Goal: Transaction & Acquisition: Book appointment/travel/reservation

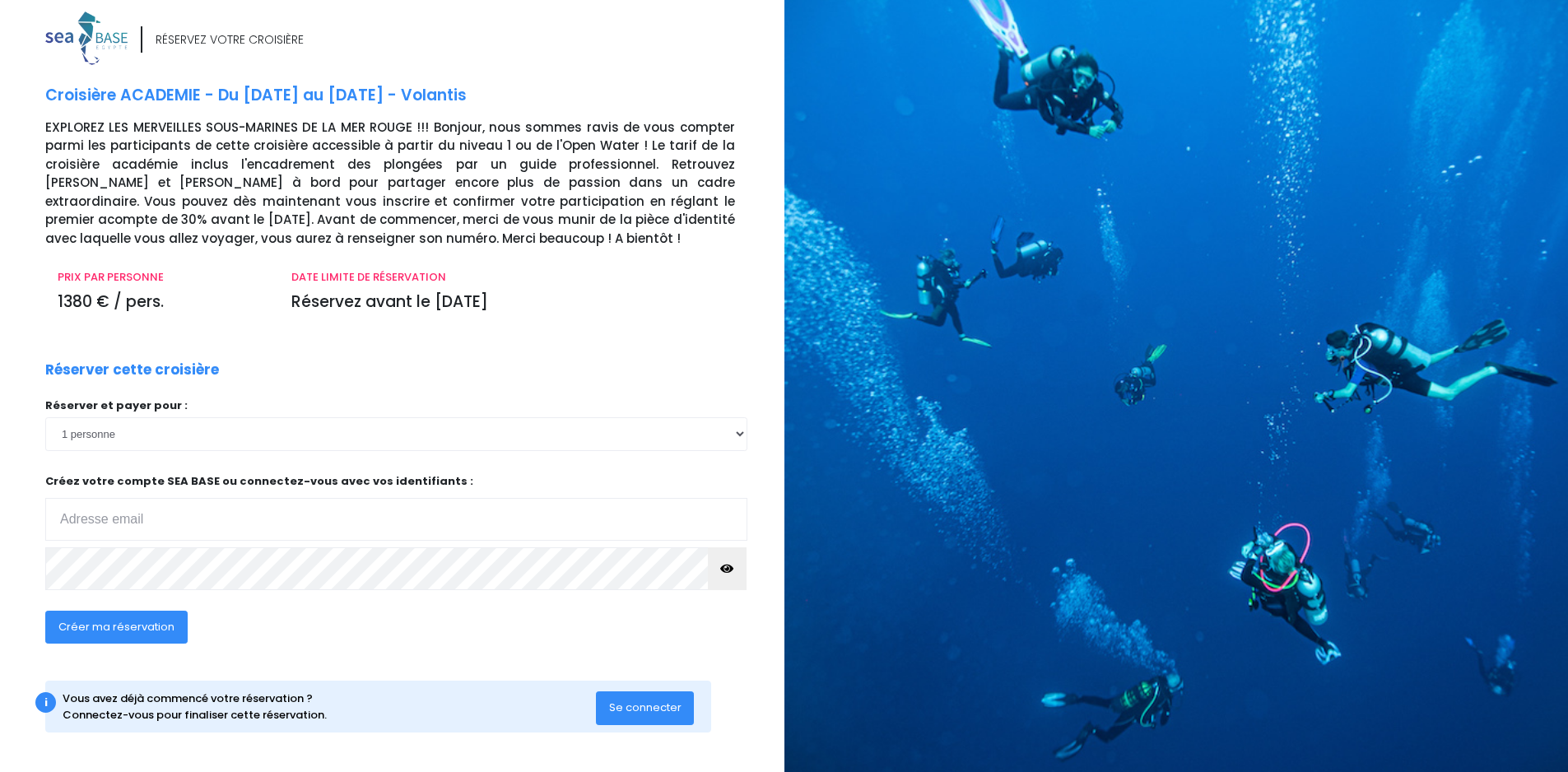
scroll to position [10, 0]
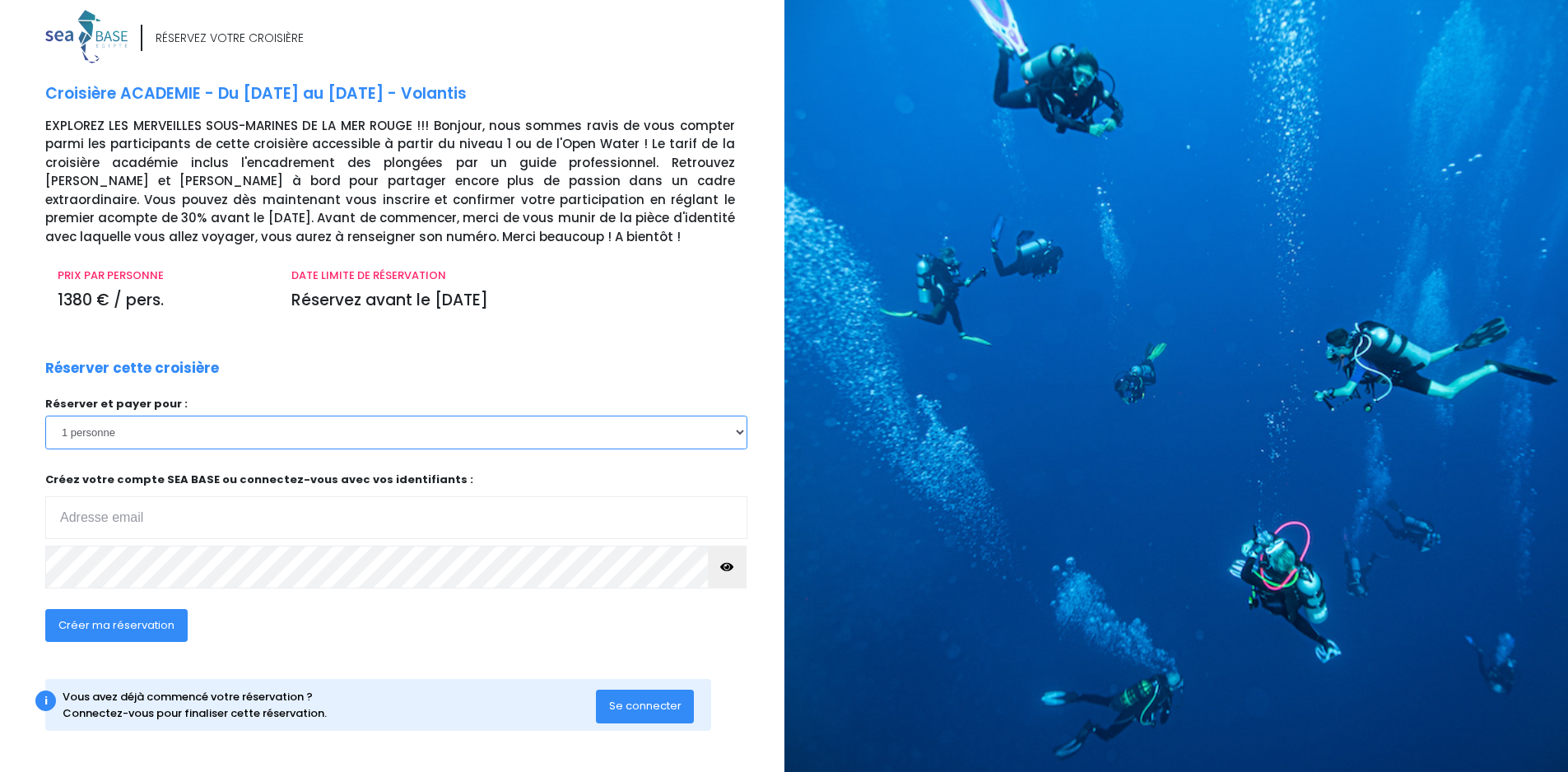
click at [284, 442] on select "1 personne 2 personnes 3 personnes 4 personnes 5 personnes 6 personnes 7 person…" at bounding box center [397, 431] width 702 height 33
click at [240, 434] on select "1 personne 2 personnes 3 personnes 4 personnes 5 personnes 6 personnes 7 person…" at bounding box center [397, 431] width 702 height 33
click at [46, 415] on select "1 personne 2 personnes 3 personnes 4 personnes 5 personnes 6 personnes 7 person…" at bounding box center [397, 431] width 702 height 33
click at [243, 438] on select "1 personne 2 personnes 3 personnes 4 personnes 5 personnes 6 personnes 7 person…" at bounding box center [397, 431] width 702 height 33
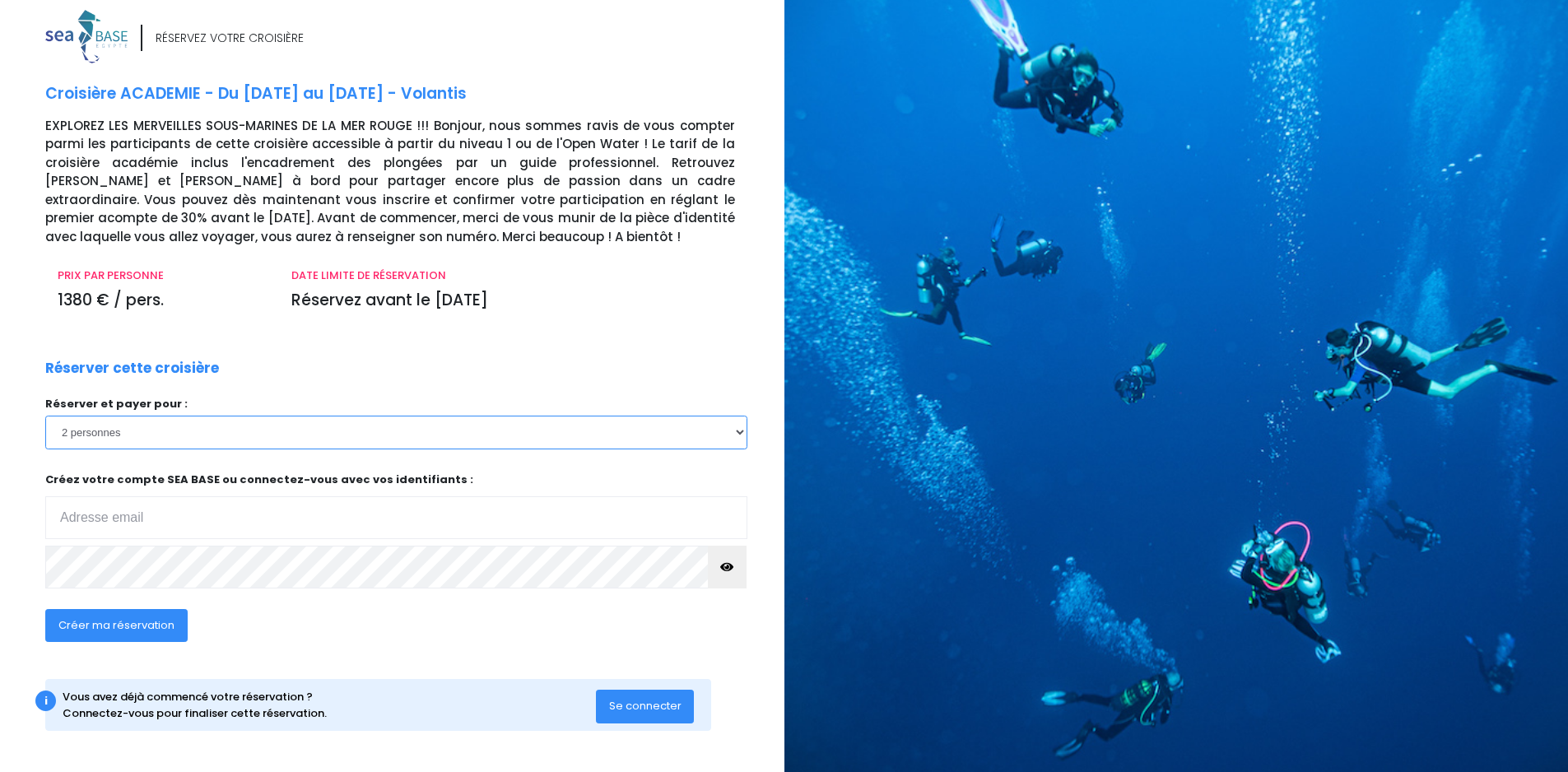
select select "1"
click at [46, 415] on select "1 personne 2 personnes 3 personnes 4 personnes 5 personnes 6 personnes 7 person…" at bounding box center [397, 431] width 702 height 33
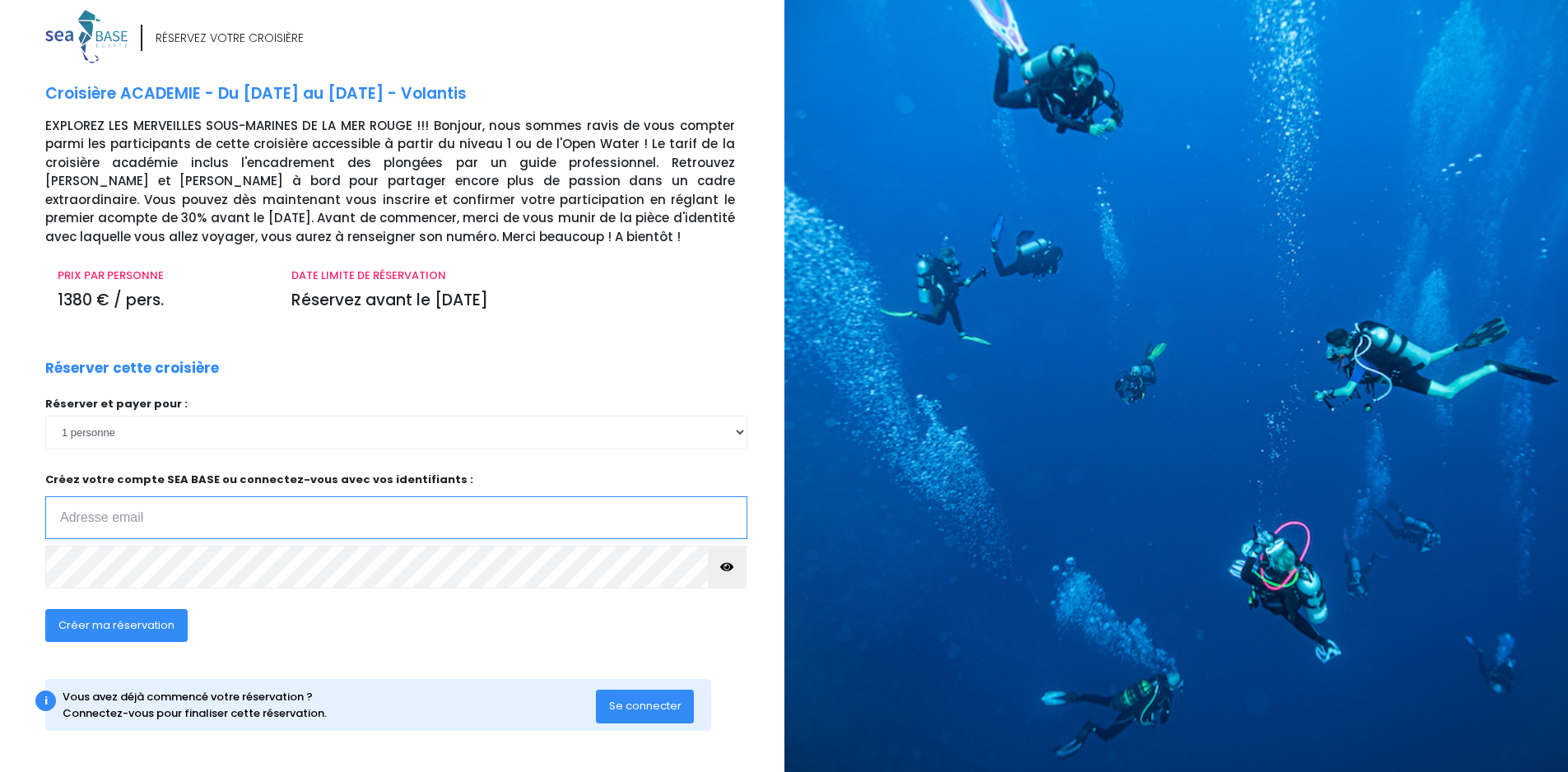
click at [194, 513] on input "email" at bounding box center [397, 517] width 702 height 43
click at [191, 527] on input "email" at bounding box center [397, 517] width 702 height 43
click at [176, 519] on input "email" at bounding box center [397, 517] width 702 height 43
click at [176, 526] on input "email" at bounding box center [397, 517] width 702 height 43
click at [175, 501] on input "email" at bounding box center [397, 517] width 702 height 43
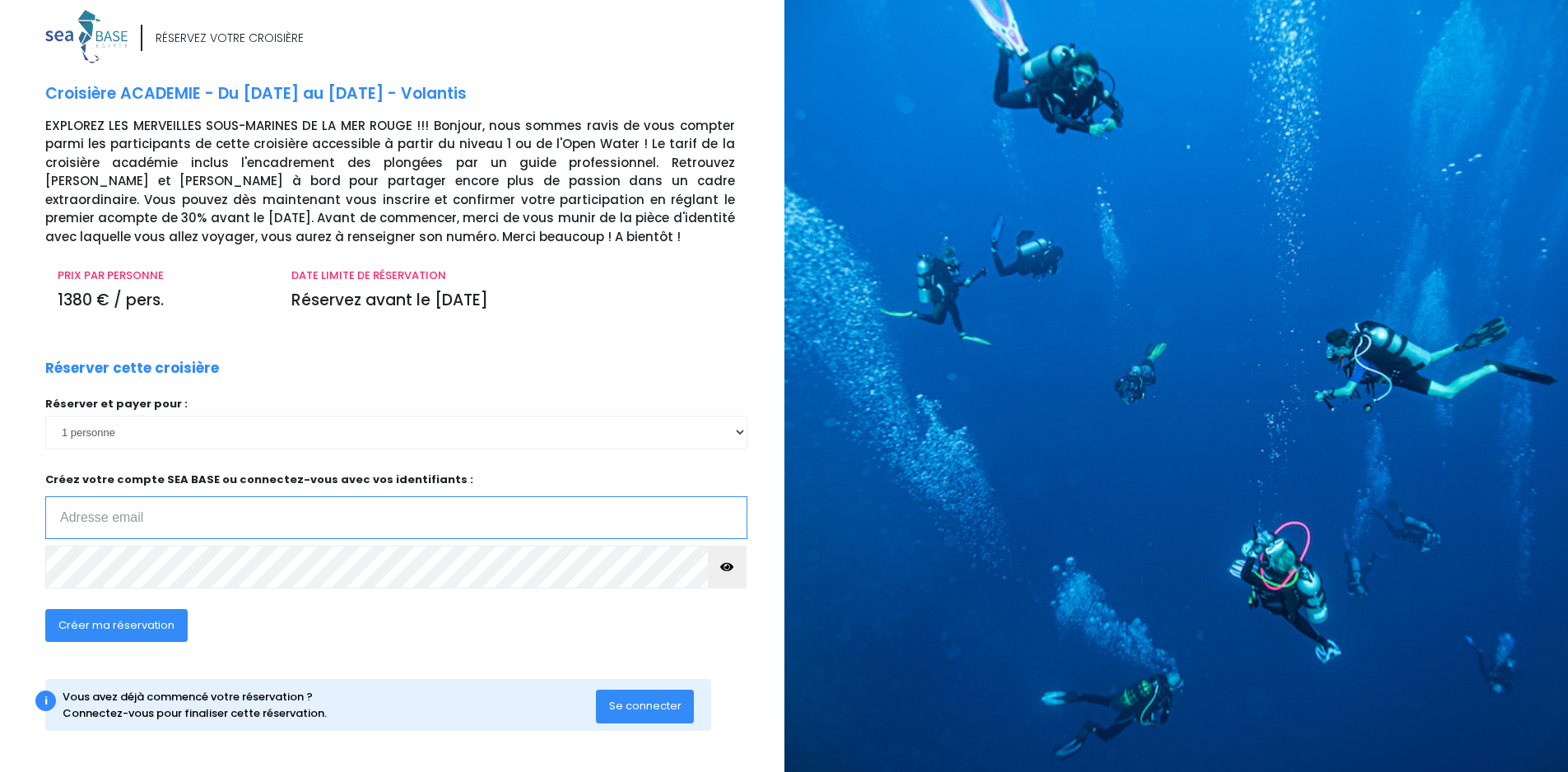
click at [178, 521] on input "email" at bounding box center [397, 517] width 702 height 43
type input "hugosolo666@gmail.com"
click at [148, 627] on span "Créer ma réservation" at bounding box center [116, 624] width 116 height 16
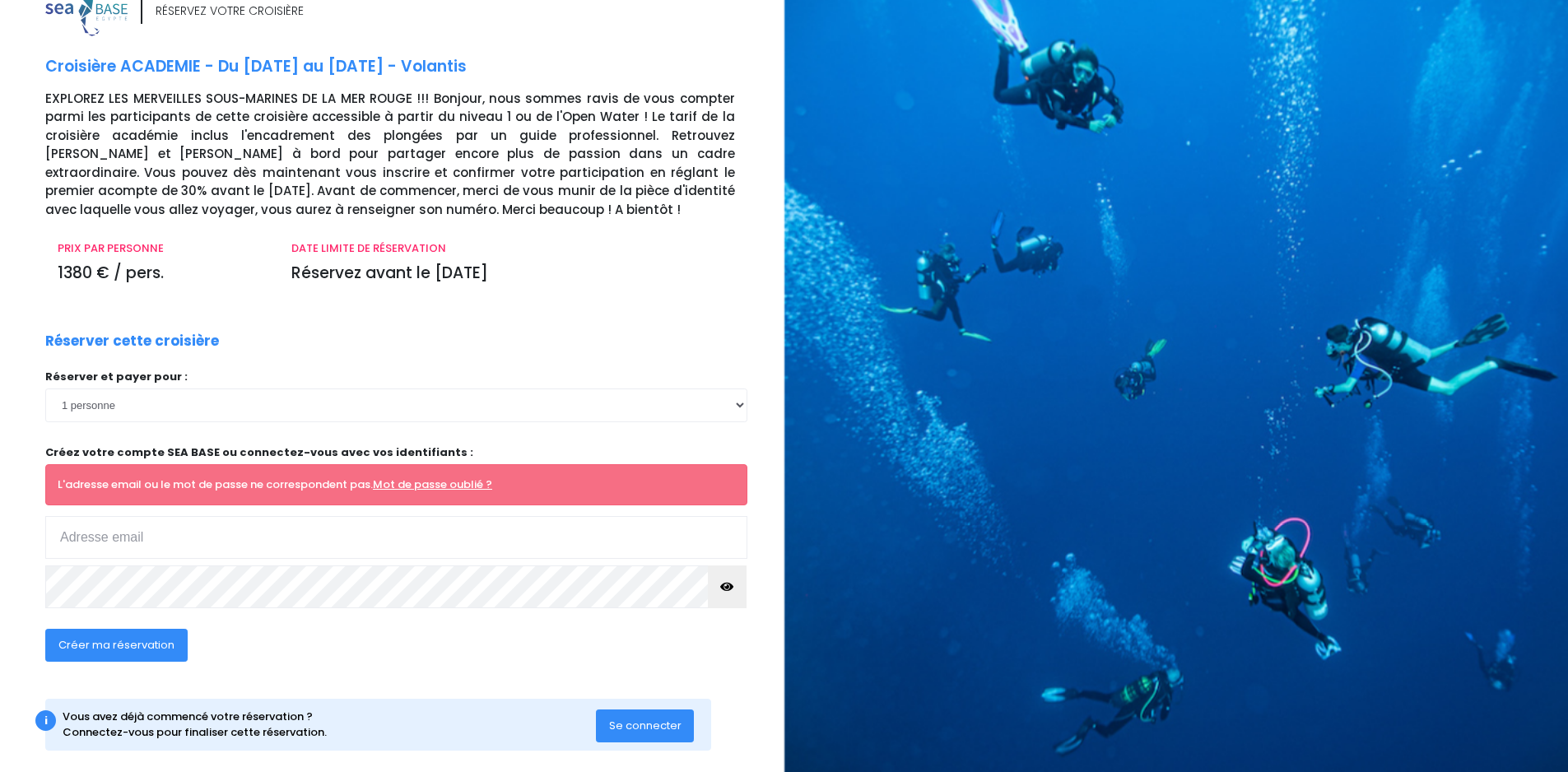
scroll to position [57, 0]
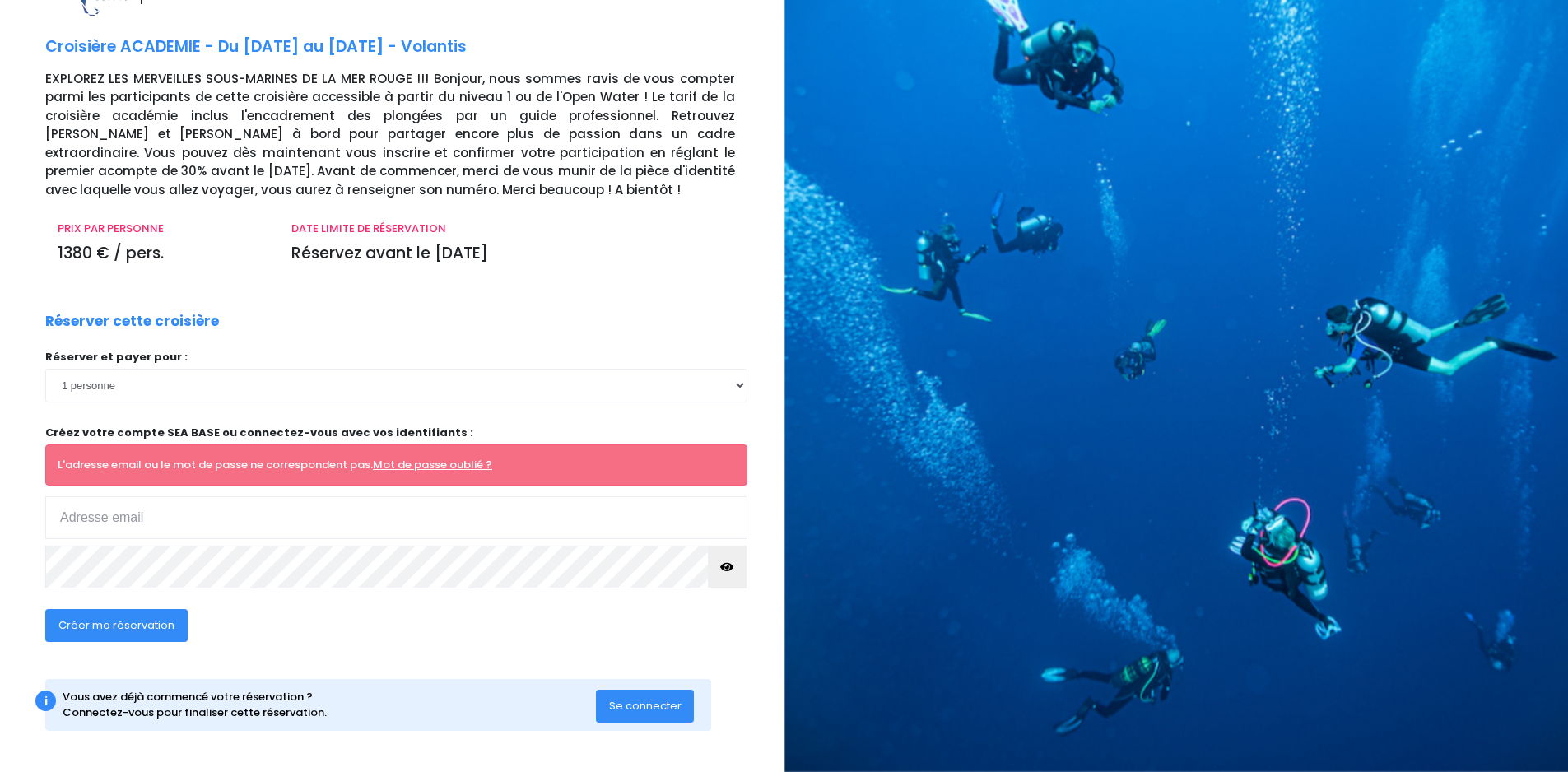
click at [143, 517] on input "email" at bounding box center [397, 517] width 702 height 43
click at [405, 463] on link "Mot de passe oublié ?" at bounding box center [432, 465] width 119 height 16
click at [186, 513] on input "email" at bounding box center [397, 517] width 702 height 43
type input "hugosolo666@gmail.com"
click at [119, 623] on span "Créer ma réservation" at bounding box center [116, 624] width 116 height 16
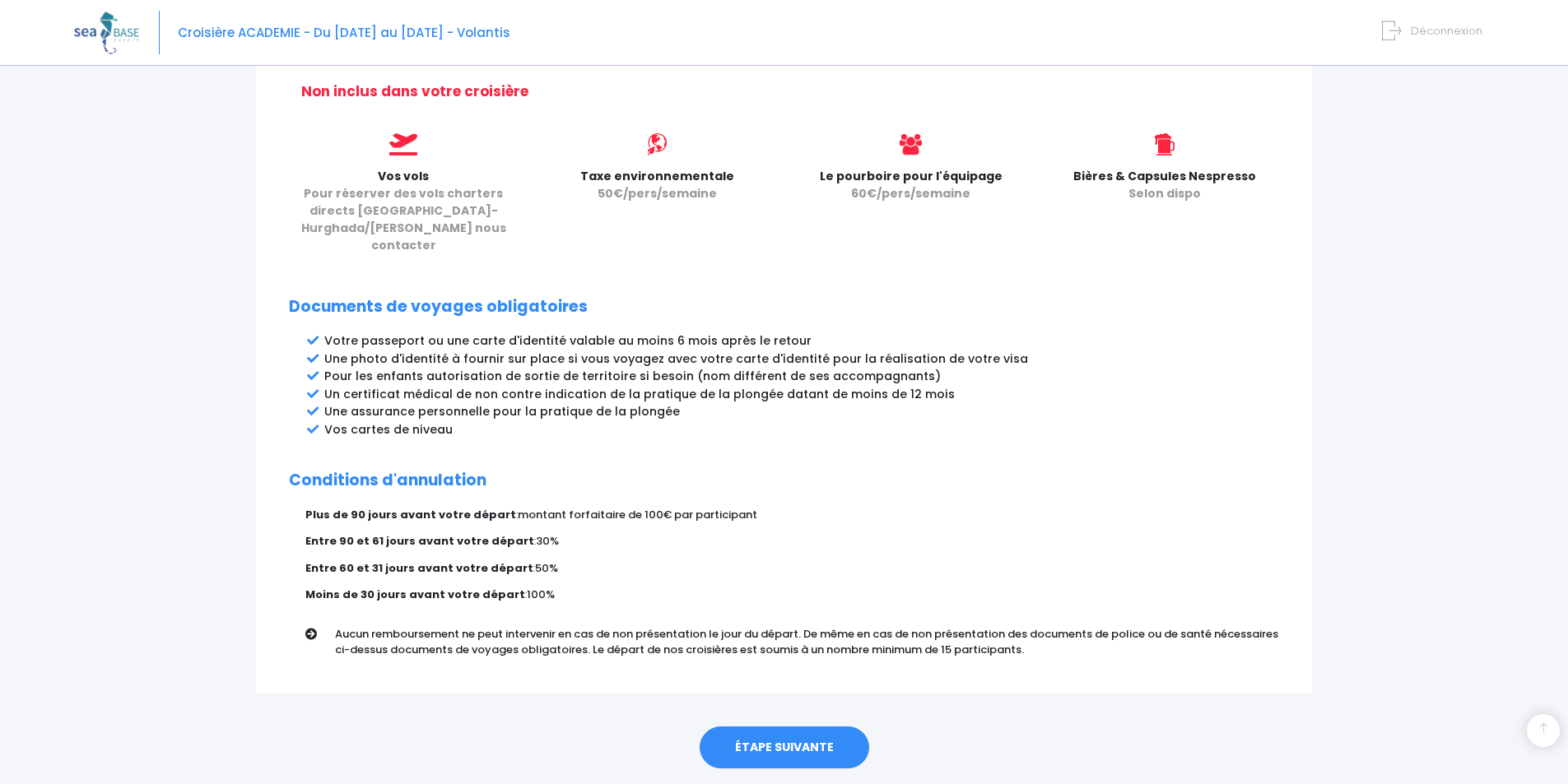
scroll to position [703, 0]
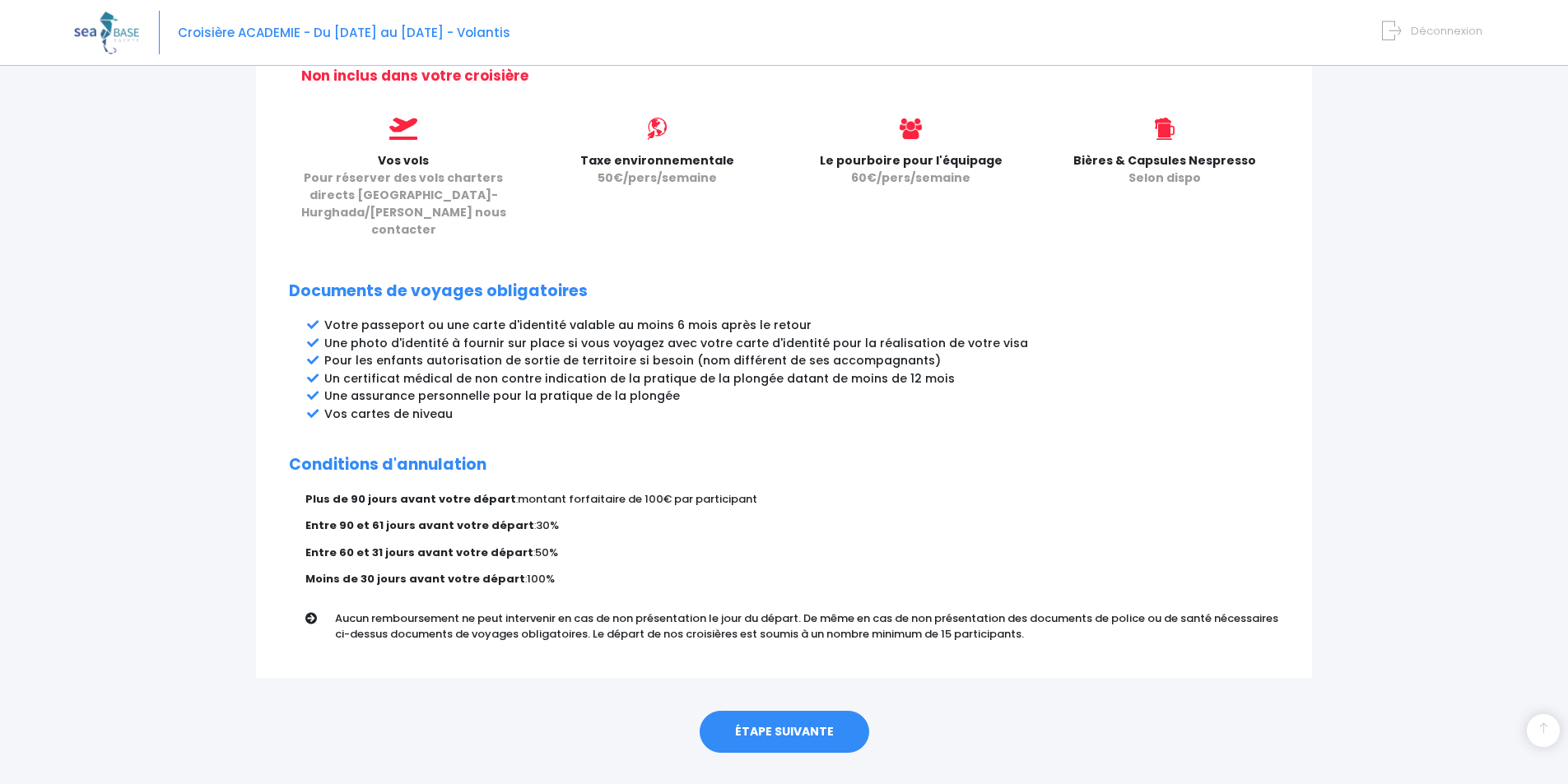
click at [765, 711] on link "ÉTAPE SUIVANTE" at bounding box center [784, 732] width 169 height 43
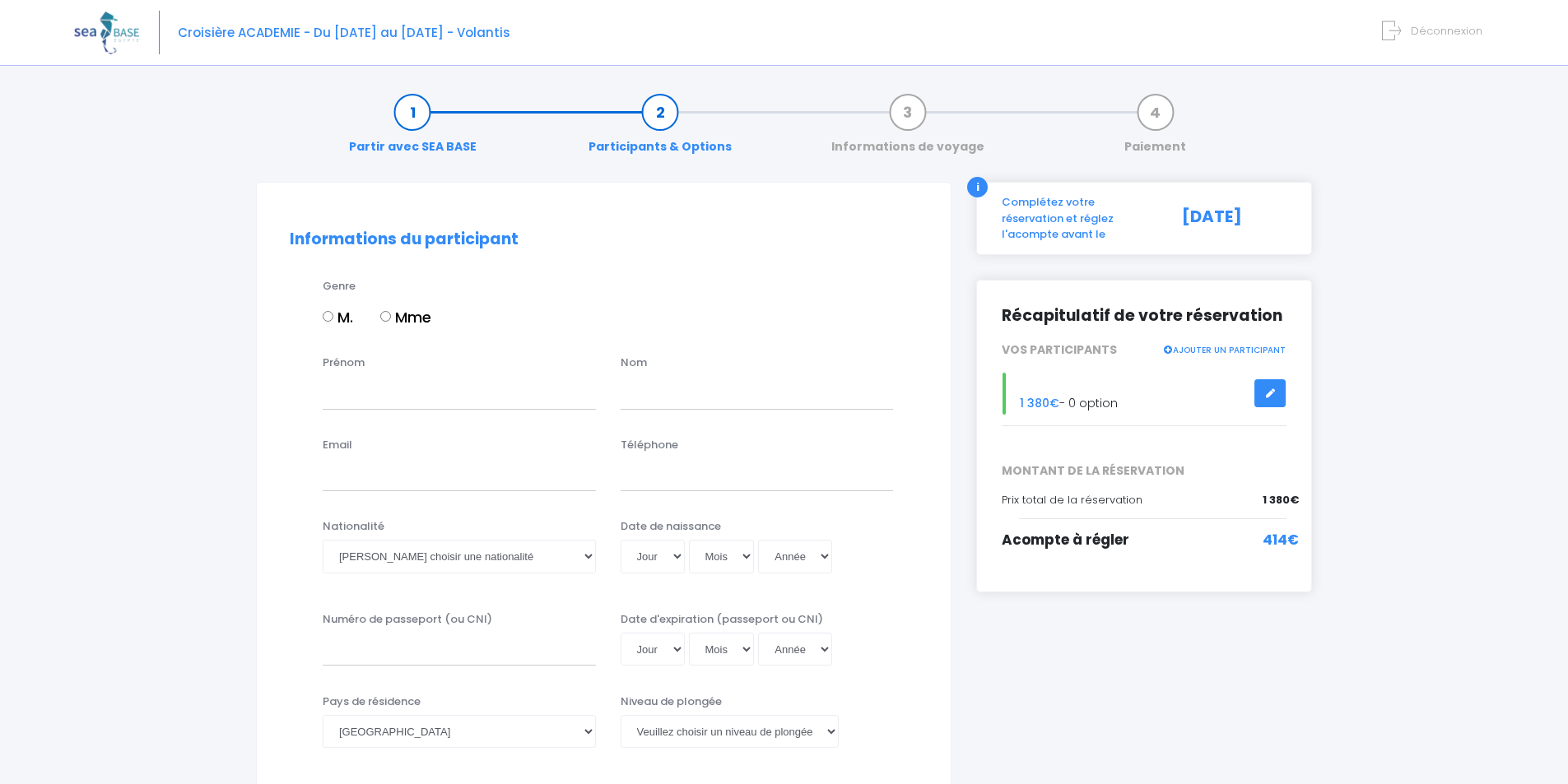
click at [325, 313] on input "M." at bounding box center [328, 317] width 11 height 11
radio input "true"
click at [373, 410] on div "Prénom Nom" at bounding box center [604, 387] width 652 height 65
click at [367, 405] on input "Prénom" at bounding box center [459, 392] width 273 height 33
type input "hugo"
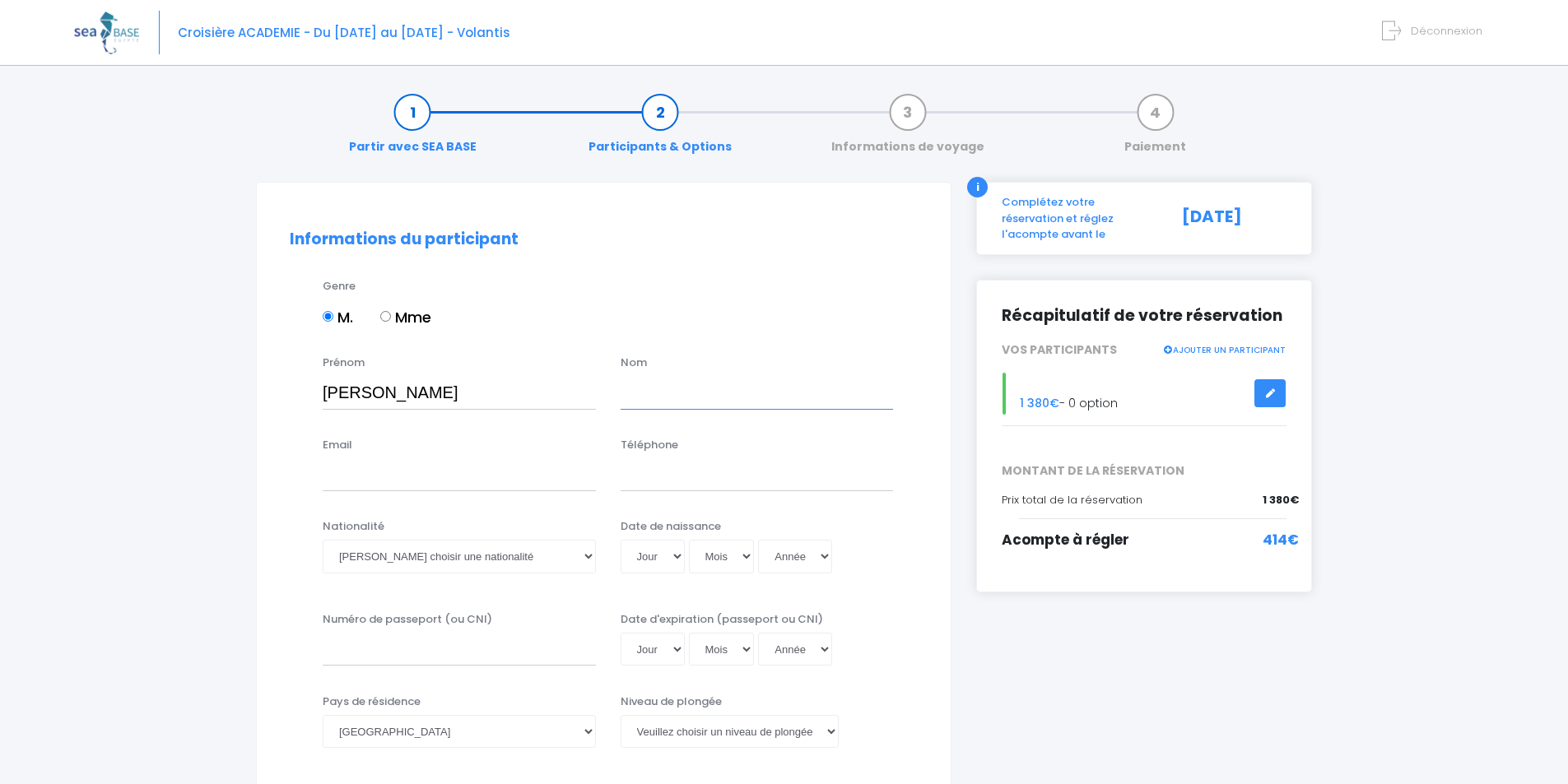
click at [729, 387] on input "text" at bounding box center [757, 392] width 273 height 33
type input "solo"
click at [482, 477] on input "Email" at bounding box center [459, 474] width 273 height 33
type input "hugosolo666@gmail.com"
click at [686, 477] on input "Téléphone" at bounding box center [757, 474] width 273 height 33
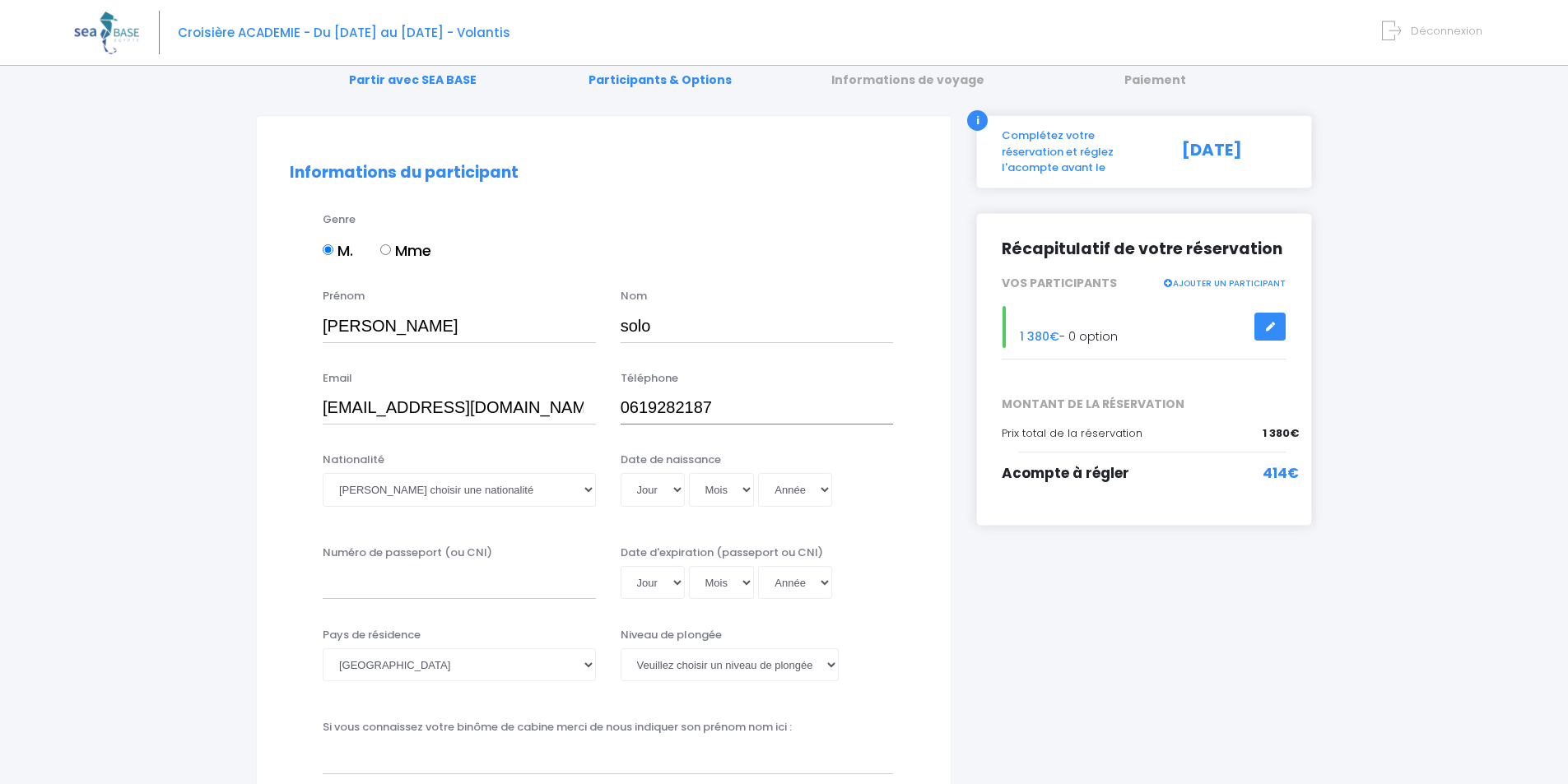
scroll to position [247, 0]
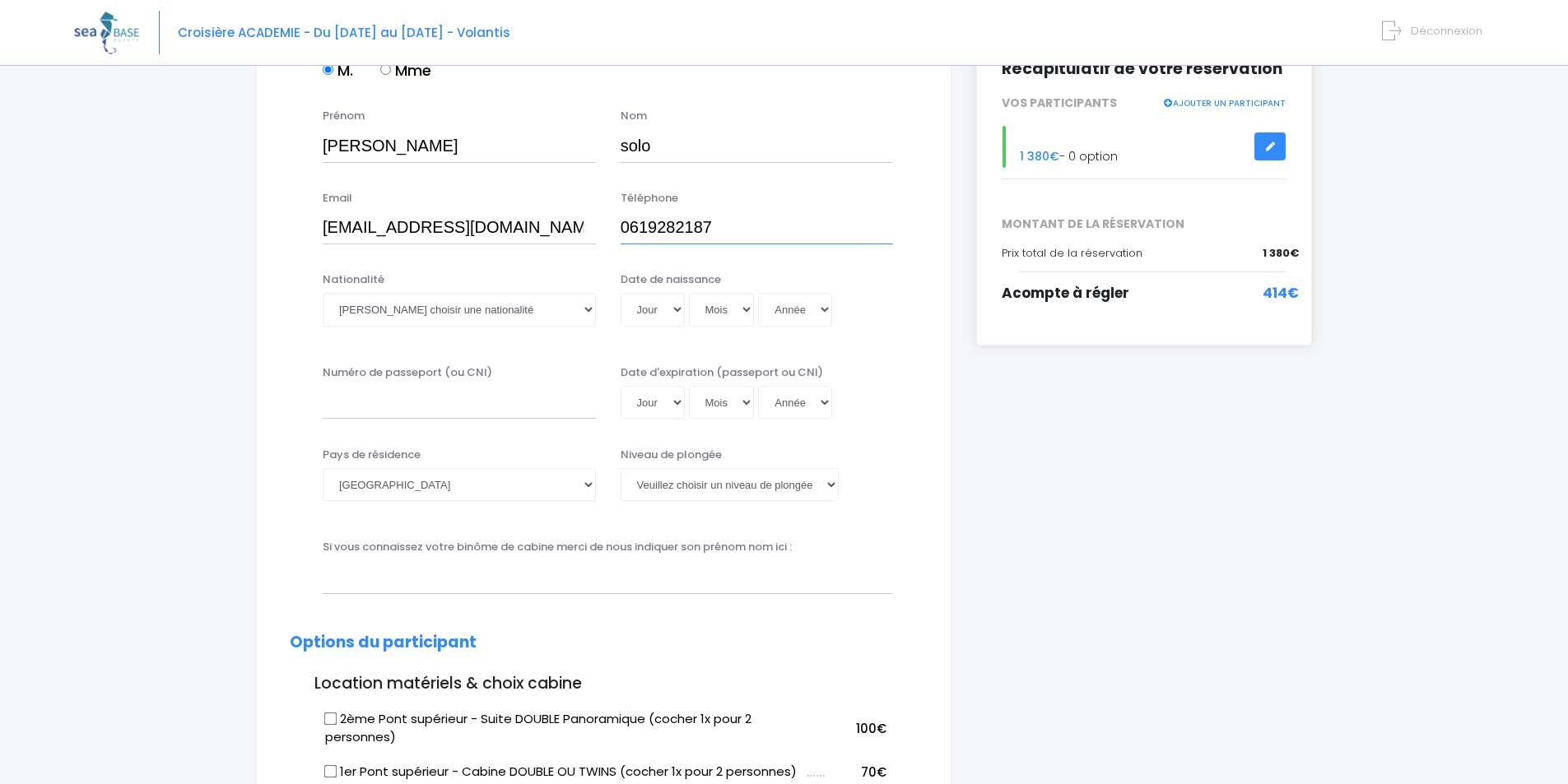
type input "0619282187"
click at [443, 309] on select "Veuillez choisir une nationalité Afghane Albanaise Algerienne Allemande America…" at bounding box center [459, 308] width 273 height 33
select select "Française"
click at [322, 293] on select "Veuillez choisir une nationalité Afghane Albanaise Algerienne Allemande America…" at bounding box center [459, 308] width 273 height 33
click at [673, 306] on select "Jour 01 02 03 04 05 06 07 08 09 10 11 12 13 14 15 16 17 18 19 20 21 22 23 24 25…" at bounding box center [652, 308] width 64 height 33
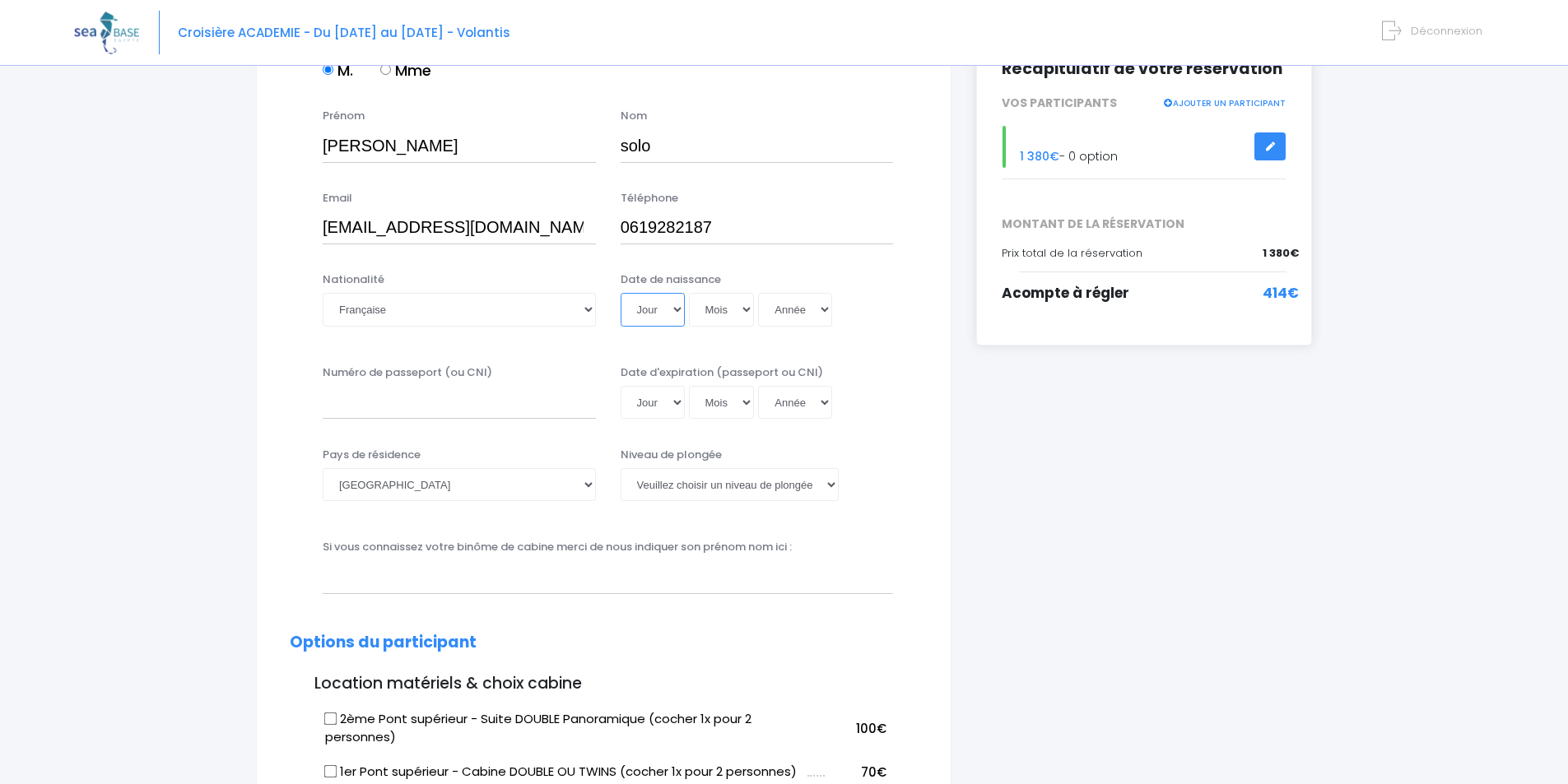
select select "28"
click at [621, 293] on select "Jour 01 02 03 04 05 06 07 08 09 10 11 12 13 14 15 16 17 18 19 20 21 22 23 24 25…" at bounding box center [652, 308] width 64 height 33
click at [737, 313] on select "Mois 01 02 03 04 05 06 07 08 09 10 11 12" at bounding box center [721, 308] width 66 height 33
select select "04"
click at [688, 293] on select "Mois 01 02 03 04 05 06 07 08 09 10 11 12" at bounding box center [721, 308] width 66 height 33
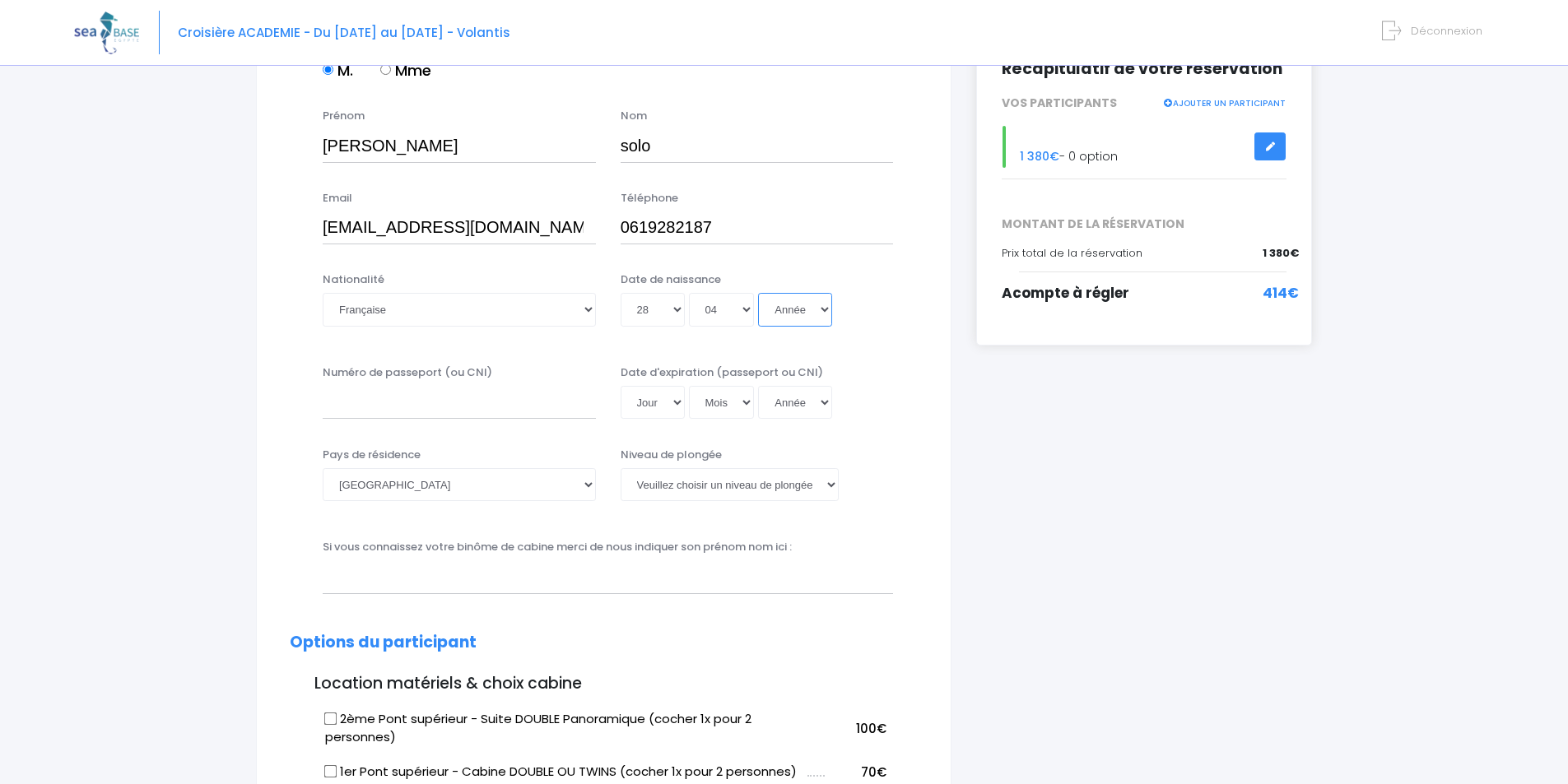
click at [800, 302] on select "Année 2045 2044 2043 2042 2041 2040 2039 2038 2037 2036 2035 2034 2033 2032 203…" at bounding box center [795, 308] width 74 height 33
select select "2002"
click at [758, 293] on select "Année 2045 2044 2043 2042 2041 2040 2039 2038 2037 2036 2035 2034 2033 2032 203…" at bounding box center [795, 308] width 74 height 33
type input "2002-04-28"
click at [525, 408] on input "Numéro de passeport (ou CNI)" at bounding box center [459, 401] width 273 height 33
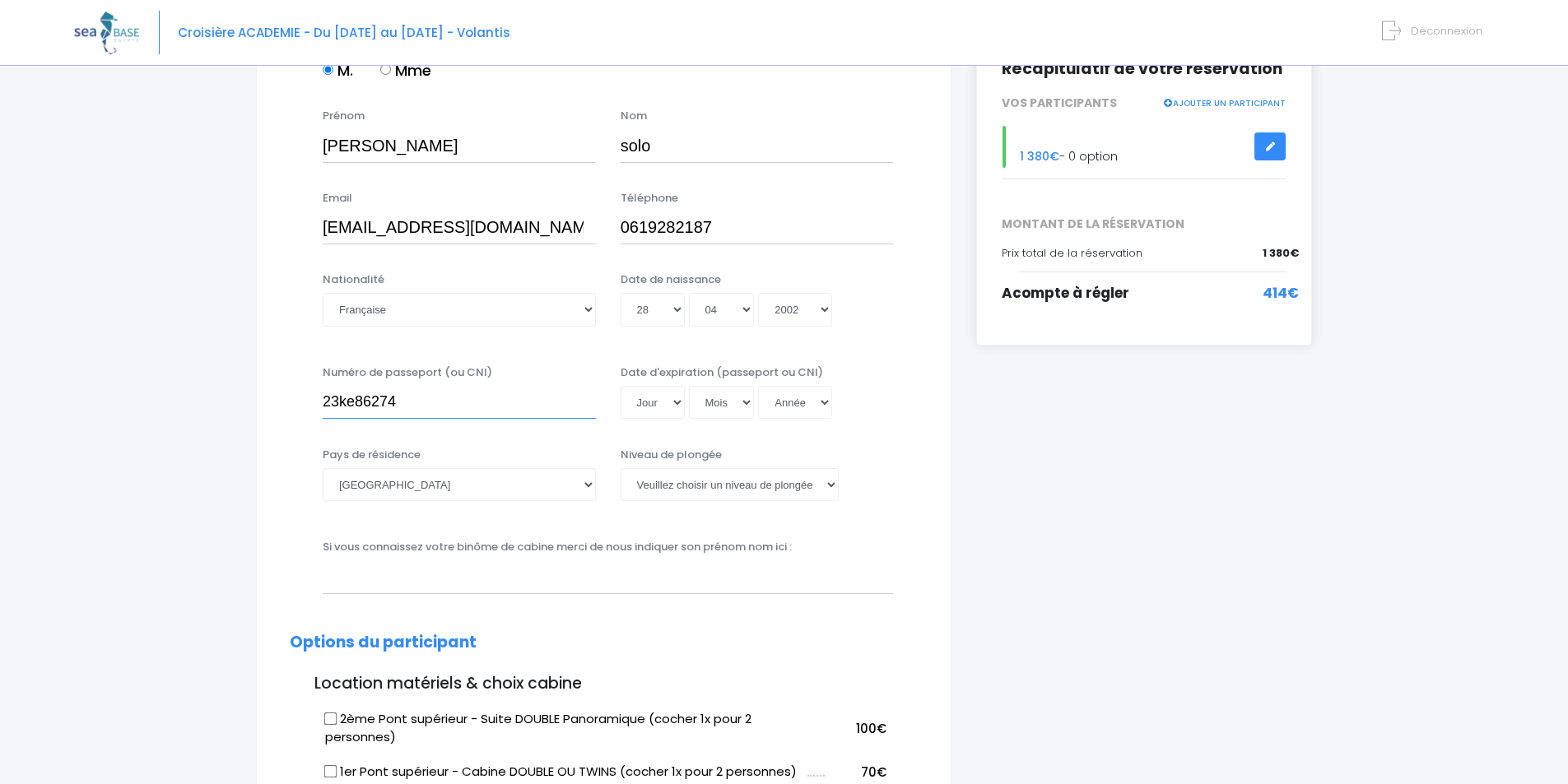
type input "23ke86274"
drag, startPoint x: 660, startPoint y: 403, endPoint x: 646, endPoint y: 398, distance: 14.9
click at [660, 403] on select "Jour 01 02 03 04 05 06 07 08 09 10 11 12 13 14 15 16 17 18 19 20 21 22 23 24 25…" at bounding box center [652, 401] width 64 height 33
select select "10"
click at [621, 385] on select "Jour 01 02 03 04 05 06 07 08 09 10 11 12 13 14 15 16 17 18 19 20 21 22 23 24 25…" at bounding box center [652, 401] width 64 height 33
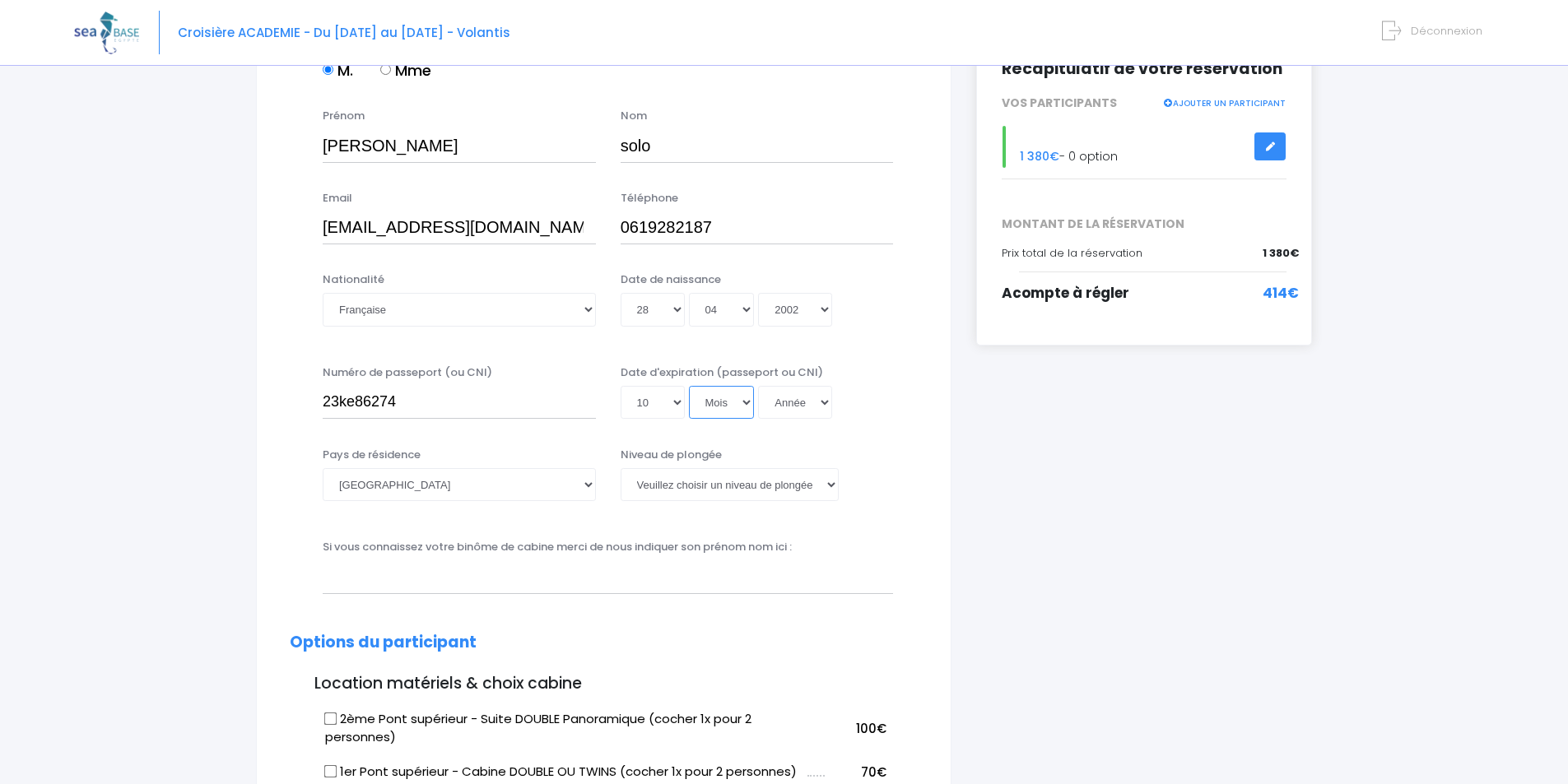
click at [733, 399] on select "Mois 01 02 03 04 05 06 07 08 09 10 11 12" at bounding box center [721, 401] width 66 height 33
select select "10"
click at [688, 385] on select "Mois 01 02 03 04 05 06 07 08 09 10 11 12" at bounding box center [721, 401] width 66 height 33
click at [782, 411] on select "Année 2045 2044 2043 2042 2041 2040 2039 2038 2037 2036 2035 2034 2033 2032 203…" at bounding box center [795, 401] width 74 height 33
select select "2033"
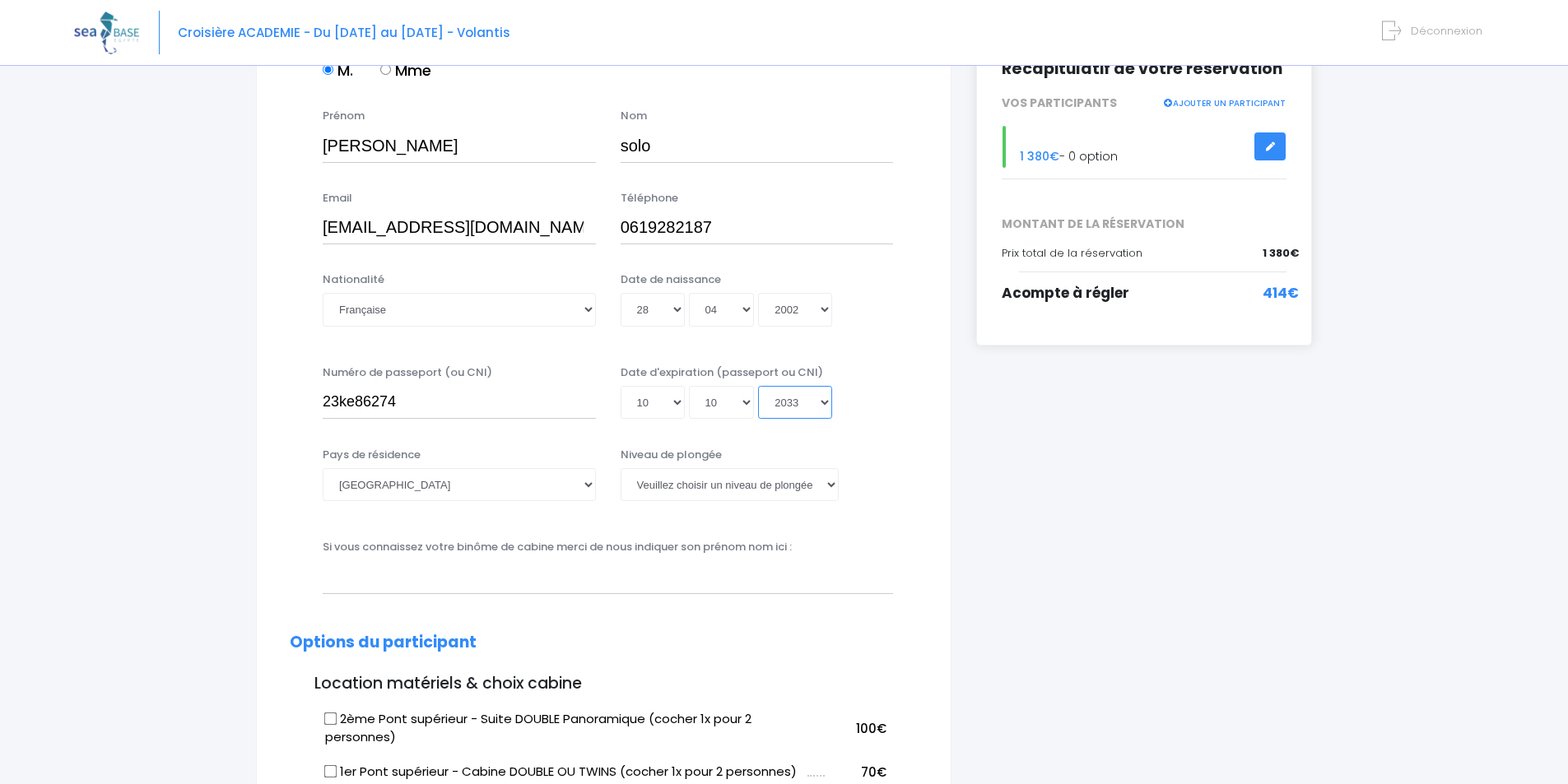
click at [758, 385] on select "Année 2045 2044 2043 2042 2041 2040 2039 2038 2037 2036 2035 2034 2033 2032 203…" at bounding box center [795, 401] width 74 height 33
type input "2033-10-10"
click at [729, 489] on select "Veuillez choisir un niveau de plongée Non plongeur Junior OW diver Adventure OW…" at bounding box center [729, 484] width 218 height 33
select select "N2"
click at [621, 468] on select "Veuillez choisir un niveau de plongée Non plongeur Junior OW diver Adventure OW…" at bounding box center [729, 484] width 218 height 33
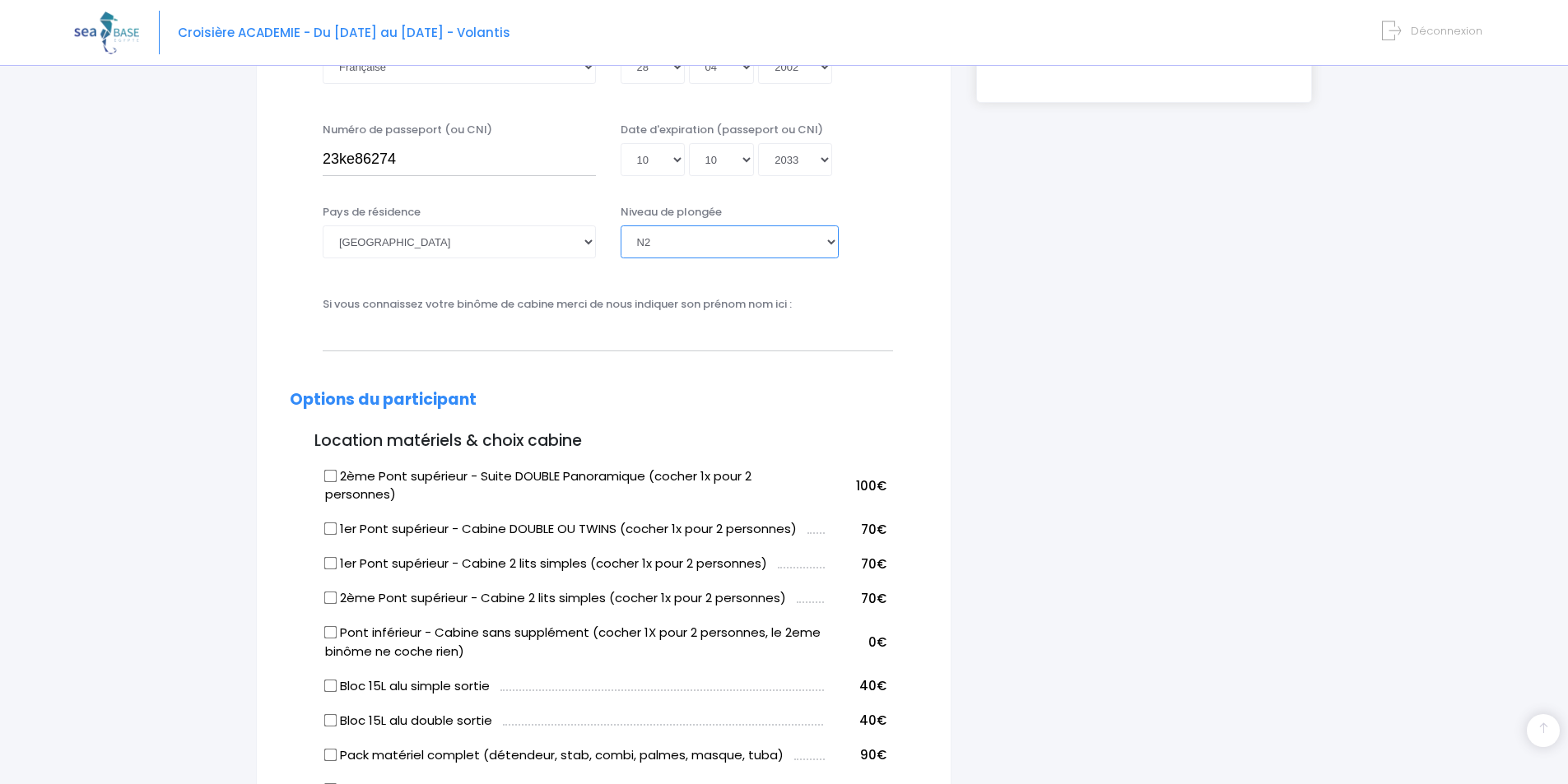
scroll to position [494, 0]
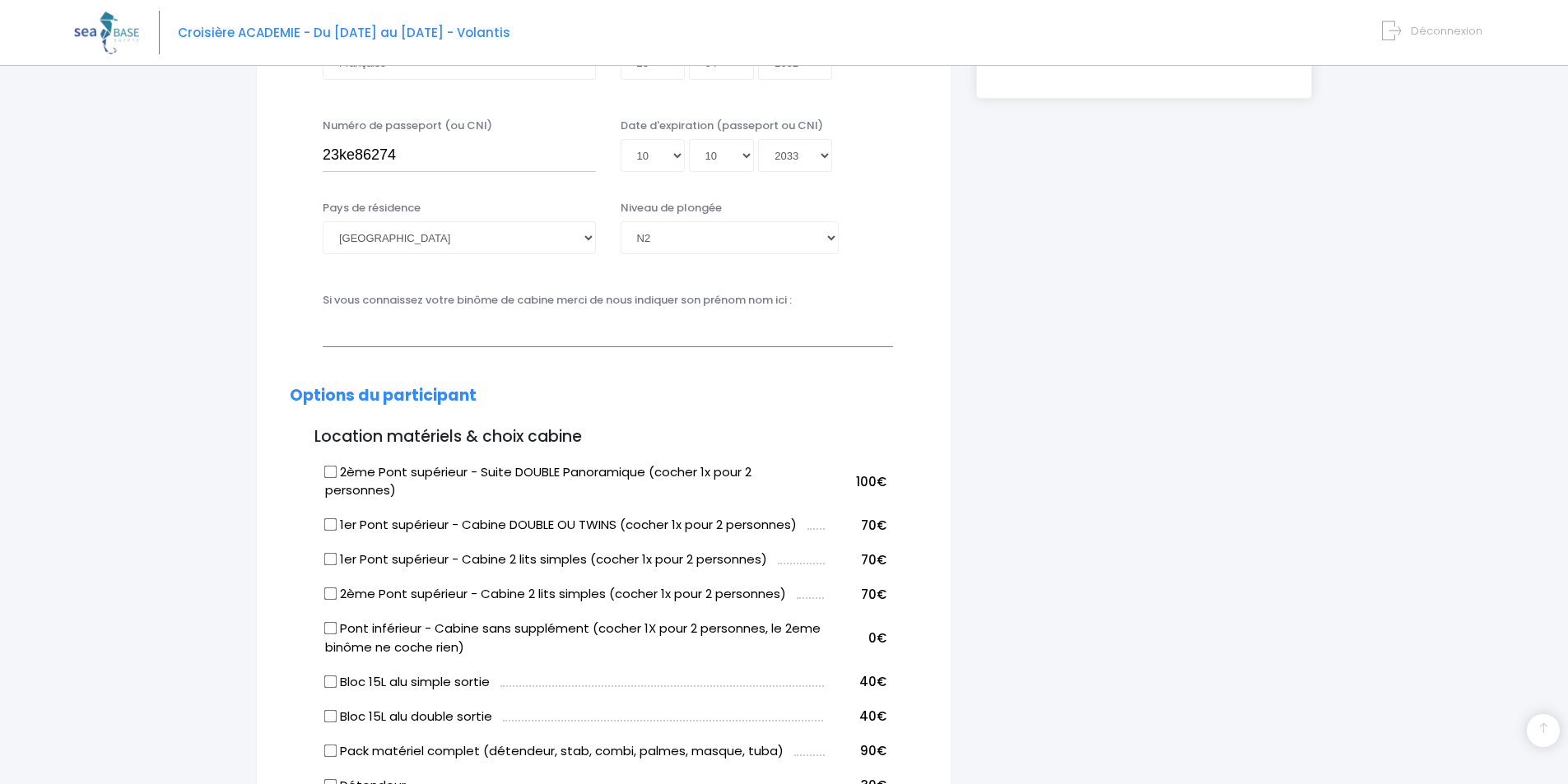
click at [498, 341] on input "text" at bounding box center [608, 330] width 570 height 33
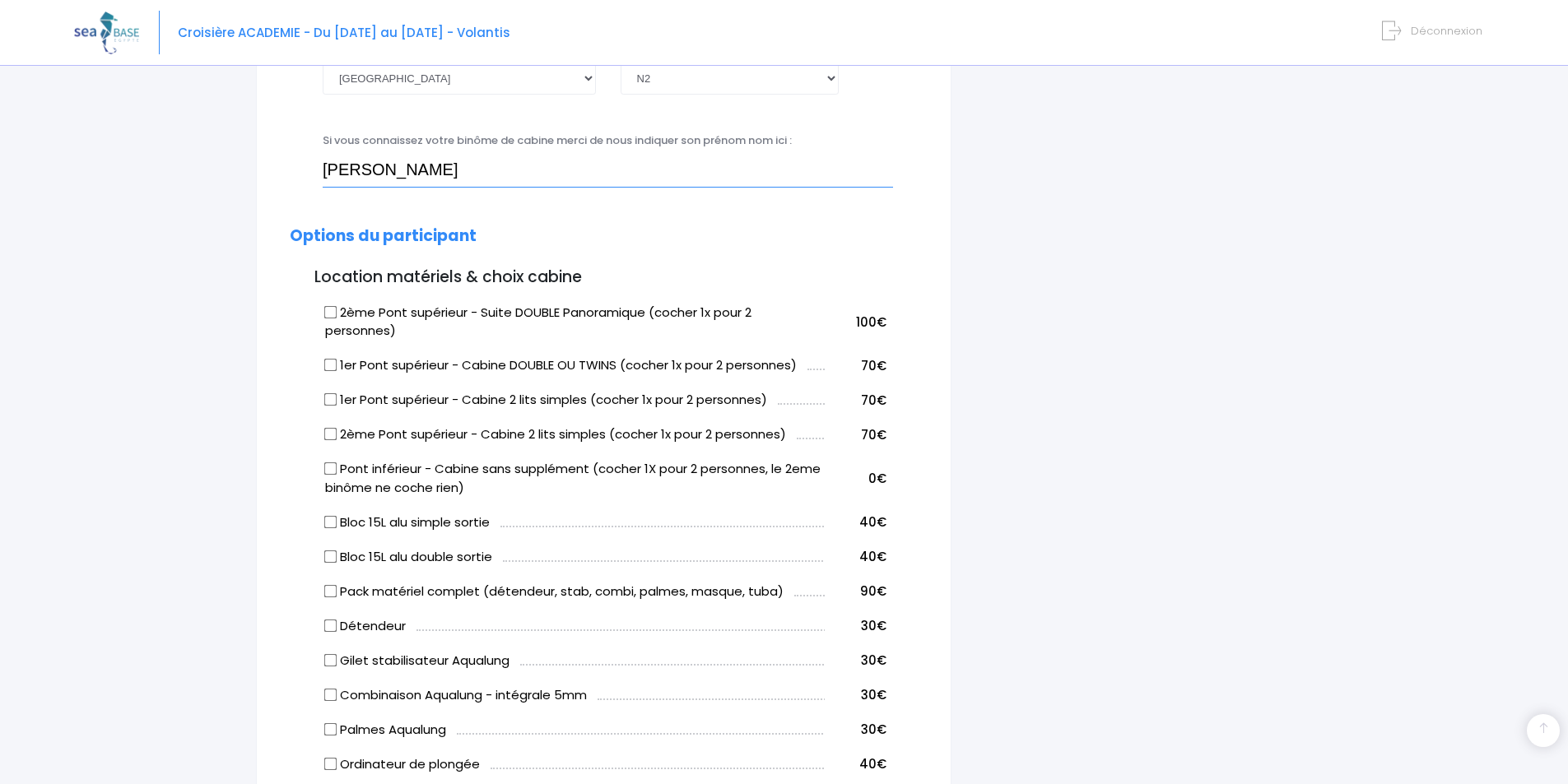
scroll to position [659, 0]
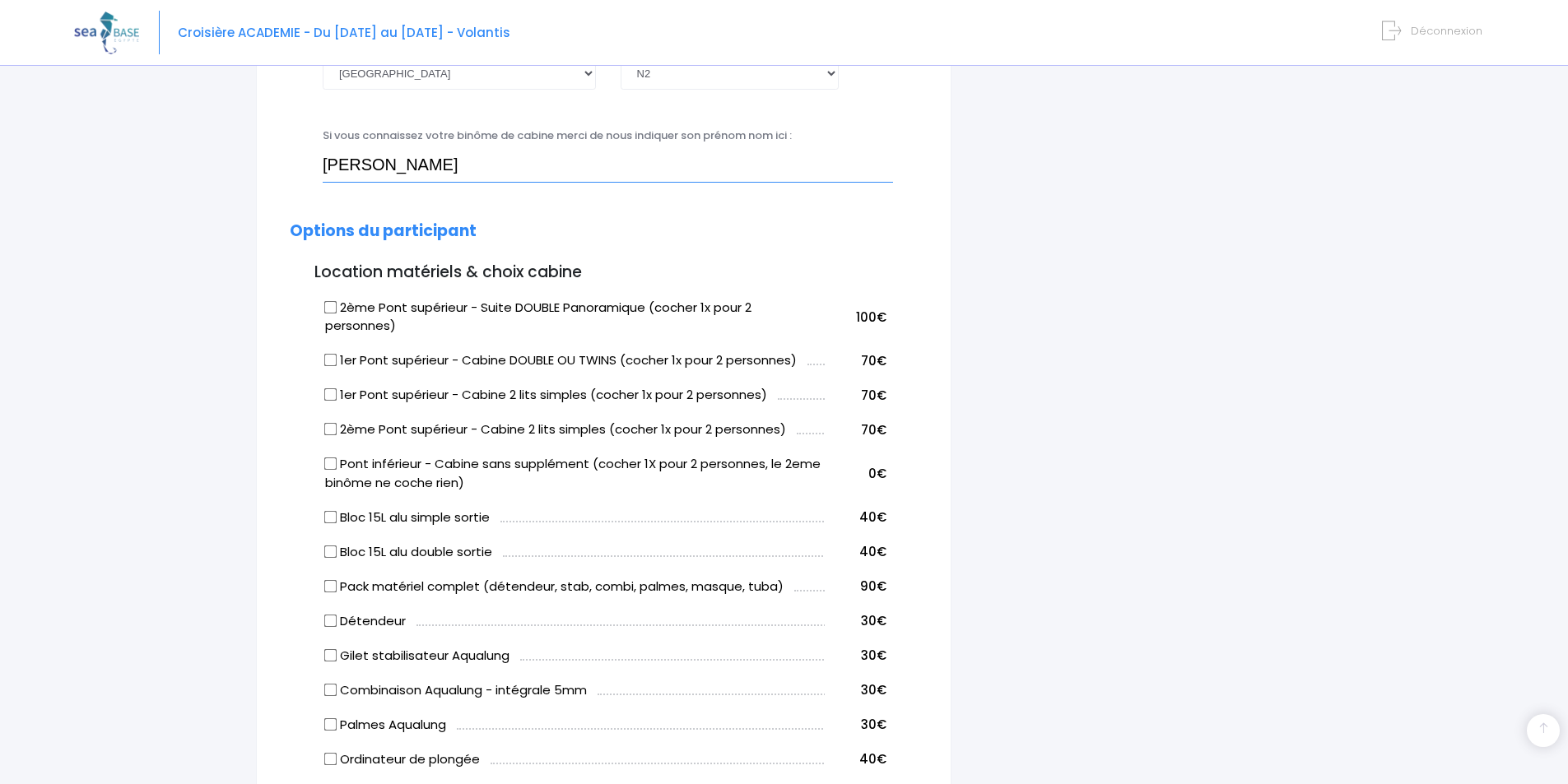
type input "jorys prunier"
click at [328, 310] on input "2ème Pont supérieur - Suite DOUBLE Panoramique (cocher 1x pour 2 personnes)" at bounding box center [331, 307] width 13 height 13
checkbox input "true"
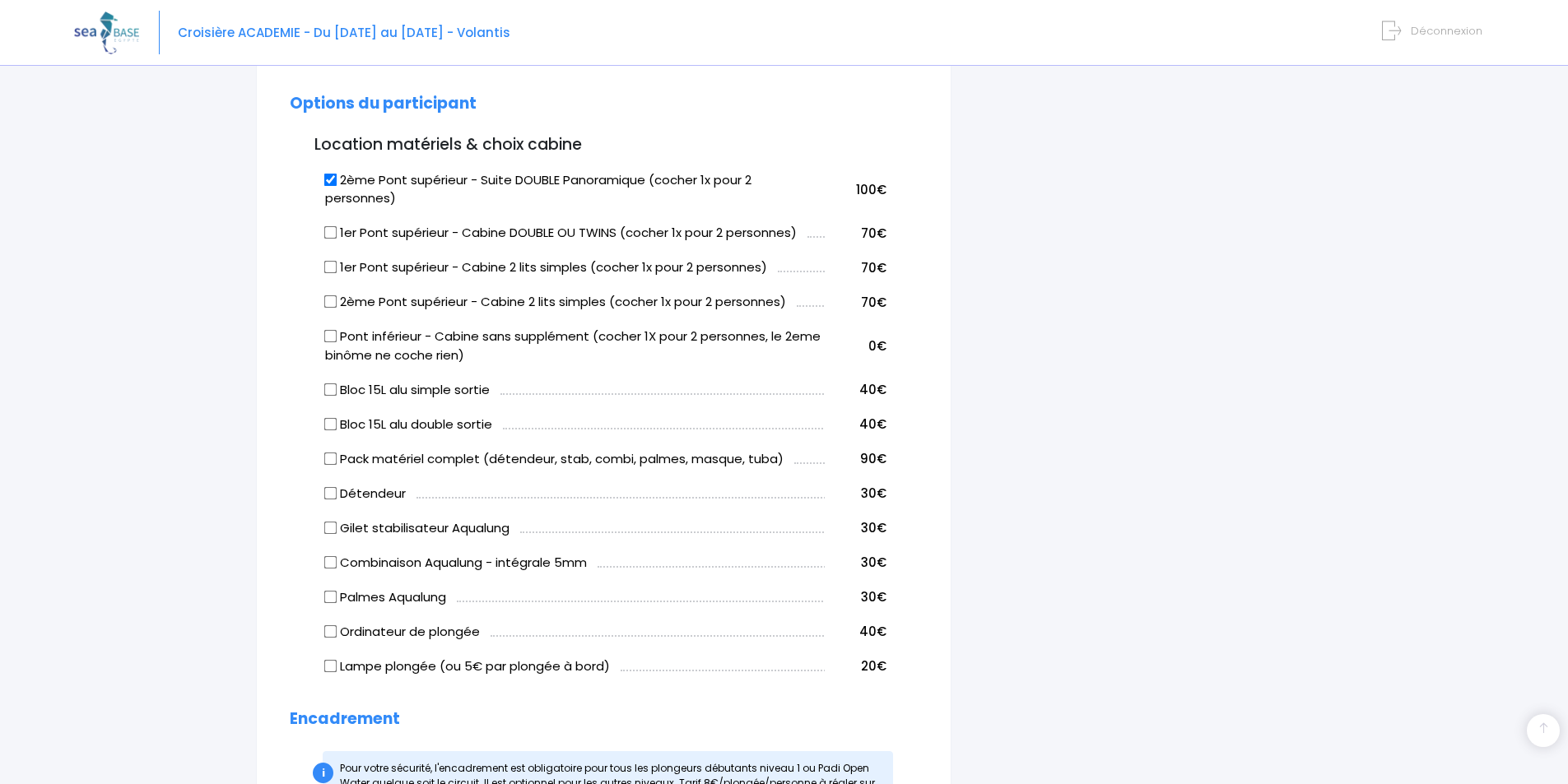
scroll to position [823, 0]
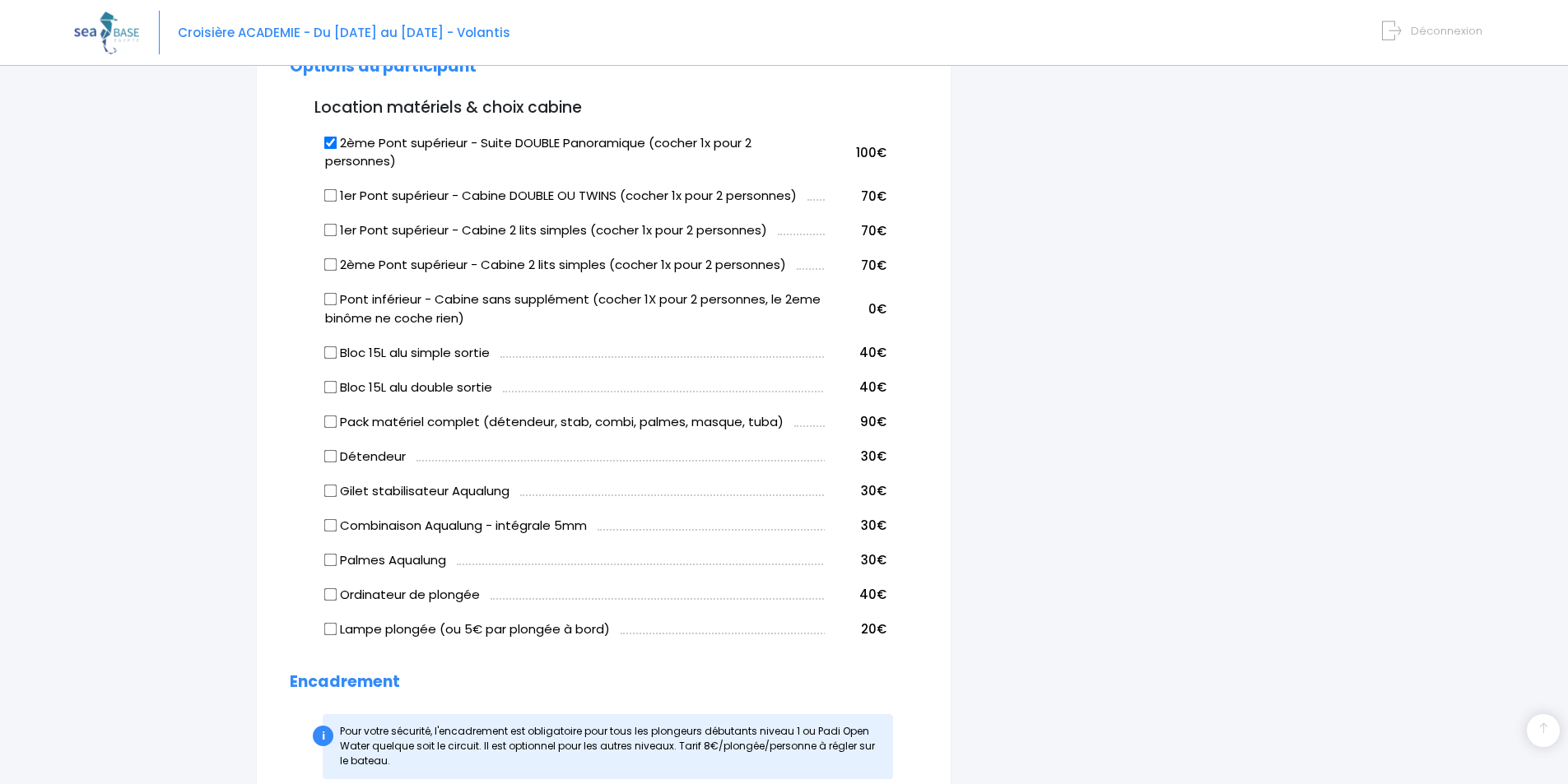
click at [329, 349] on input "Bloc 15L alu simple sortie" at bounding box center [331, 352] width 13 height 13
checkbox input "true"
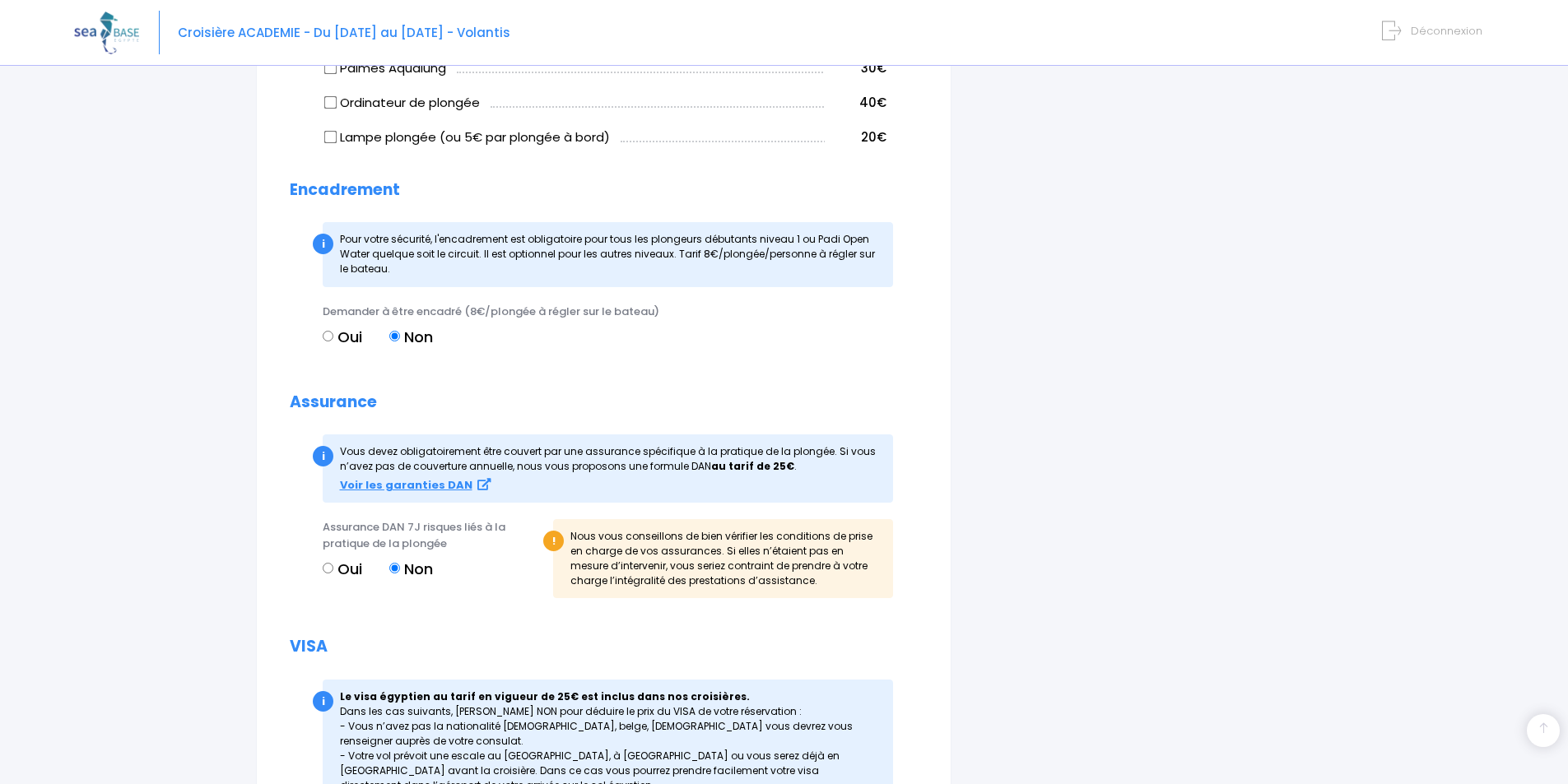
scroll to position [1316, 0]
click at [323, 568] on input "Oui" at bounding box center [328, 567] width 11 height 11
radio input "true"
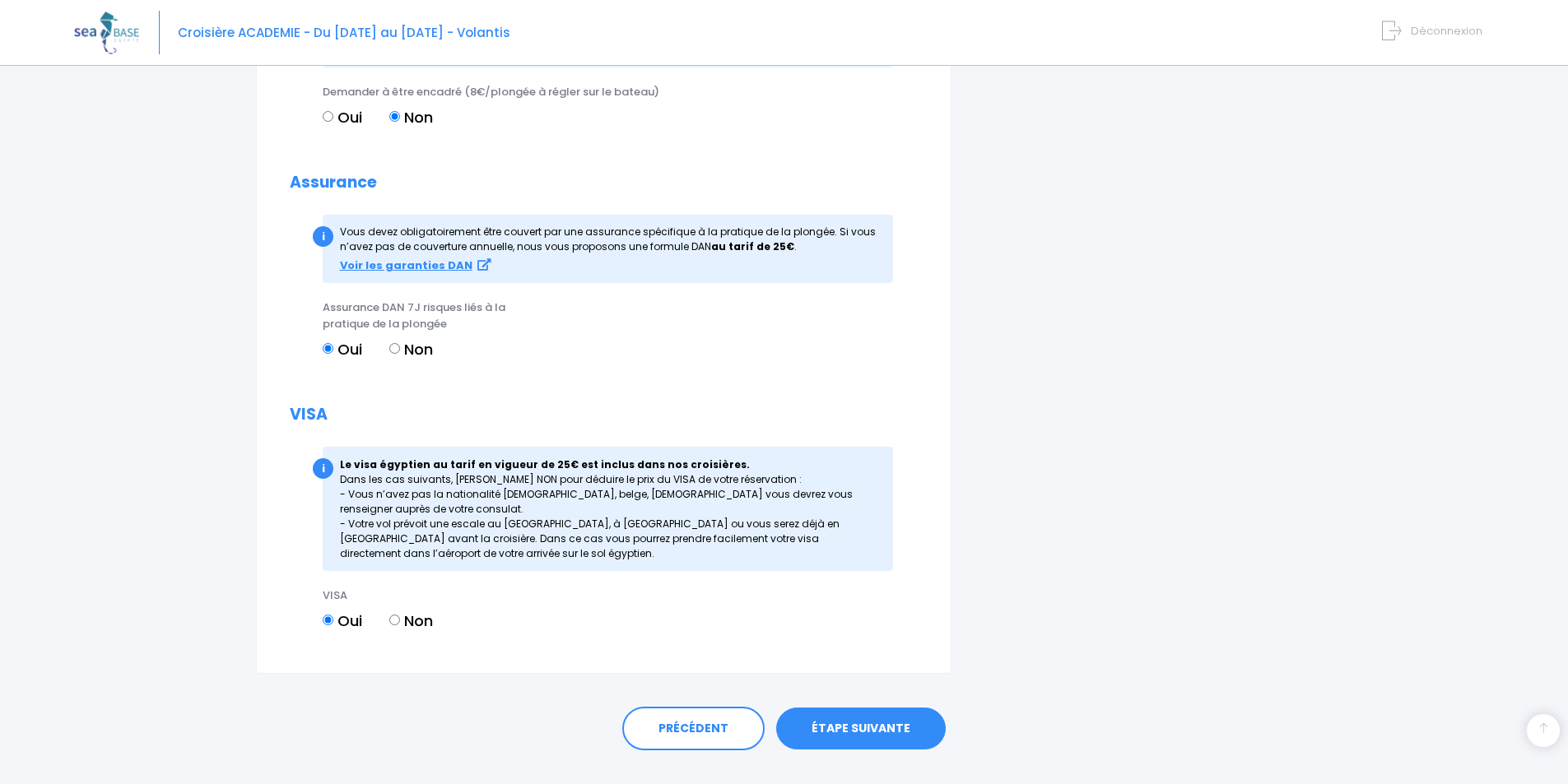
scroll to position [1567, 0]
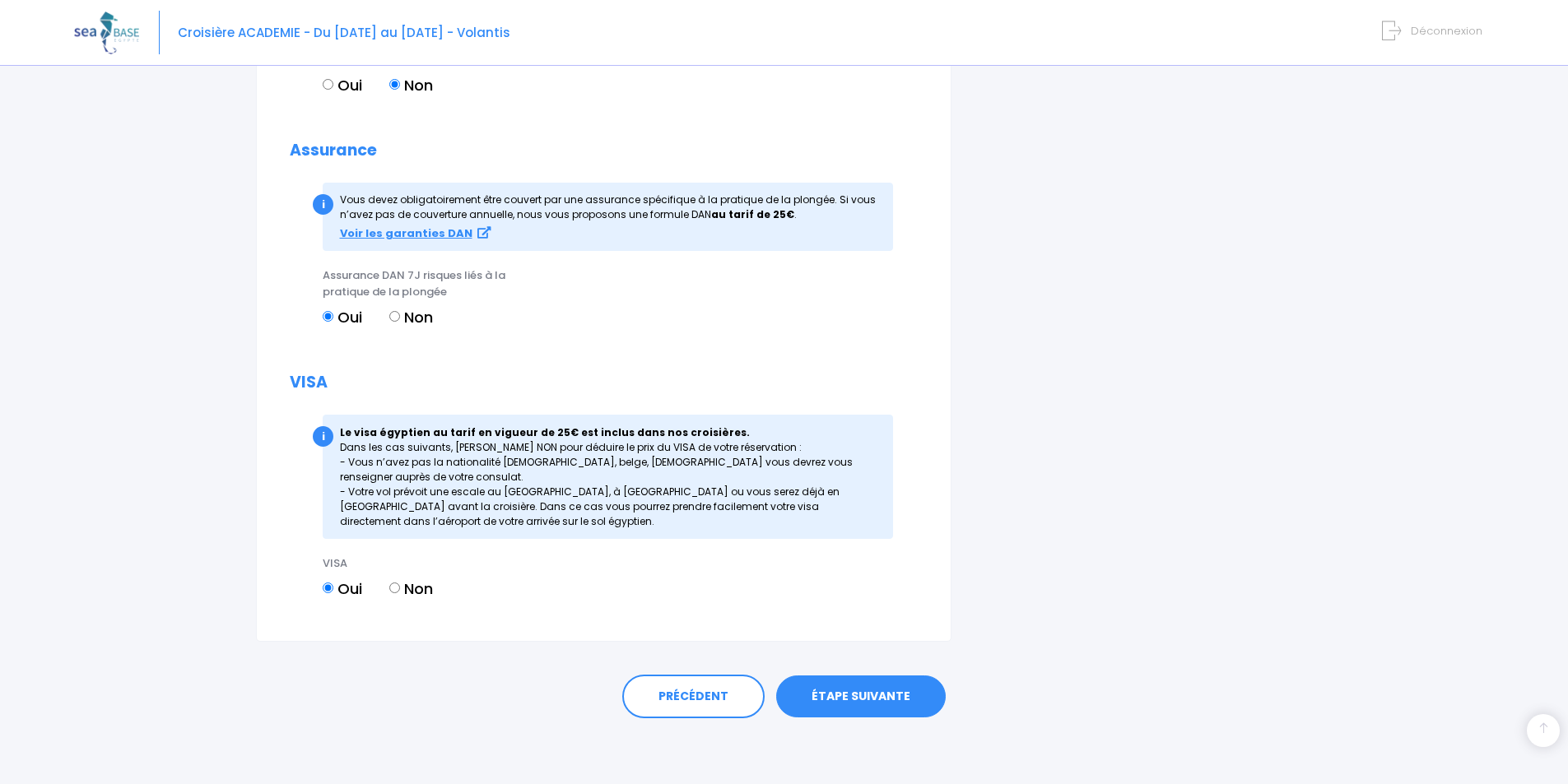
click at [853, 689] on link "ÉTAPE SUIVANTE" at bounding box center [860, 697] width 169 height 43
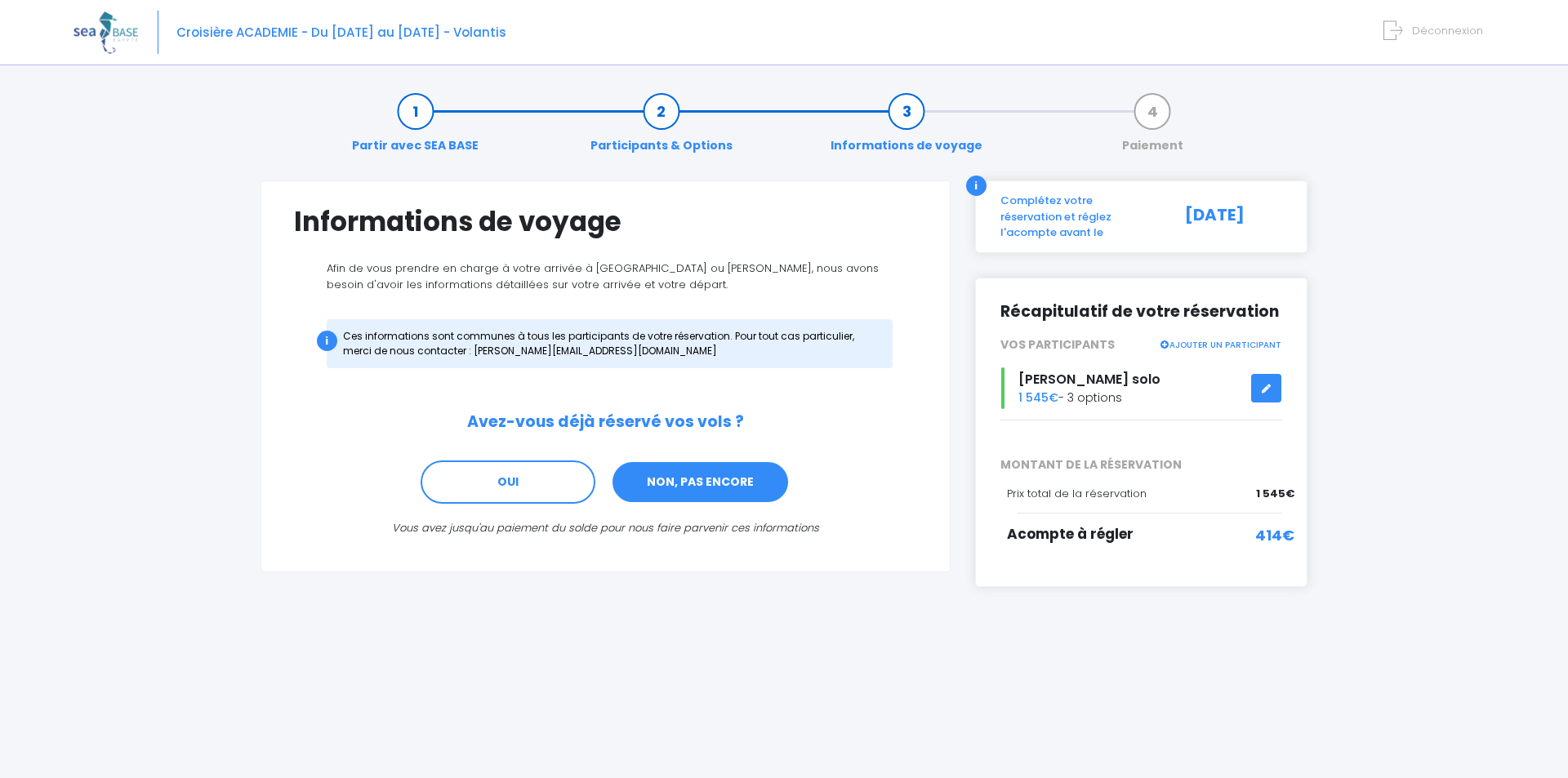
click at [706, 484] on link "NON, PAS ENCORE" at bounding box center [701, 483] width 179 height 44
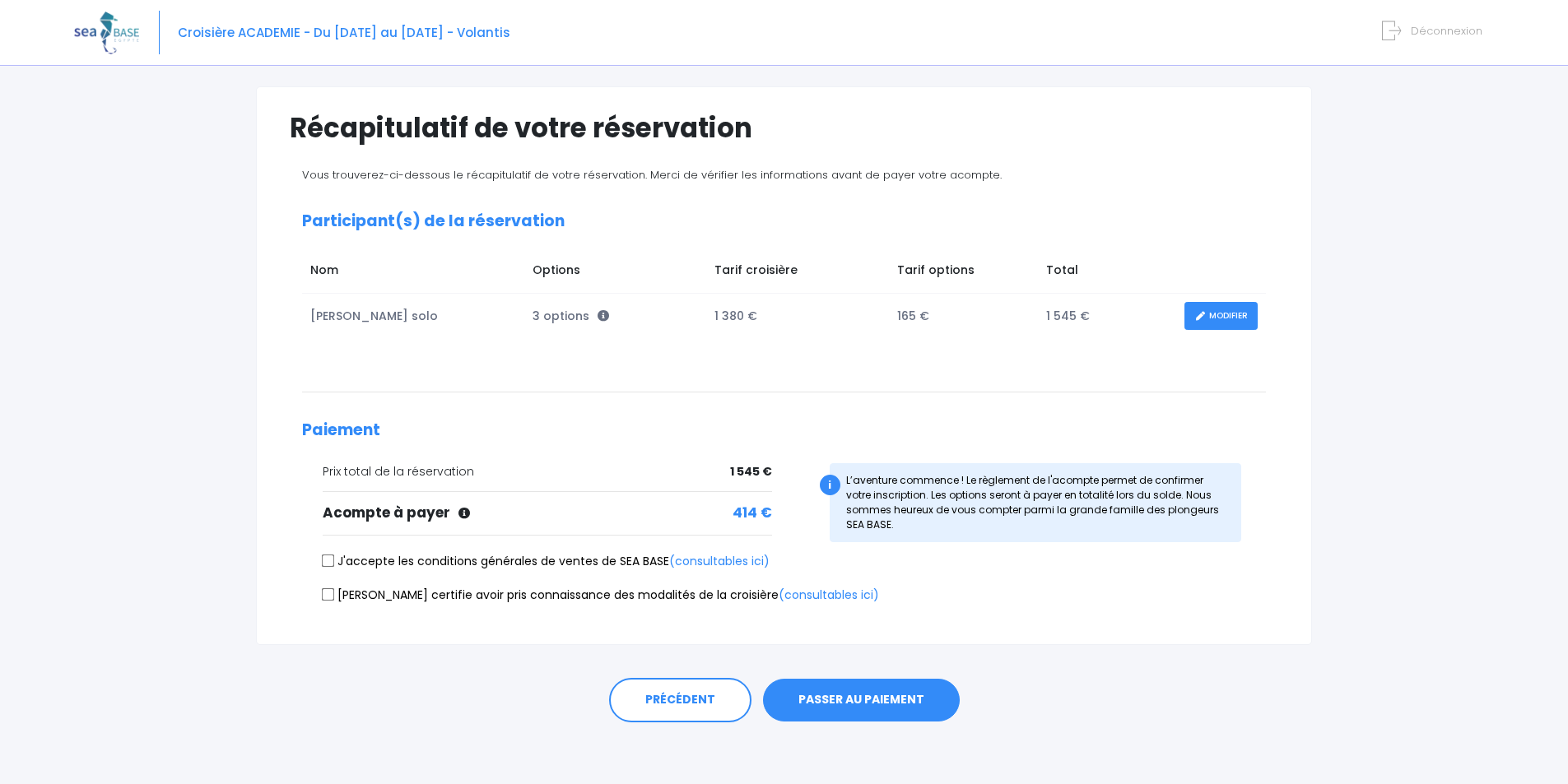
scroll to position [99, 0]
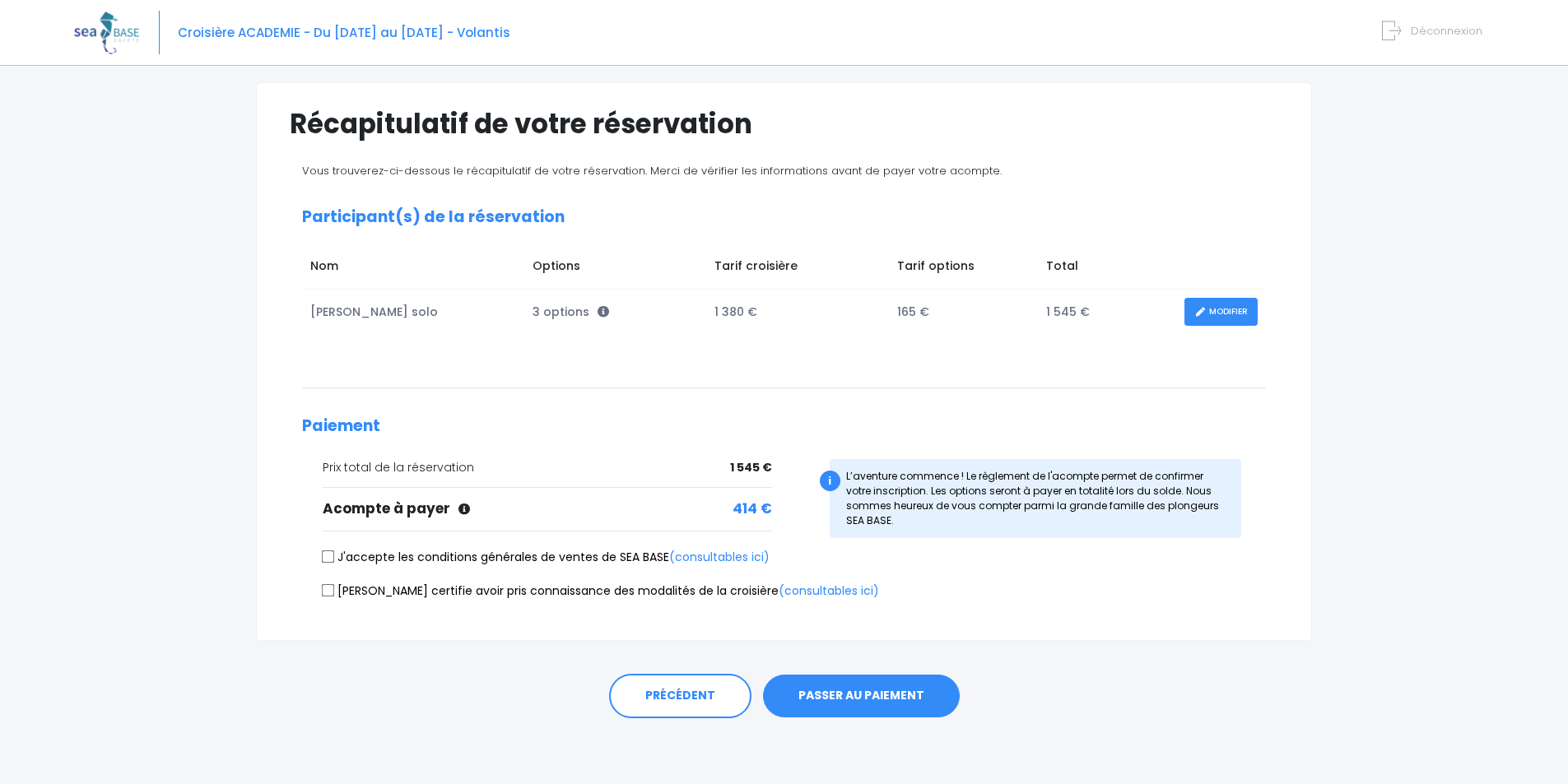
click at [327, 555] on input "J'accepte les conditions générales de ventes de SEA BASE (consultables ici)" at bounding box center [328, 557] width 13 height 13
checkbox input "true"
click at [328, 587] on input "[PERSON_NAME] certifie avoir pris connaissance des modalités de la croisière (c…" at bounding box center [328, 590] width 13 height 13
checkbox input "true"
click at [869, 698] on button "PASSER AU PAIEMENT" at bounding box center [861, 696] width 197 height 43
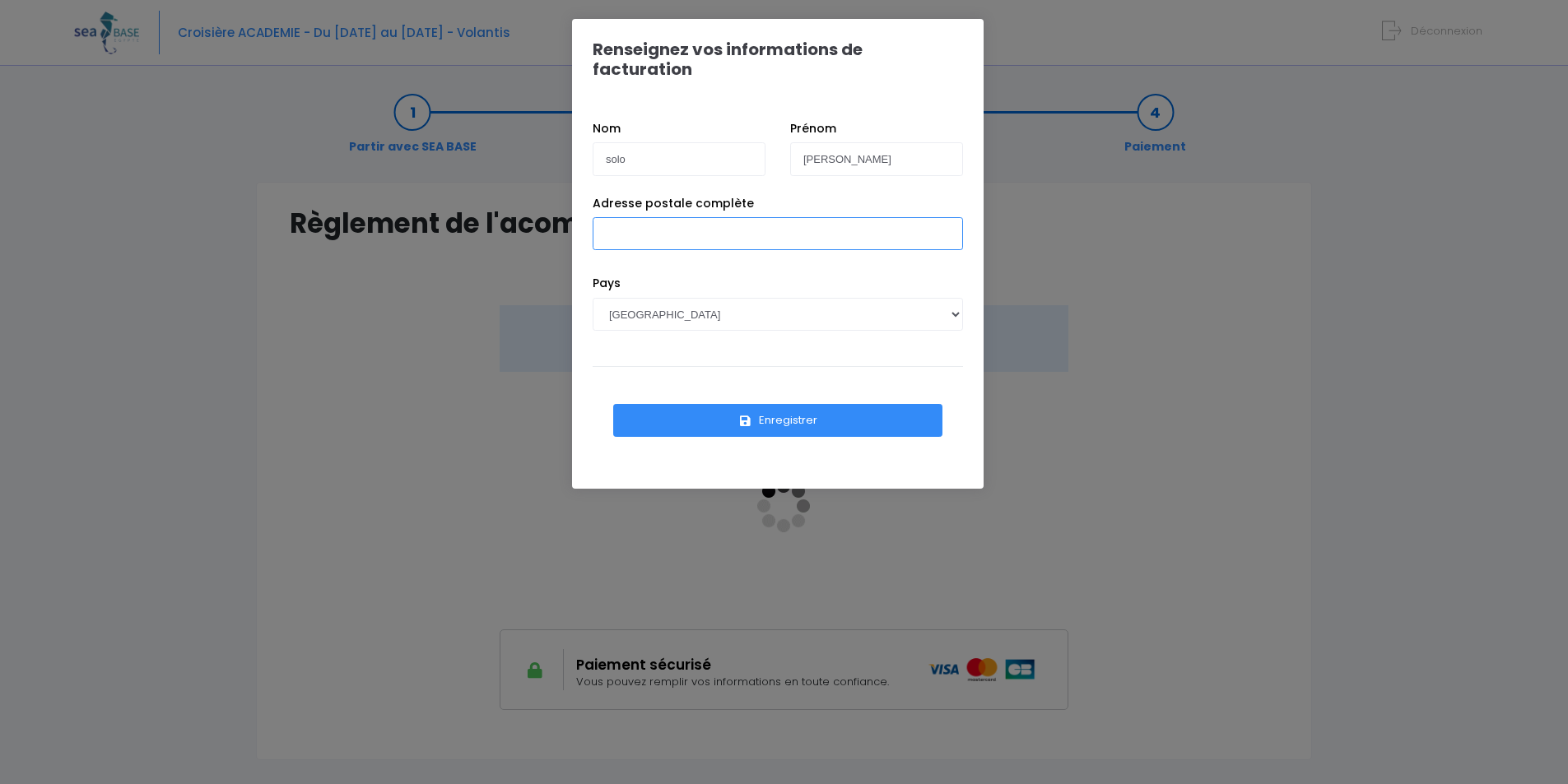
click at [703, 217] on input "Adresse postale complète" at bounding box center [777, 233] width 371 height 33
type input "9 rue pierre de ronsard"
click at [777, 404] on button "Enregistrer" at bounding box center [777, 420] width 329 height 33
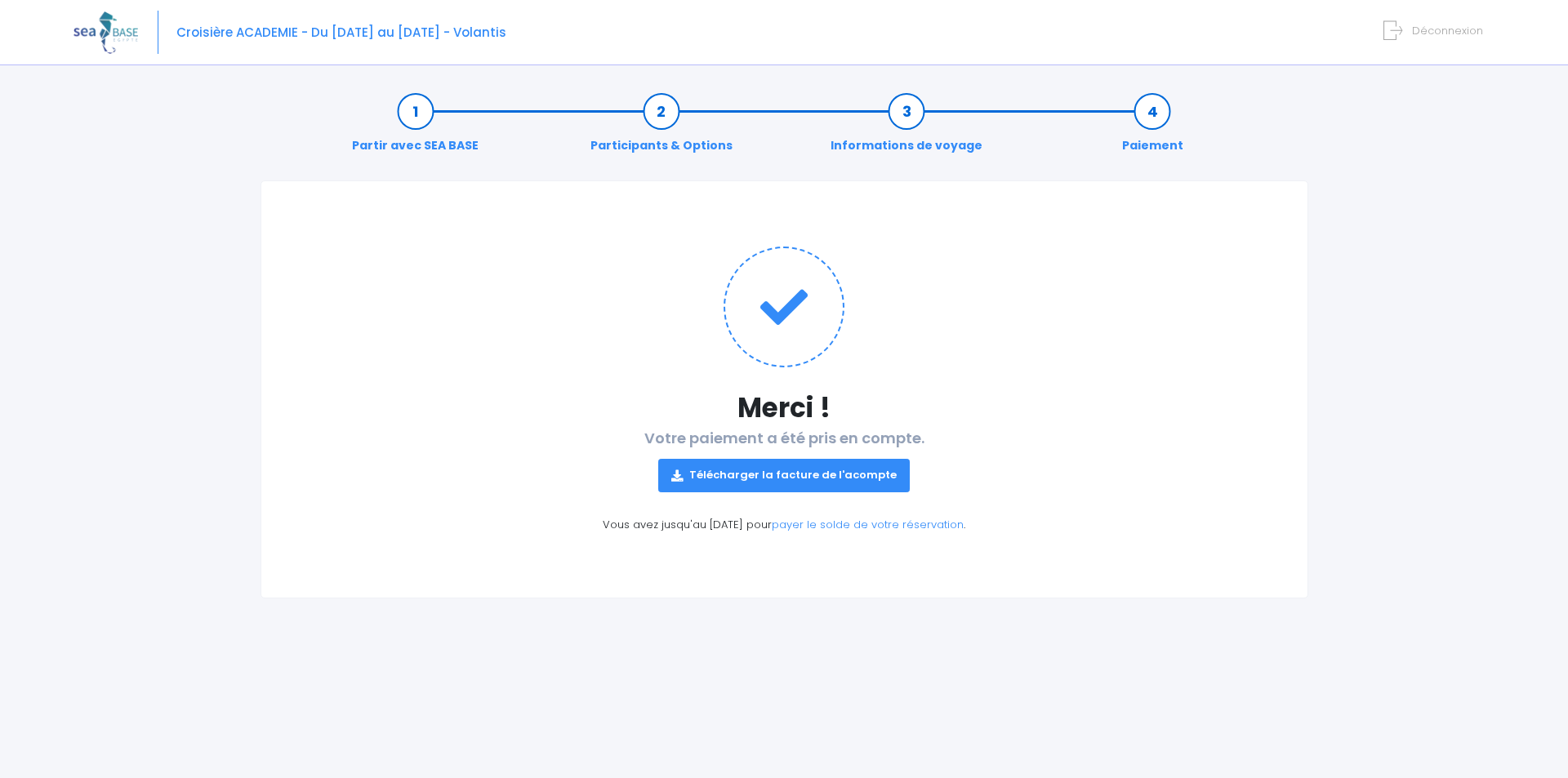
click at [787, 475] on link "Télécharger la facture de l'acompte" at bounding box center [784, 475] width 252 height 32
click at [1313, 141] on div "Partir avec SEA BASE Participants & Options Informations de voyage Paiement Mer…" at bounding box center [784, 336] width 1072 height 523
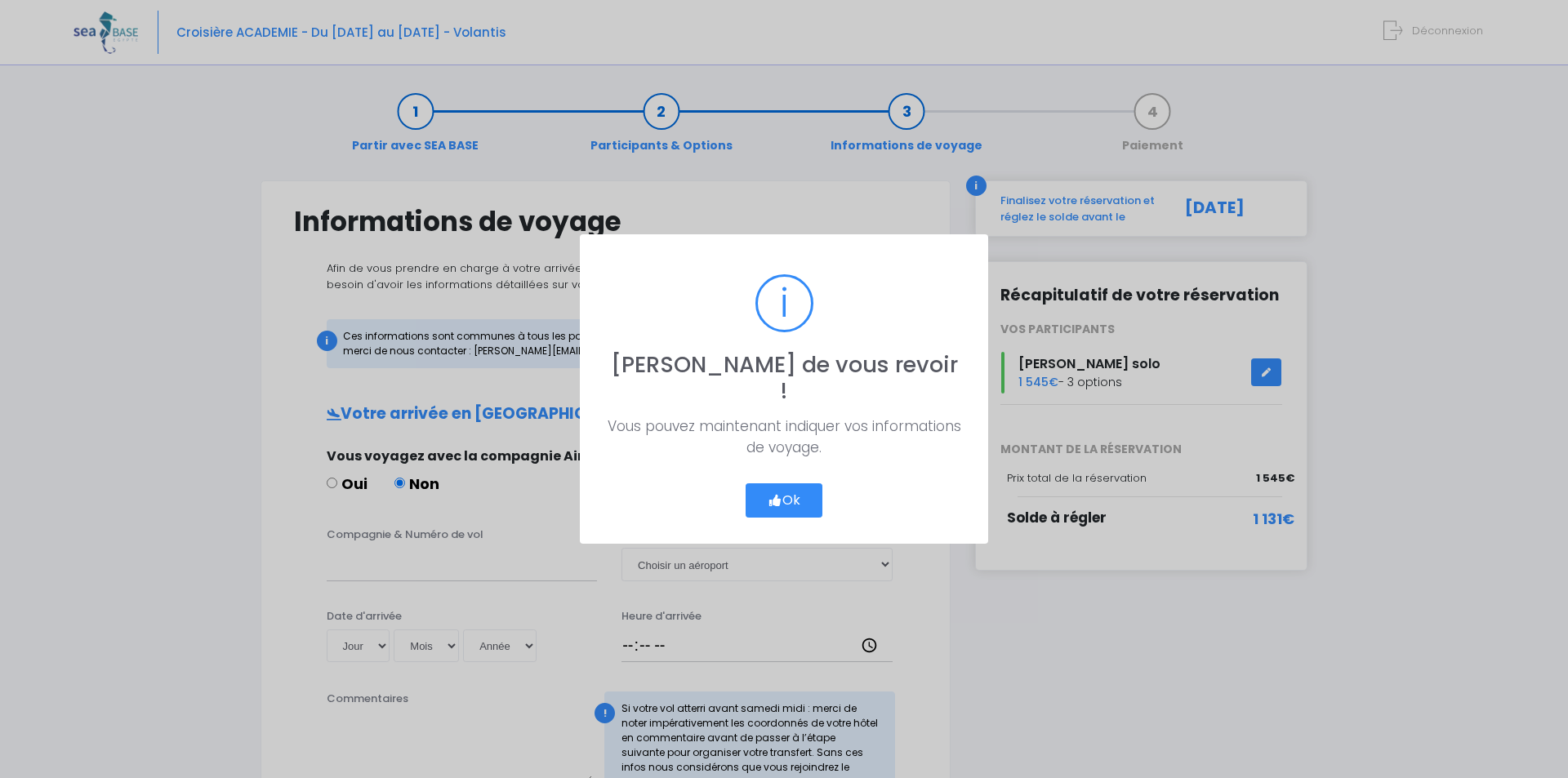
click at [793, 483] on button "Ok" at bounding box center [784, 500] width 77 height 34
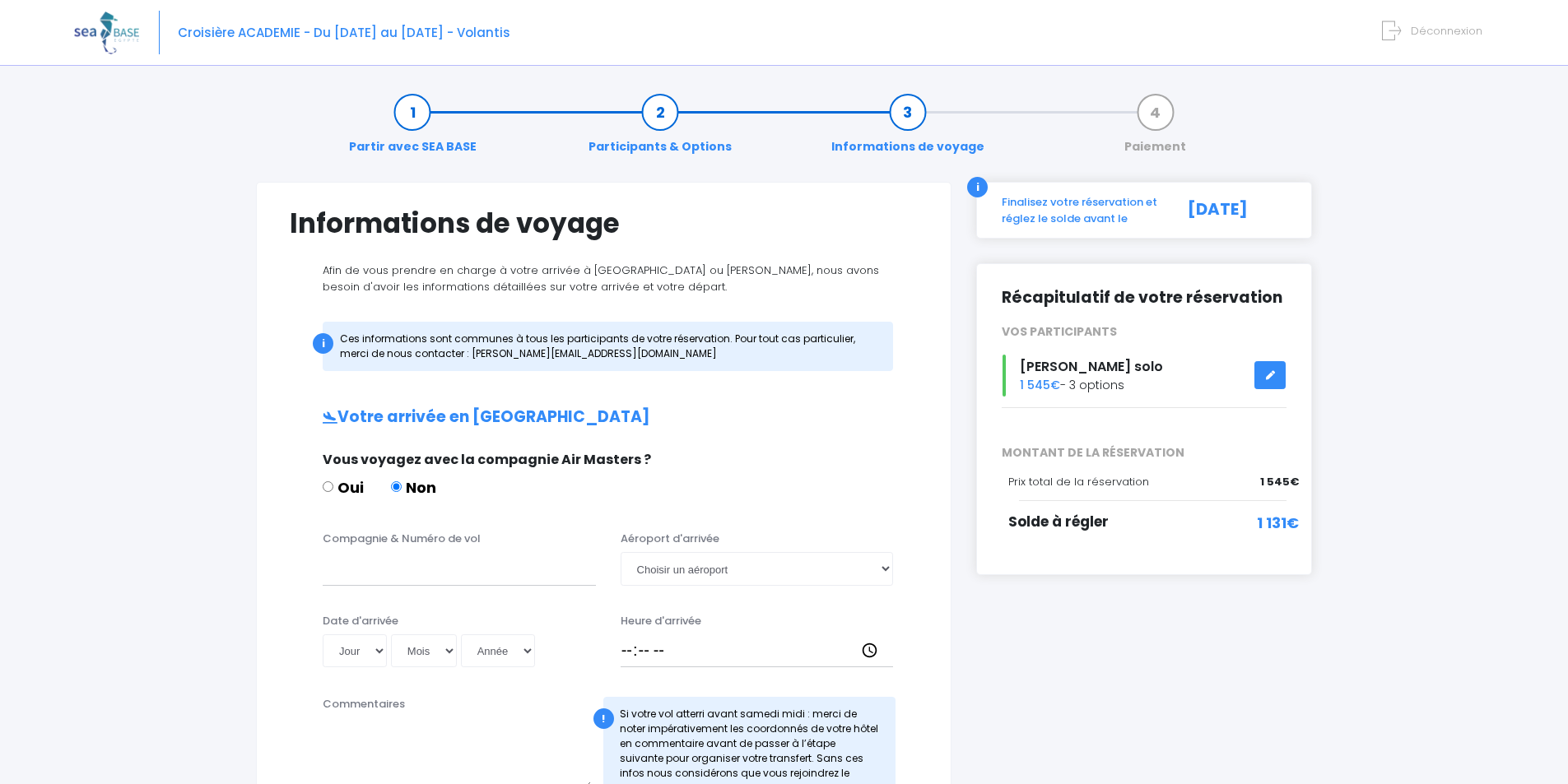
click at [1274, 373] on link at bounding box center [1270, 375] width 32 height 29
click at [1274, 375] on icon at bounding box center [1270, 375] width 11 height 0
click at [1135, 193] on div "i Finalisez votre réservation et réglez le solde avant le 30/06/2026" at bounding box center [1143, 210] width 335 height 57
click at [401, 112] on link "Partir avec SEA BASE" at bounding box center [412, 130] width 144 height 52
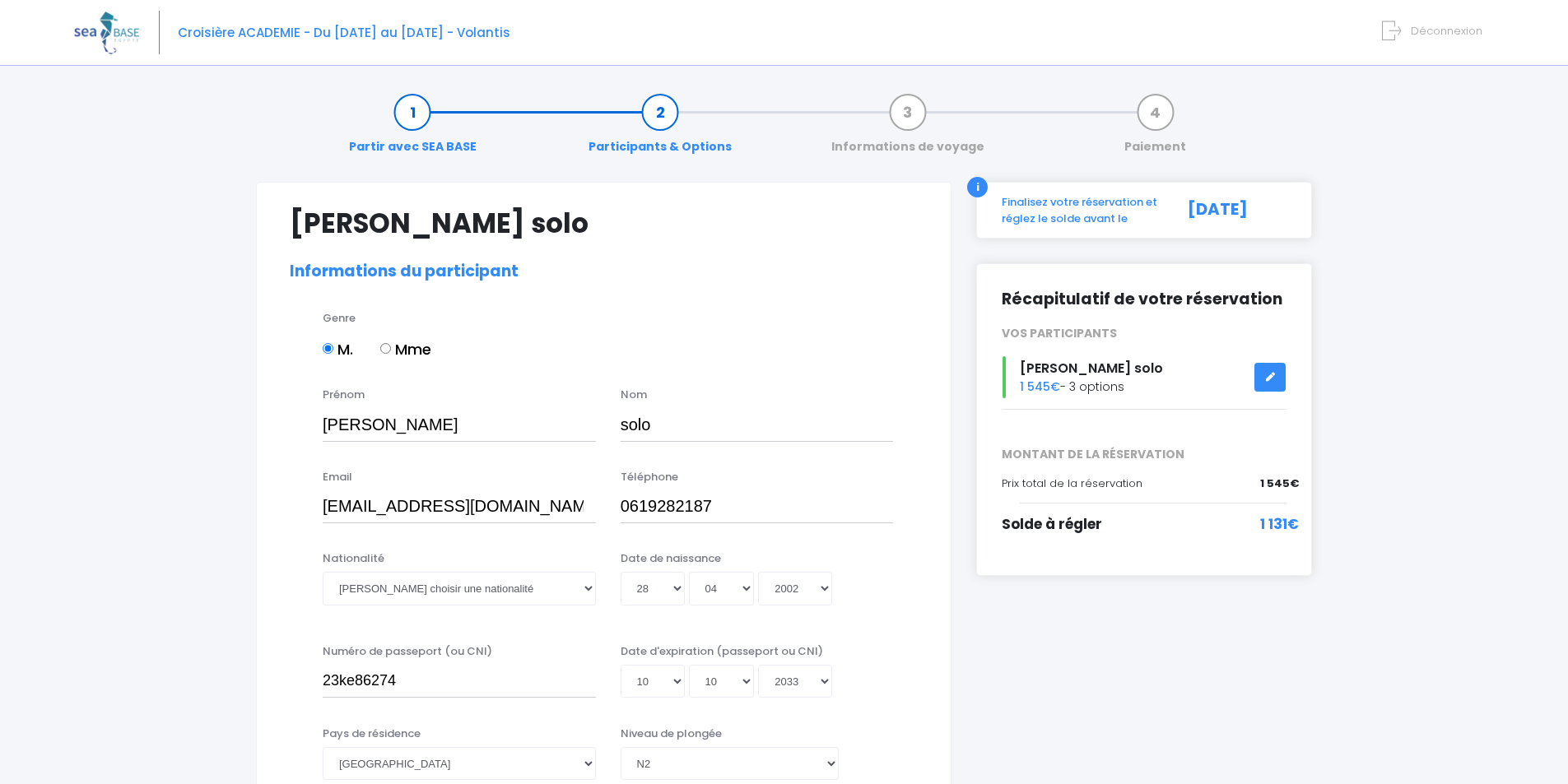
select select "N2"
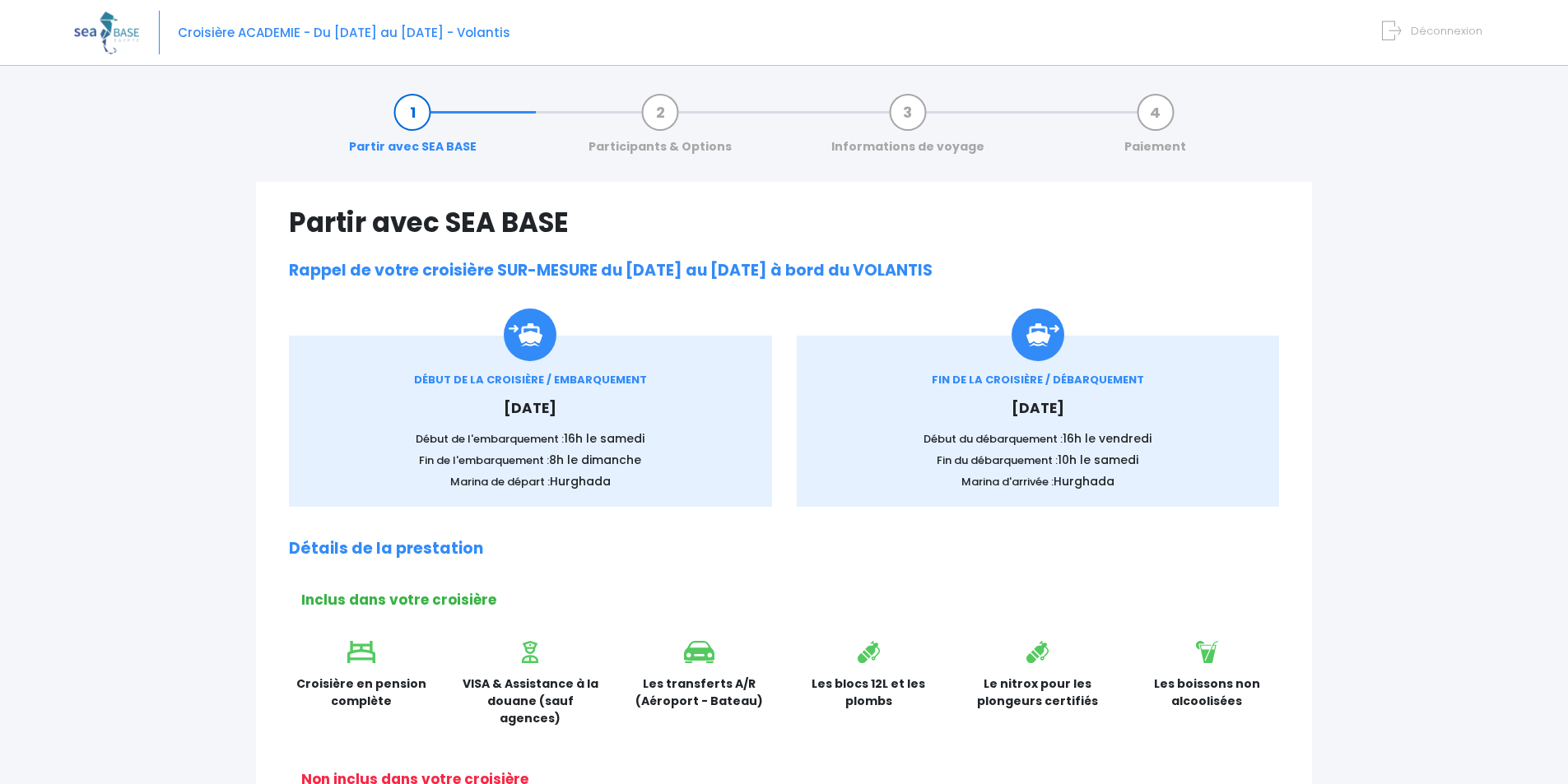
click at [1411, 33] on form "Déconnexion" at bounding box center [1434, 27] width 94 height 19
click at [1421, 28] on span "Déconnexion" at bounding box center [1445, 31] width 72 height 16
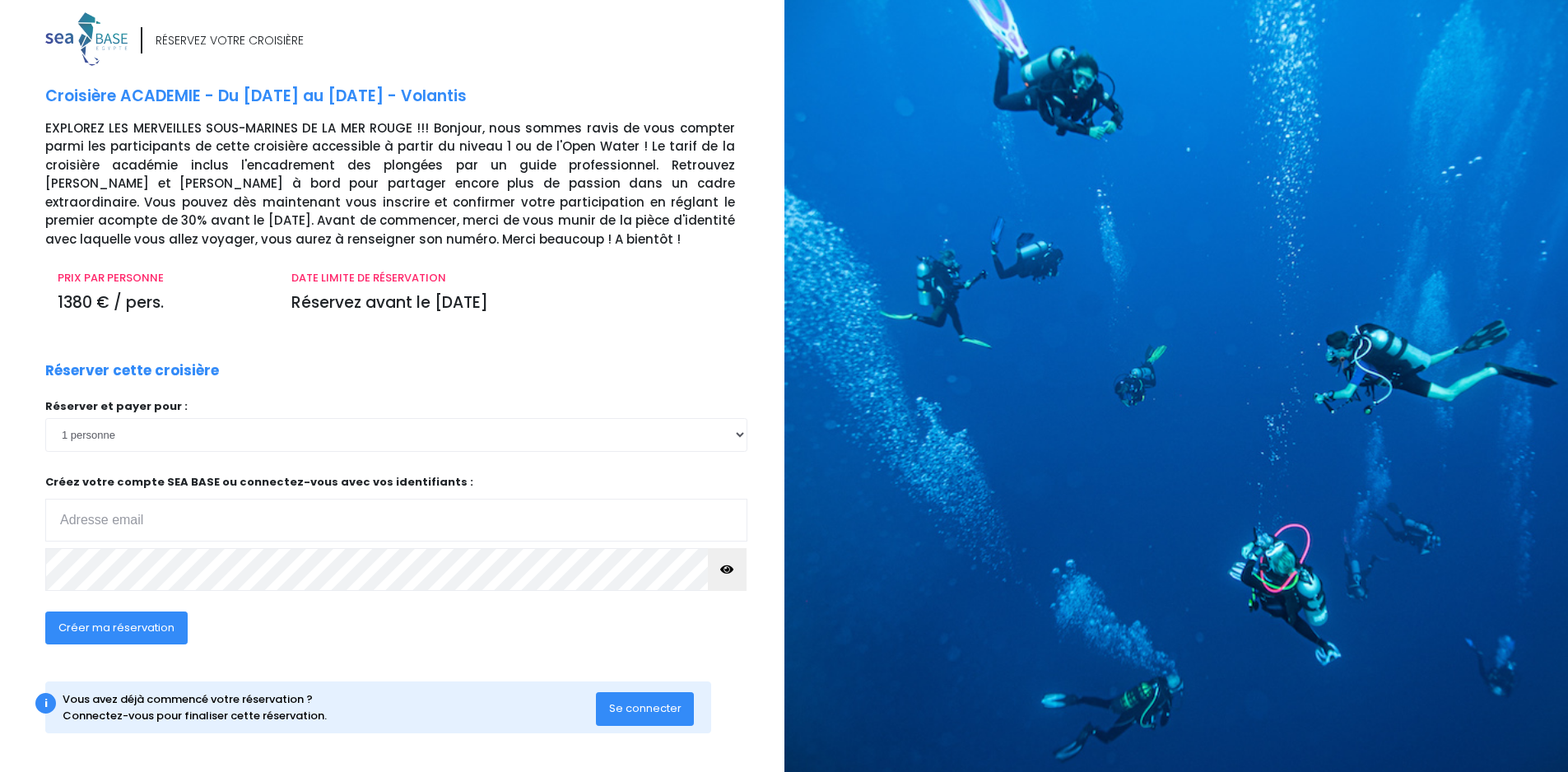
scroll to position [10, 0]
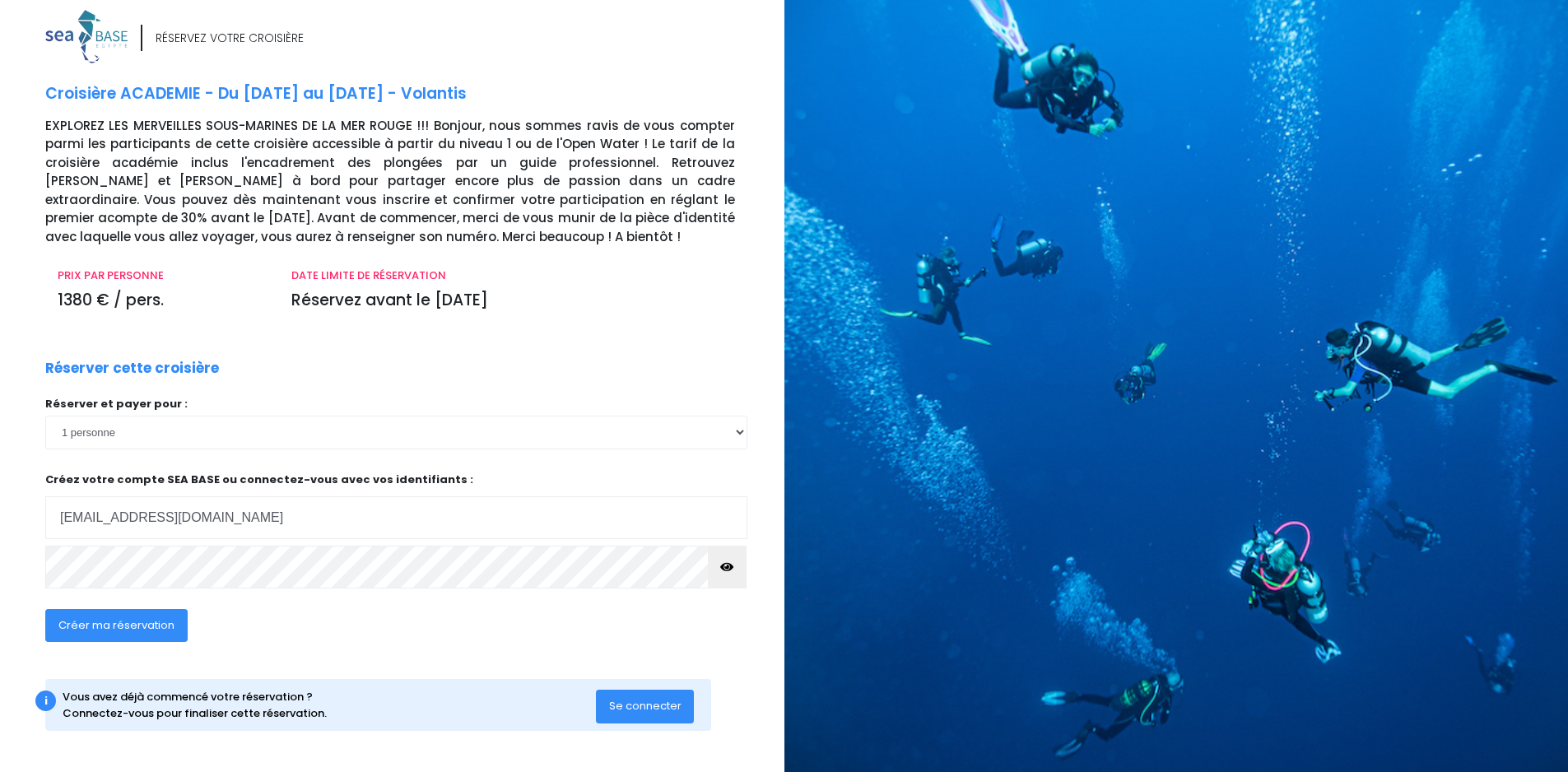
type input "prunierjorys1@gmail.com"
click at [736, 566] on button "button" at bounding box center [727, 567] width 40 height 43
click at [119, 624] on span "Créer ma réservation" at bounding box center [116, 624] width 116 height 16
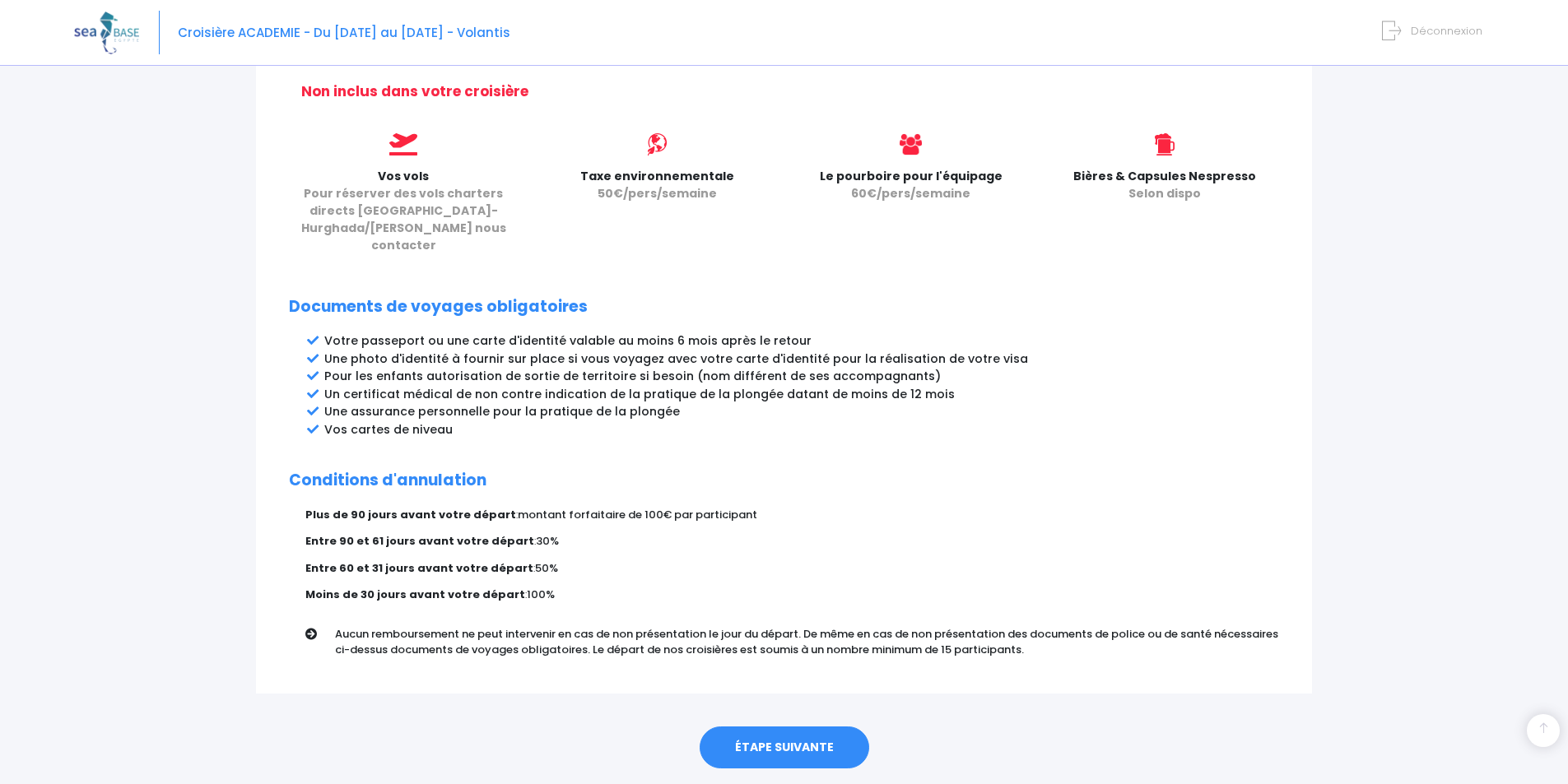
scroll to position [703, 0]
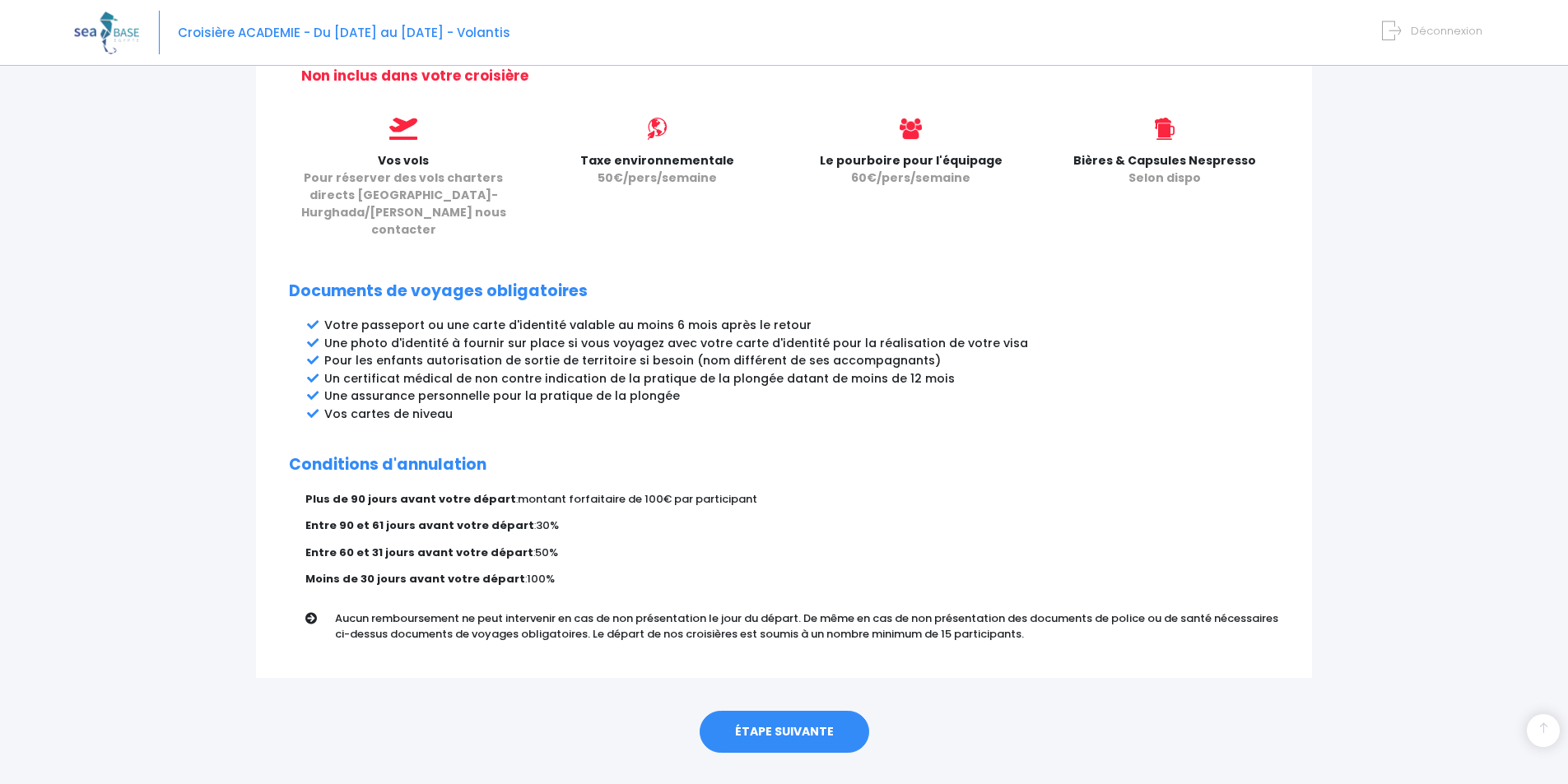
click at [834, 711] on link "ÉTAPE SUIVANTE" at bounding box center [784, 732] width 169 height 43
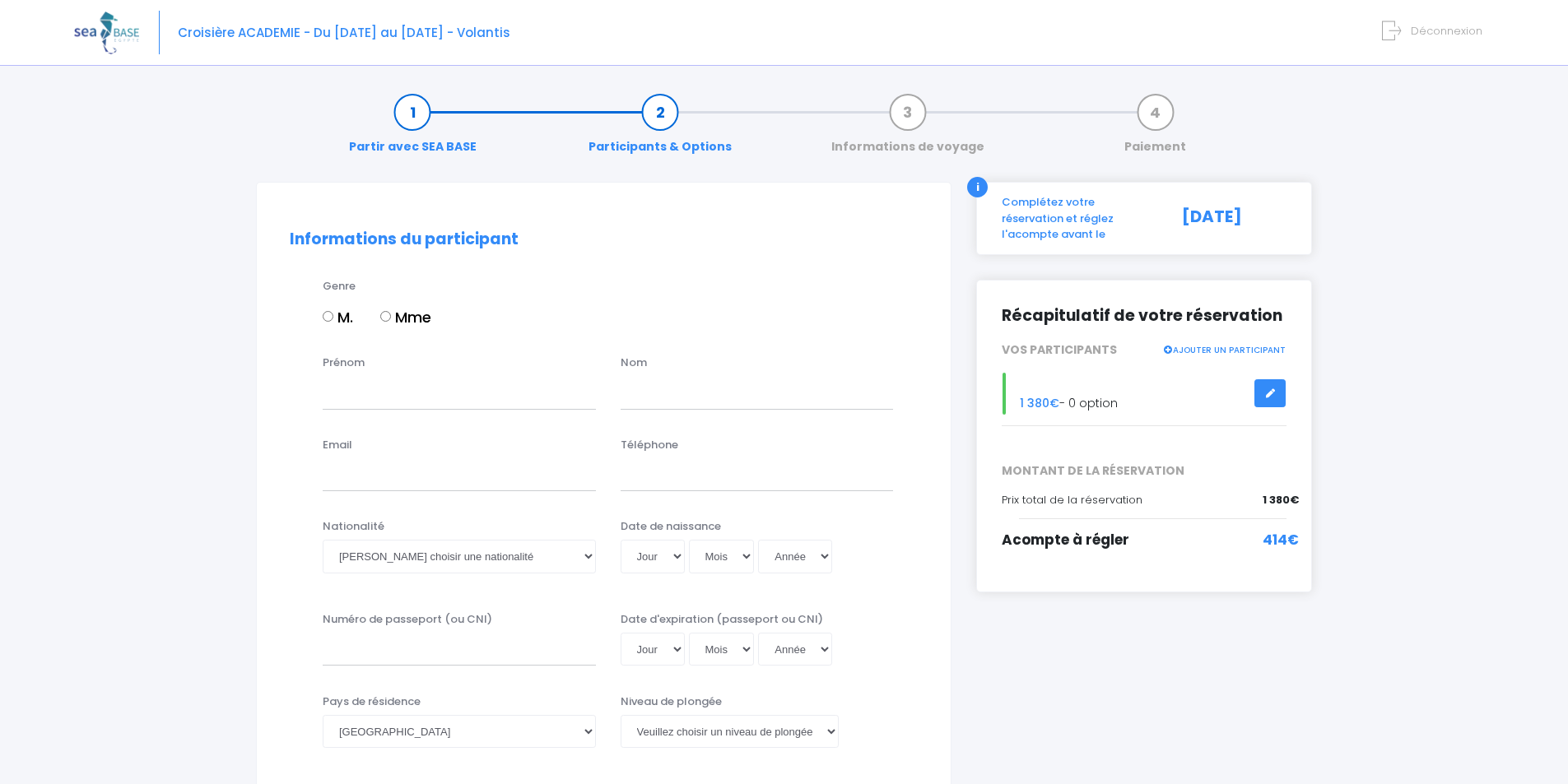
click at [327, 314] on input "M." at bounding box center [328, 317] width 11 height 11
radio input "true"
click at [364, 383] on input "Prénom" at bounding box center [459, 392] width 273 height 33
type input "jorys"
drag, startPoint x: 735, startPoint y: 393, endPoint x: 725, endPoint y: 389, distance: 10.8
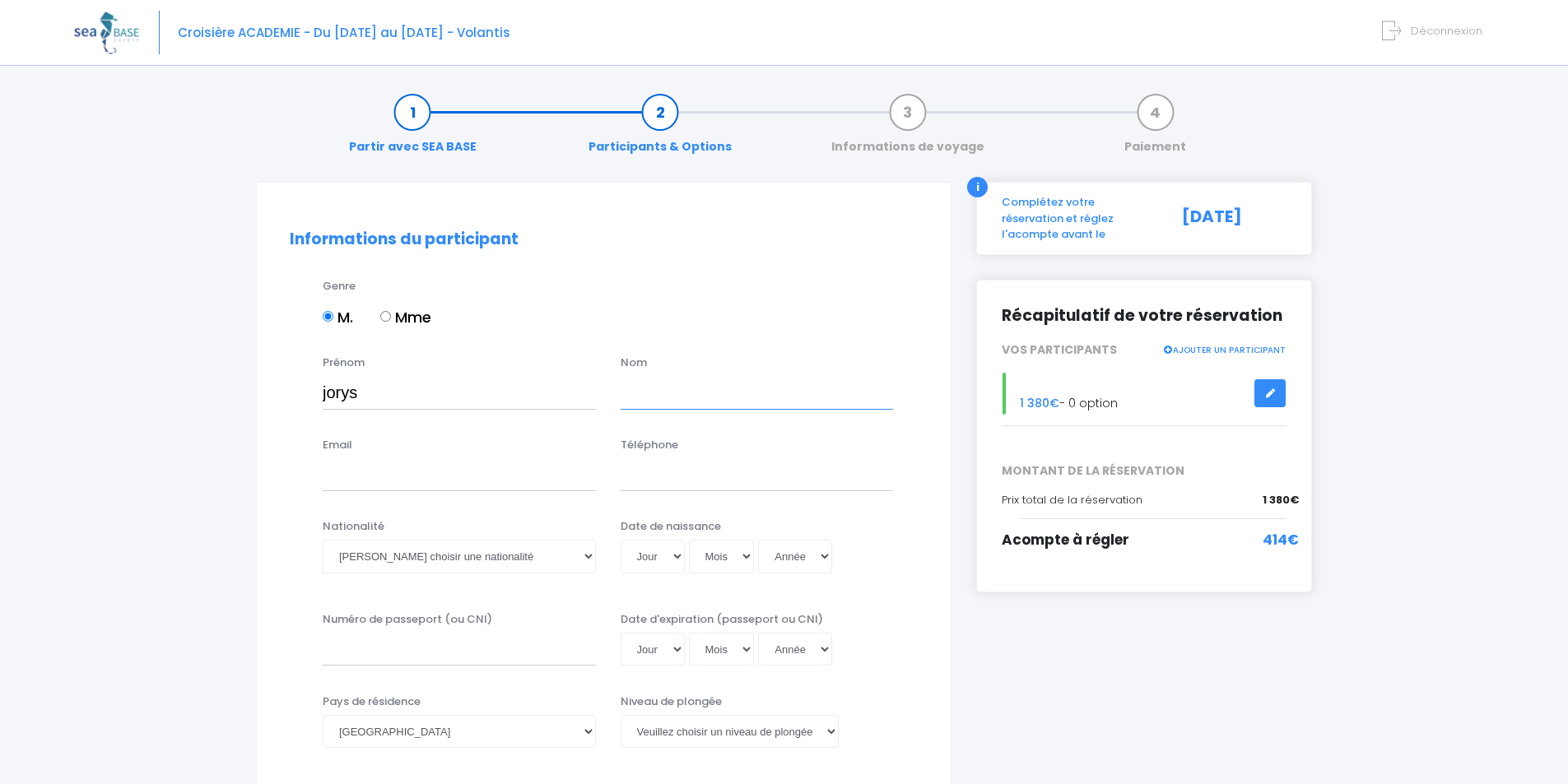
click at [735, 393] on input "text" at bounding box center [757, 392] width 273 height 33
type input "prunier"
click at [391, 488] on input "Email" at bounding box center [459, 474] width 273 height 33
type input "prunierjorys1@gmail.com"
click at [696, 487] on input "Téléphone" at bounding box center [757, 474] width 273 height 33
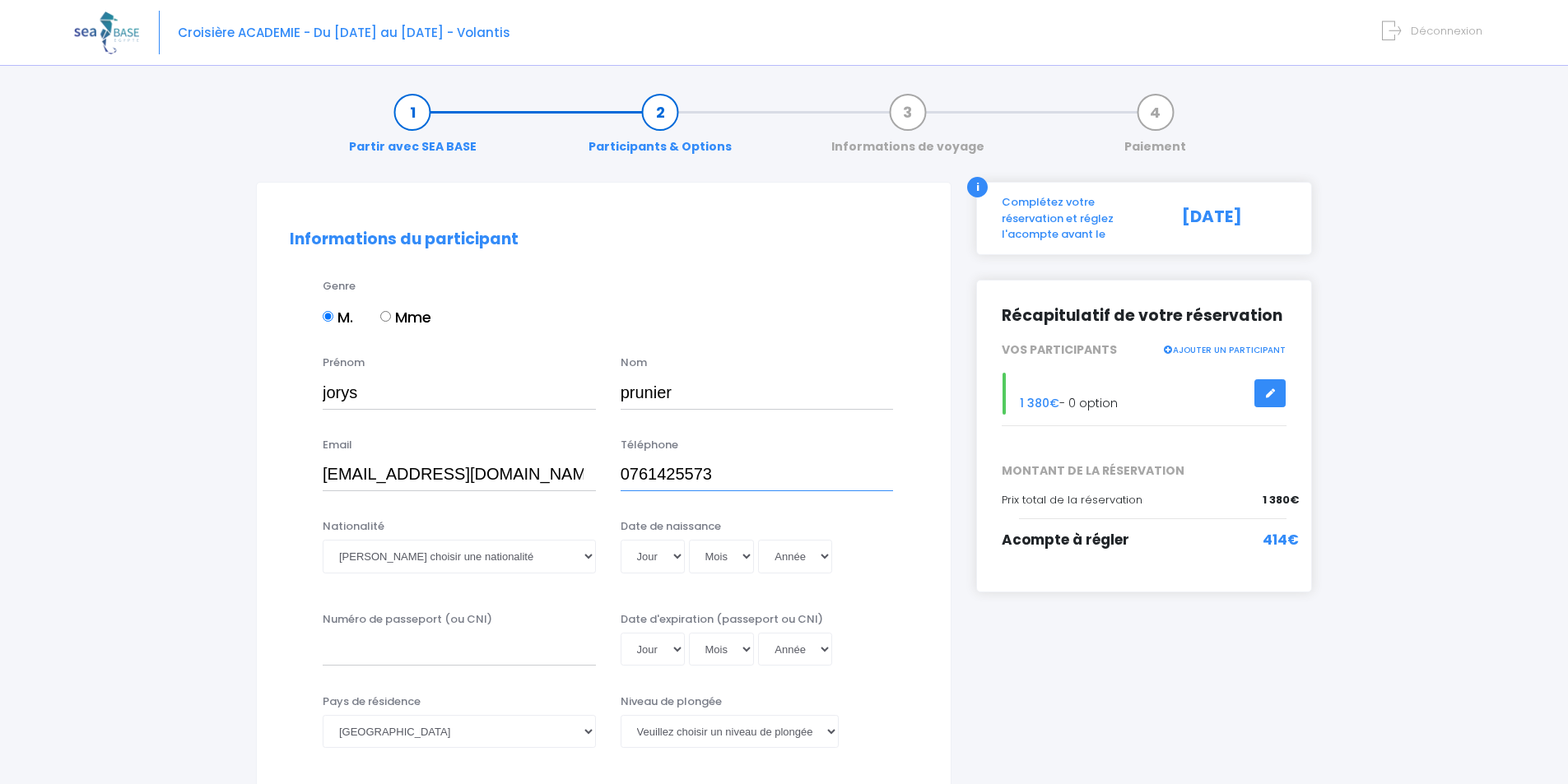
type input "0761425573"
click at [586, 562] on select "Veuillez choisir une nationalité Afghane Albanaise Algerienne Allemande America…" at bounding box center [459, 555] width 273 height 33
select select "Française"
click at [322, 540] on select "Veuillez choisir une nationalité Afghane Albanaise Algerienne Allemande America…" at bounding box center [459, 555] width 273 height 33
click at [666, 553] on select "Jour 01 02 03 04 05 06 07 08 09 10 11 12 13 14 15 16 17 18 19 20 21 22 23 24 25…" at bounding box center [652, 555] width 64 height 33
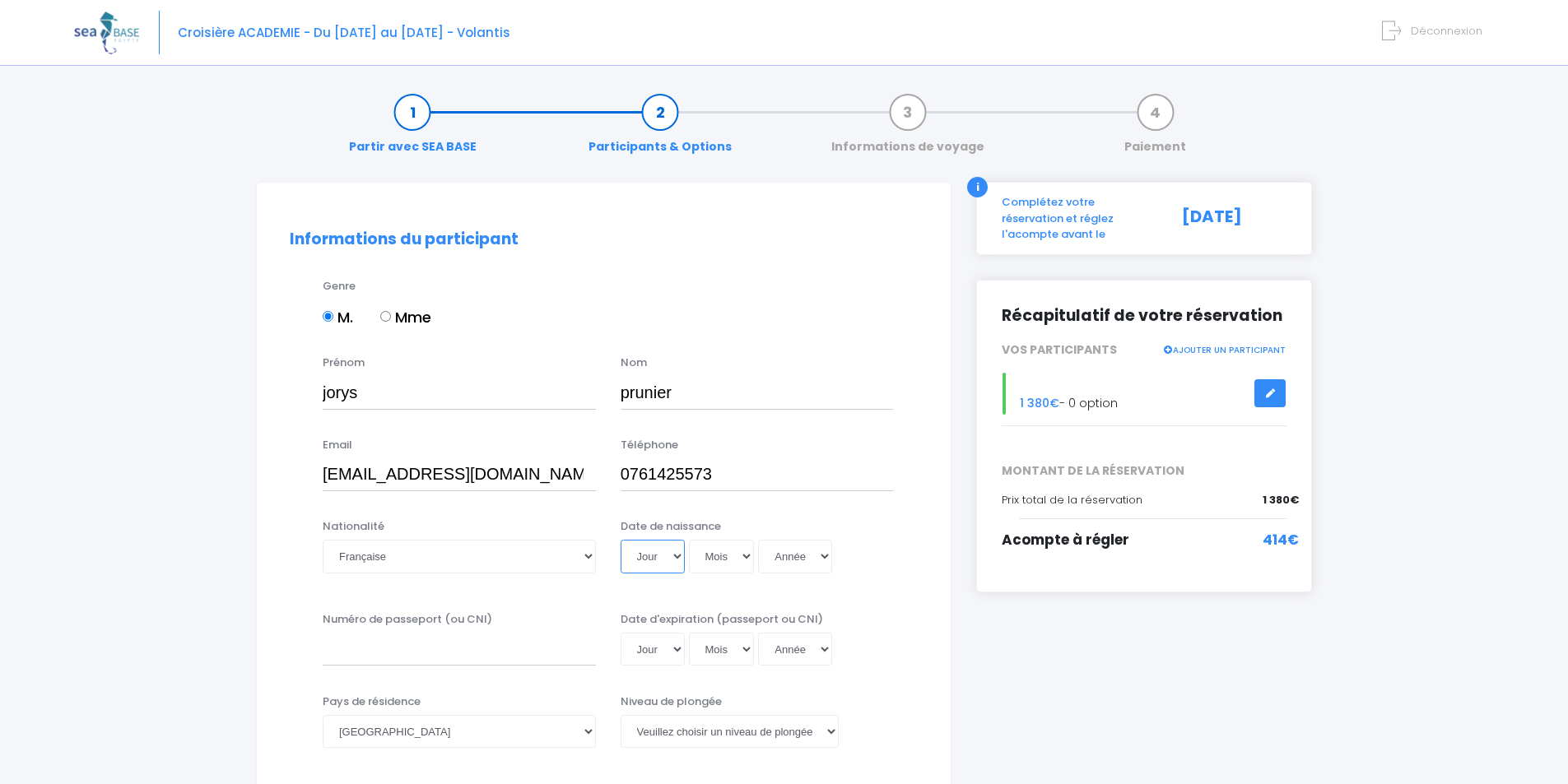
select select "14"
click at [621, 540] on select "Jour 01 02 03 04 05 06 07 08 09 10 11 12 13 14 15 16 17 18 19 20 21 22 23 24 25…" at bounding box center [652, 555] width 64 height 33
click at [741, 568] on select "Mois 01 02 03 04 05 06 07 08 09 10 11 12" at bounding box center [721, 555] width 66 height 33
select select "01"
click at [688, 540] on select "Mois 01 02 03 04 05 06 07 08 09 10 11 12" at bounding box center [721, 555] width 66 height 33
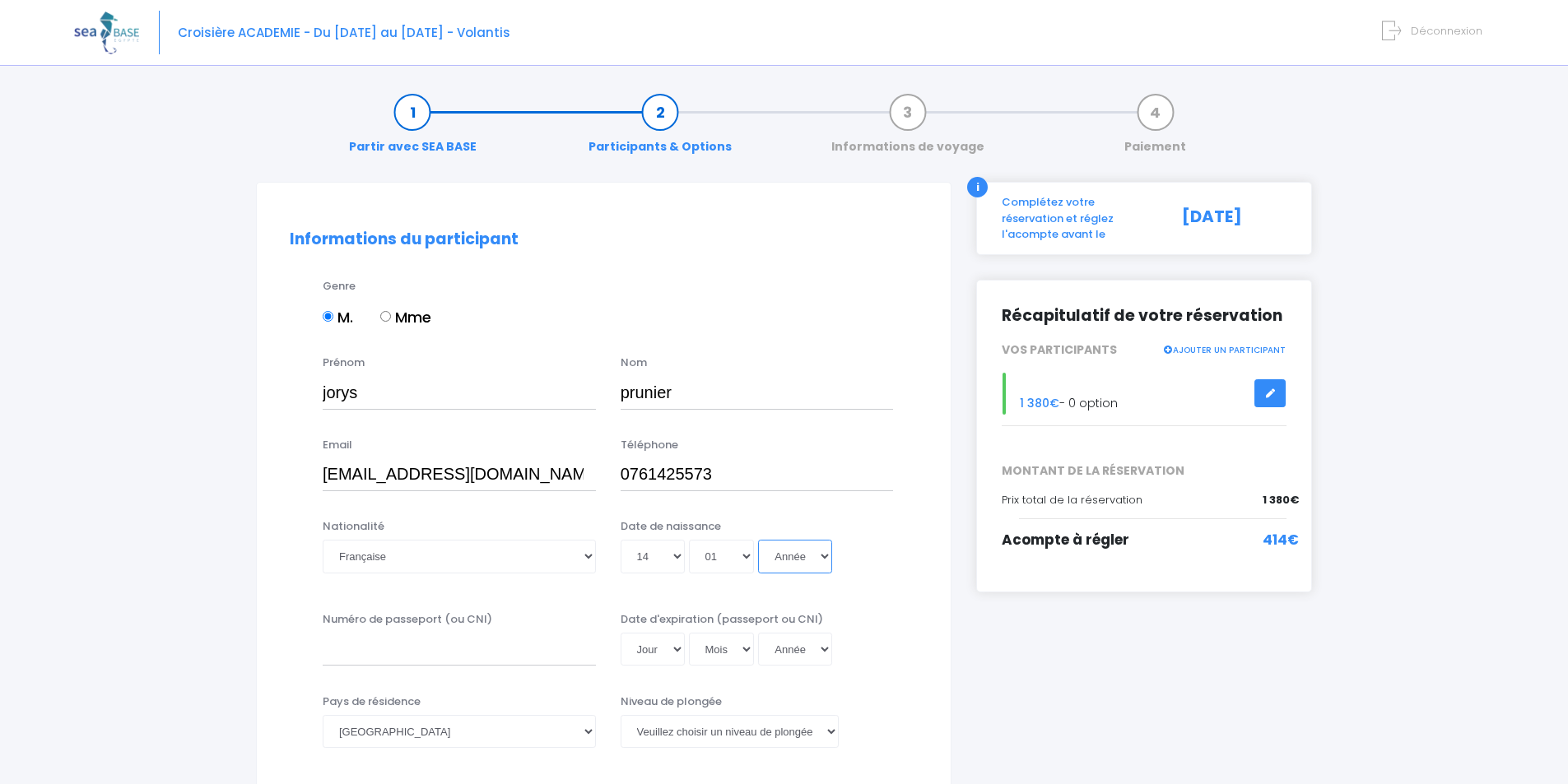
click at [818, 558] on select "Année 2045 2044 2043 2042 2041 2040 2039 2038 2037 2036 2035 2034 2033 2032 203…" at bounding box center [795, 555] width 74 height 33
select select "2001"
click at [758, 540] on select "Année 2045 2044 2043 2042 2041 2040 2039 2038 2037 2036 2035 2034 2033 2032 203…" at bounding box center [795, 555] width 74 height 33
type input "2001-01-14"
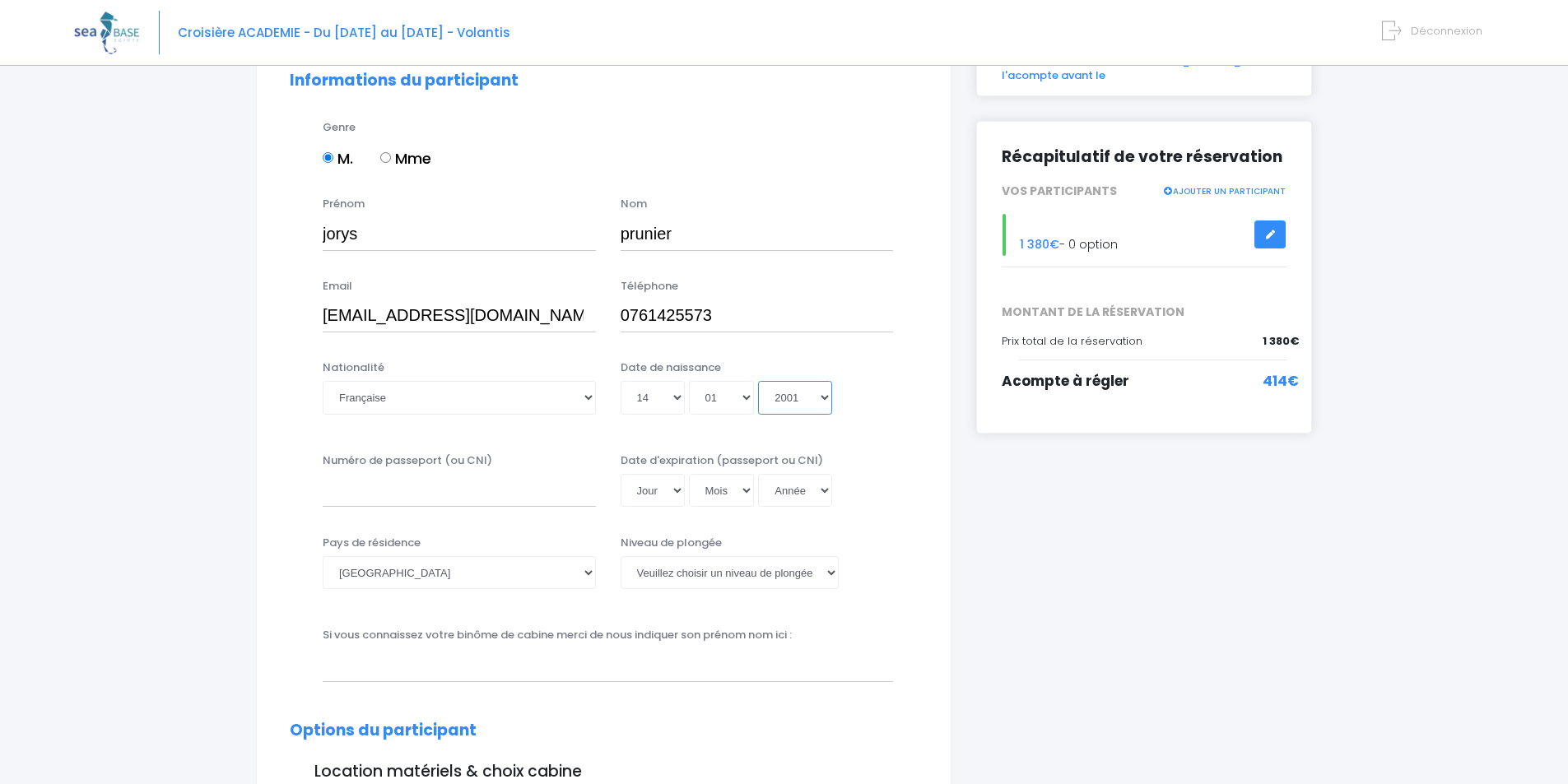
scroll to position [164, 0]
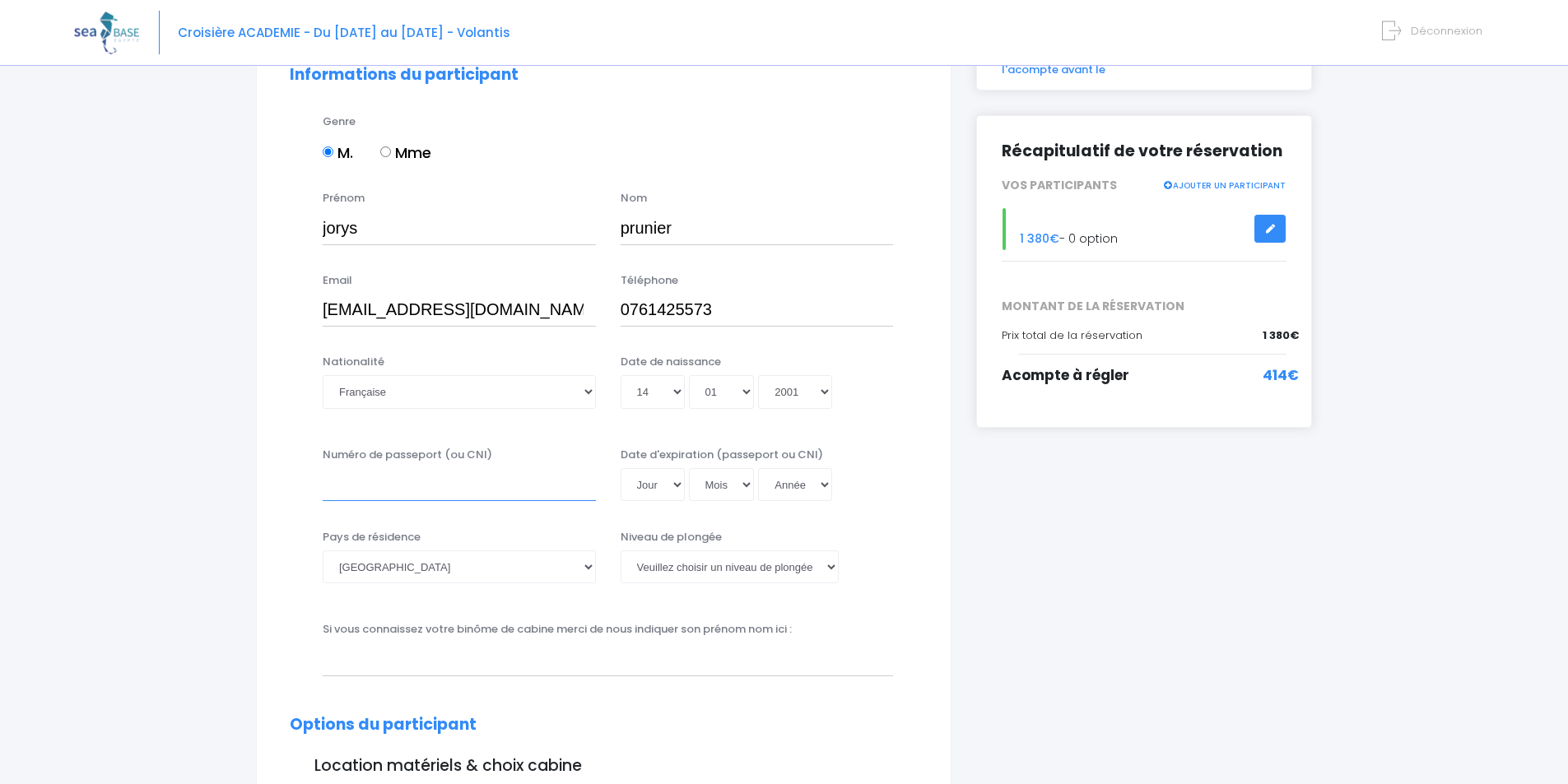
click at [450, 490] on input "Numéro de passeport (ou CNI)" at bounding box center [459, 484] width 273 height 33
type input "171213352044"
click at [660, 486] on select "Jour 01 02 03 04 05 06 07 08 09 10 11 12 13 14 15 16 17 18 19 20 21 22 23 24 25…" at bounding box center [652, 484] width 64 height 33
select select "06"
click at [621, 468] on select "Jour 01 02 03 04 05 06 07 08 09 10 11 12 13 14 15 16 17 18 19 20 21 22 23 24 25…" at bounding box center [652, 484] width 64 height 33
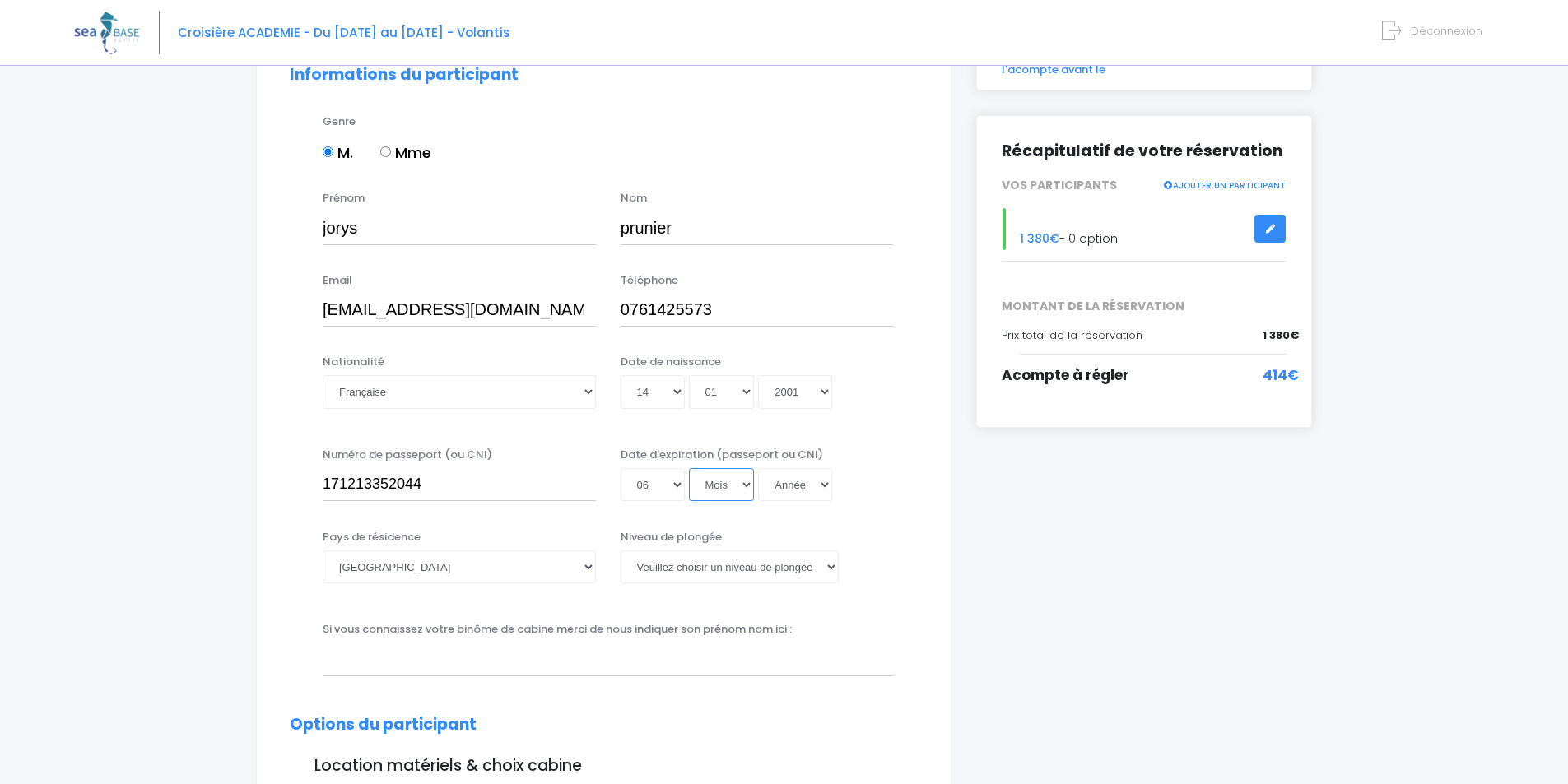
click at [745, 489] on select "Mois 01 02 03 04 05 06 07 08 09 10 11 12" at bounding box center [721, 484] width 66 height 33
select select "12"
click at [688, 468] on select "Mois 01 02 03 04 05 06 07 08 09 10 11 12" at bounding box center [721, 484] width 66 height 33
click at [817, 480] on select "Année 2045 2044 2043 2042 2041 2040 2039 2038 2037 2036 2035 2034 2033 2032 203…" at bounding box center [795, 484] width 74 height 33
select select "2027"
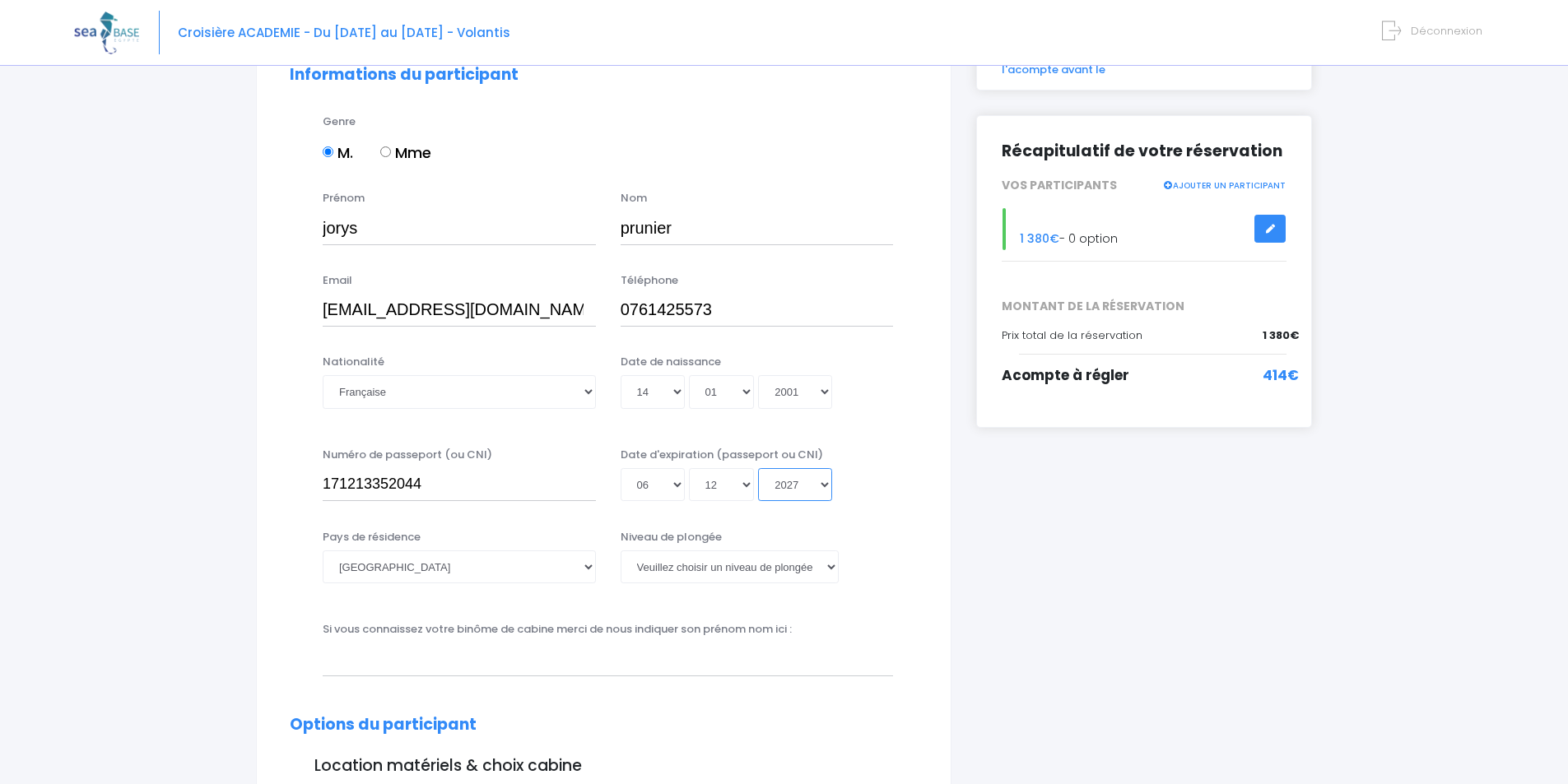
click at [758, 468] on select "Année 2045 2044 2043 2042 2041 2040 2039 2038 2037 2036 2035 2034 2033 2032 203…" at bounding box center [795, 484] width 74 height 33
type input "2027-12-06"
click at [830, 569] on select "Veuillez choisir un niveau de plongée Non plongeur Junior OW diver Adventure OW…" at bounding box center [729, 567] width 218 height 33
select select "N2"
click at [621, 551] on select "Veuillez choisir un niveau de plongée Non plongeur Junior OW diver Adventure OW…" at bounding box center [729, 567] width 218 height 33
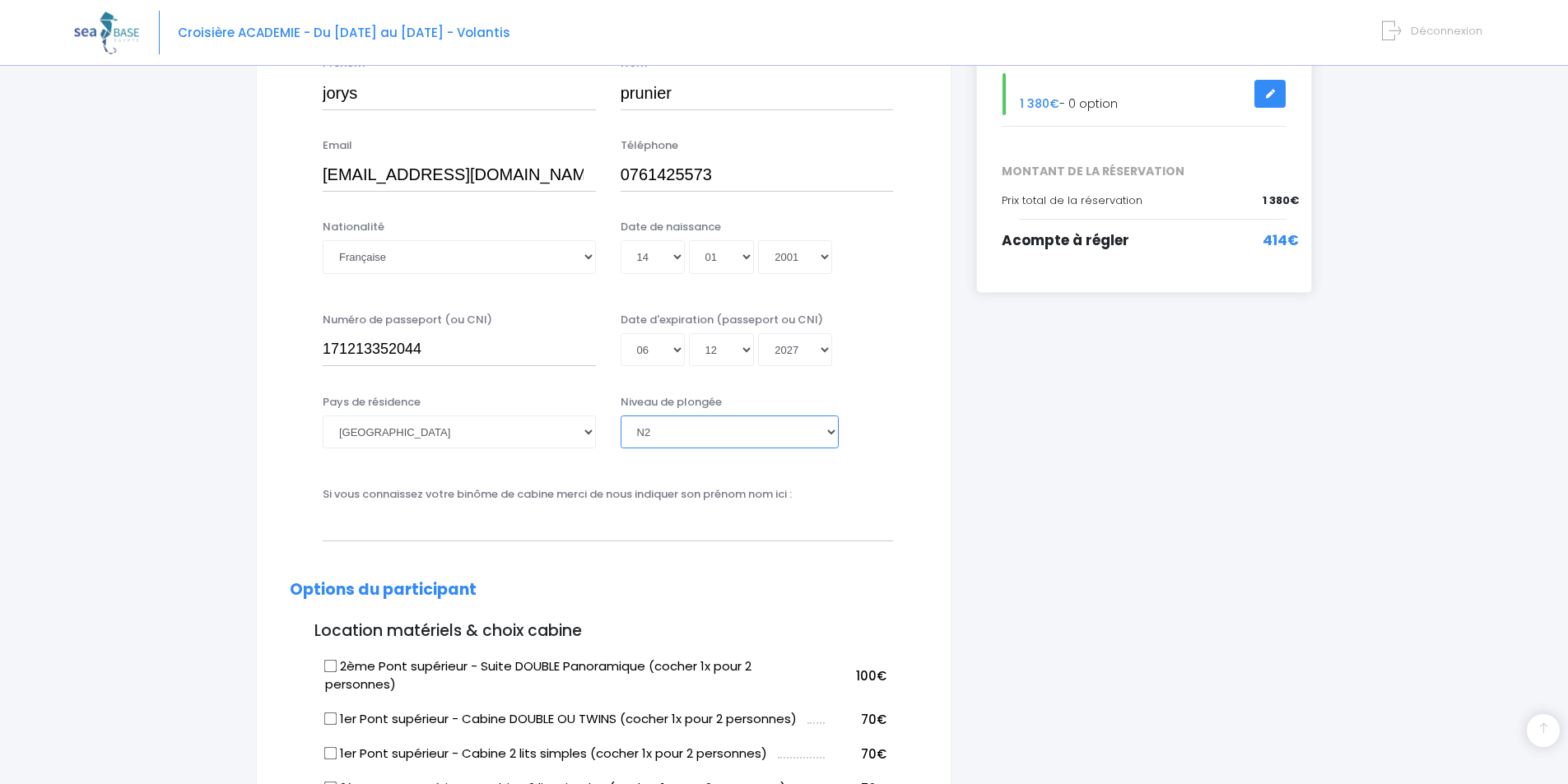
scroll to position [329, 0]
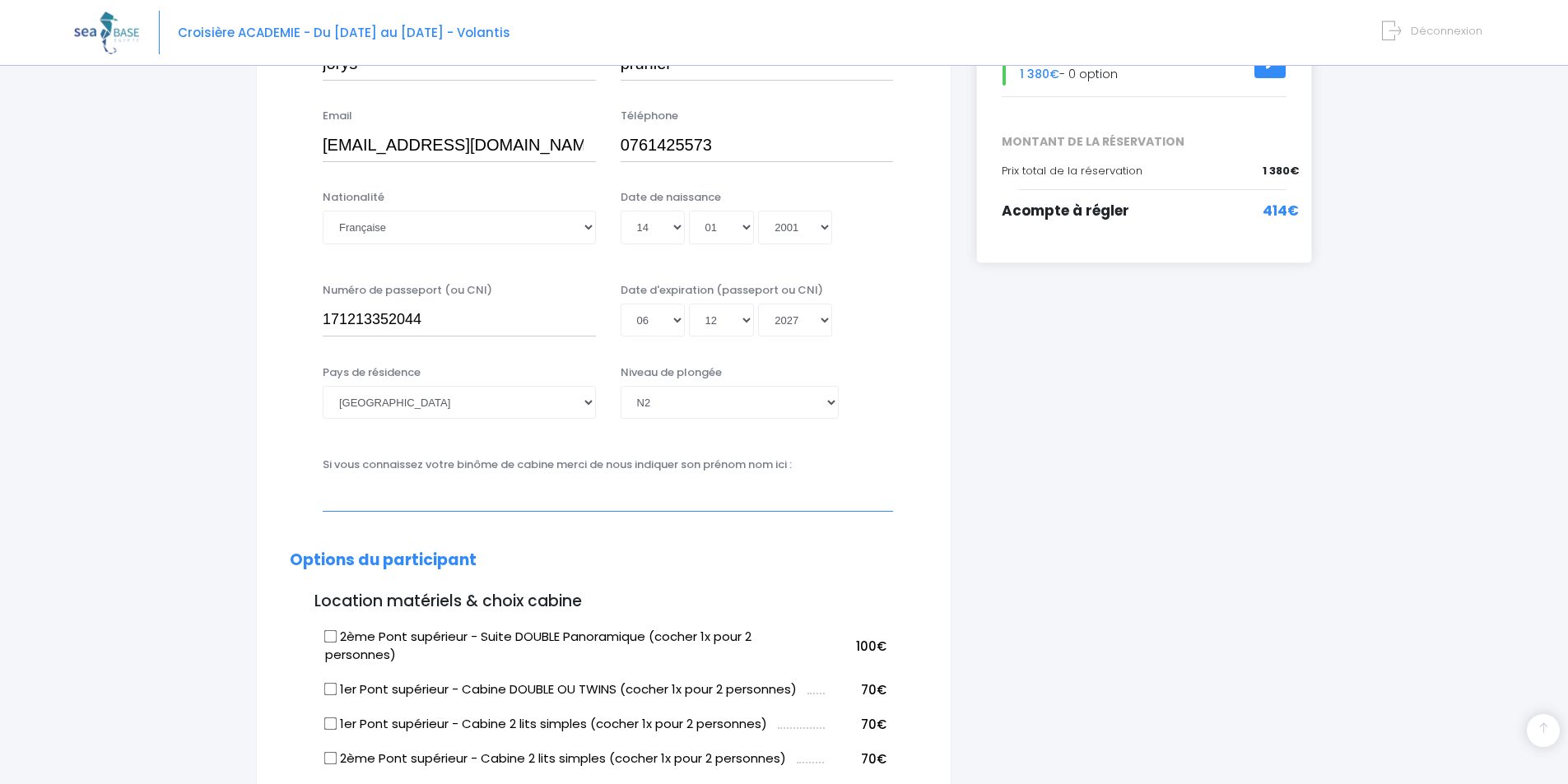
click at [372, 498] on input "text" at bounding box center [608, 494] width 570 height 33
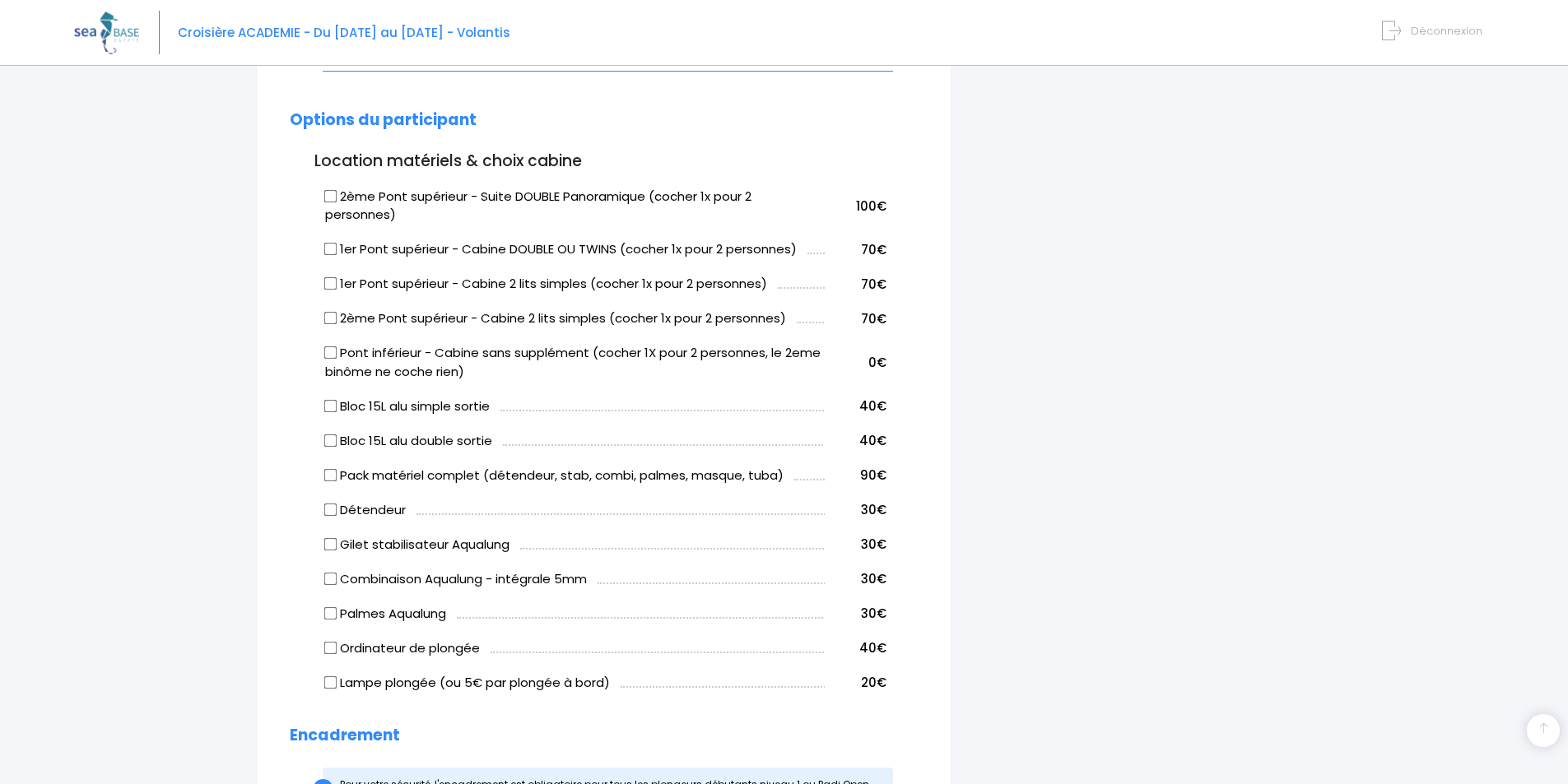
scroll to position [740, 0]
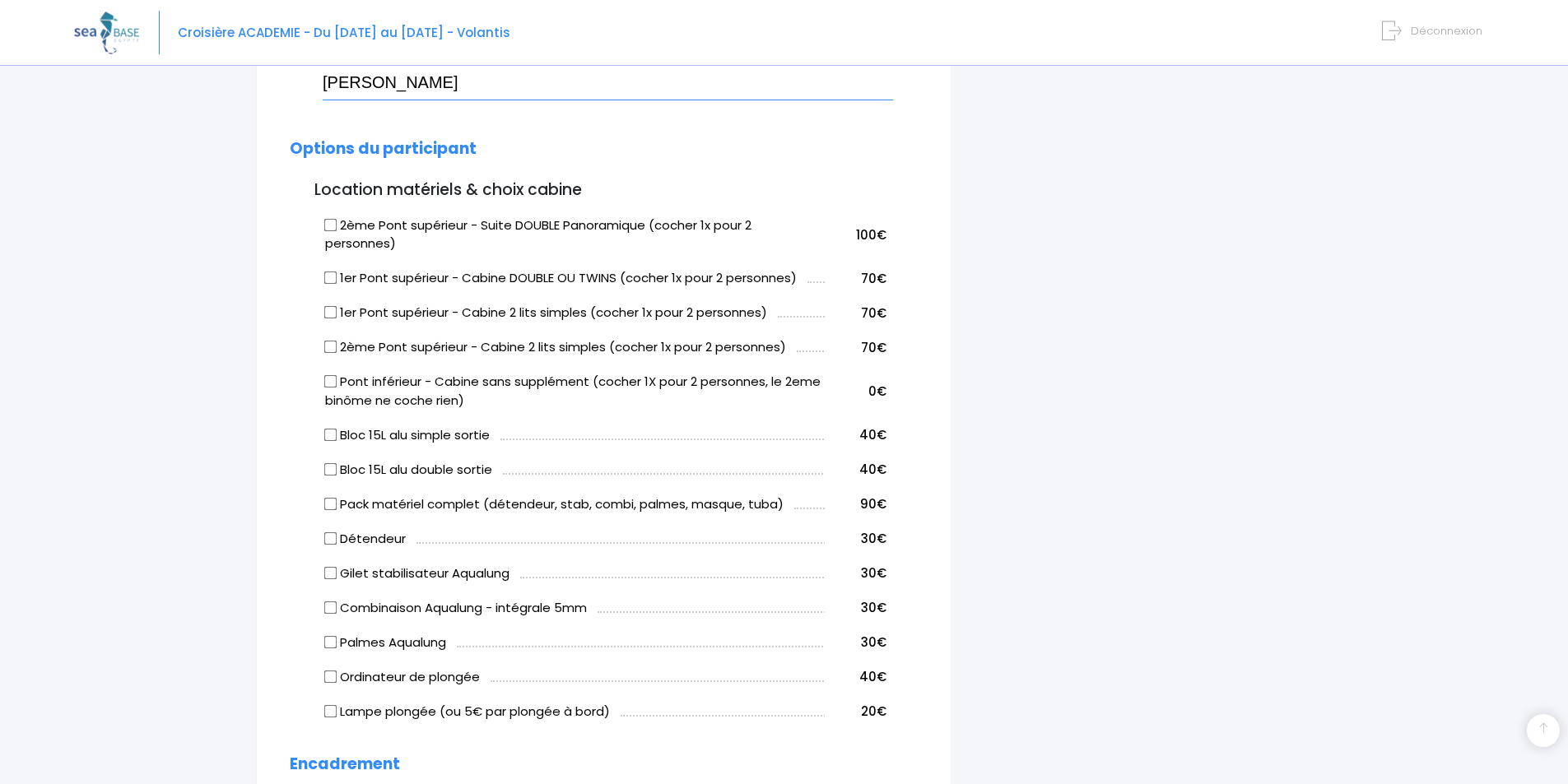
type input "Hugo SOLO"
click at [330, 435] on input "Bloc 15L alu simple sortie" at bounding box center [331, 435] width 13 height 13
checkbox input "true"
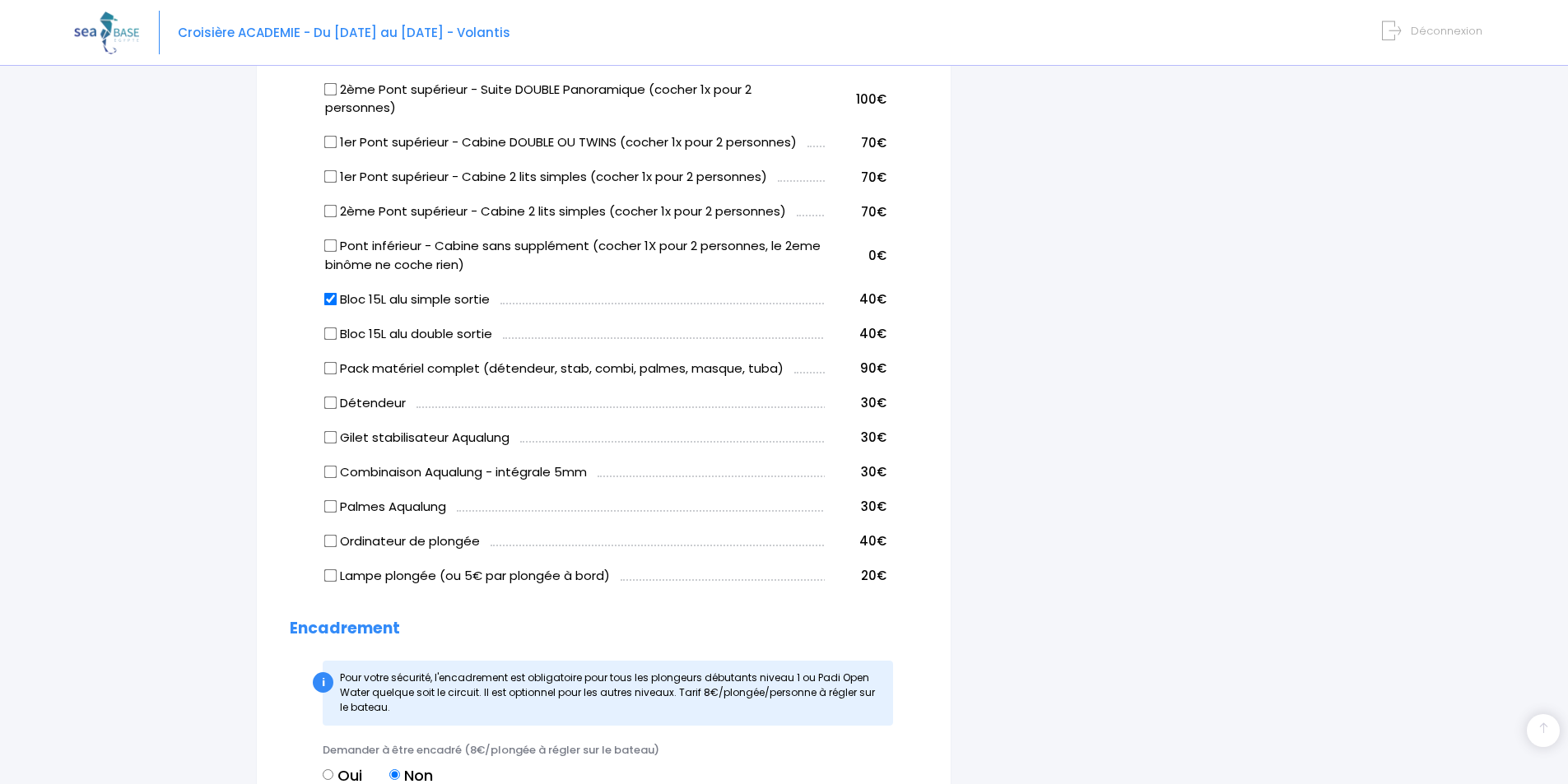
scroll to position [905, 0]
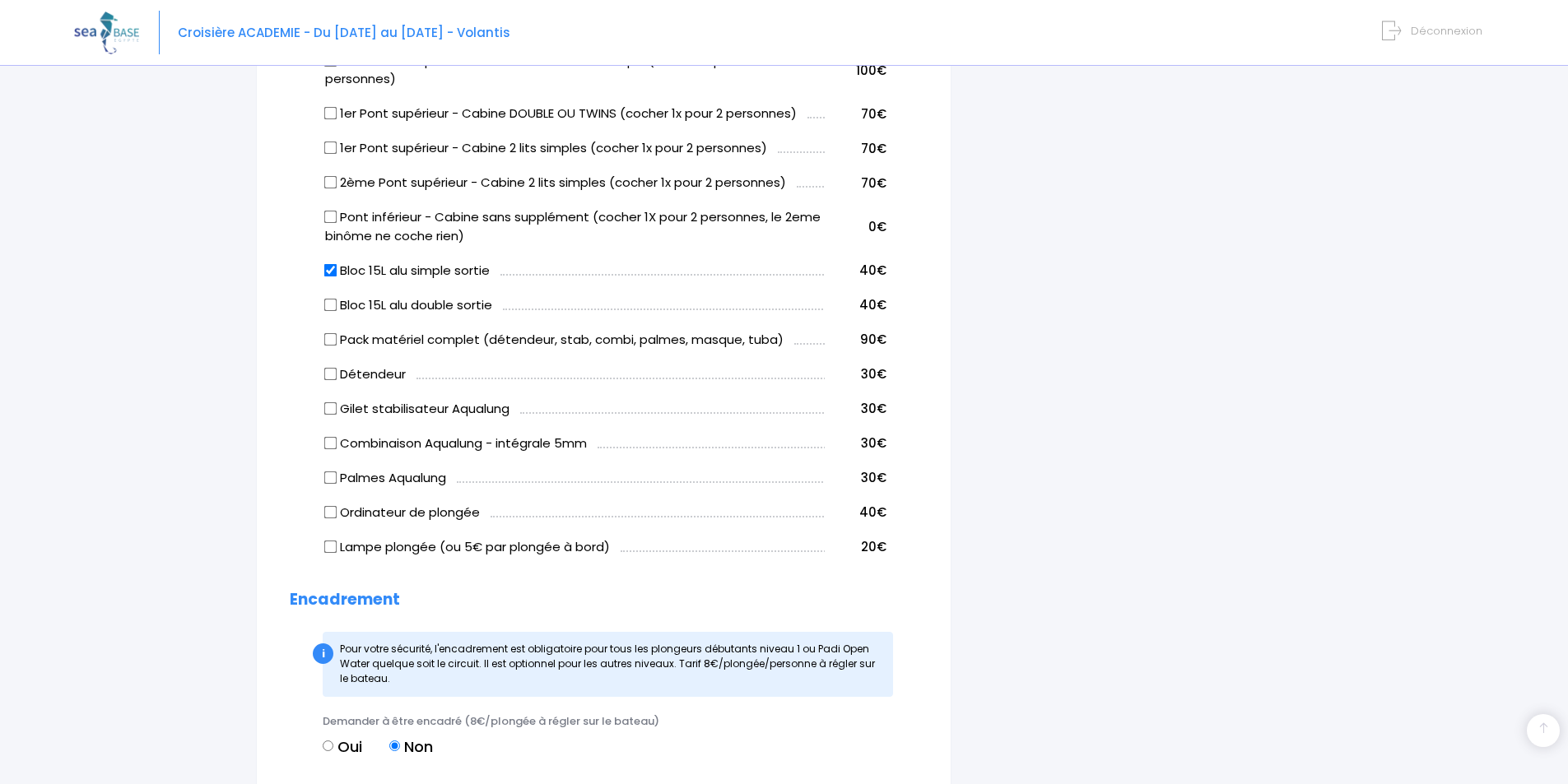
click at [335, 408] on input "Gilet stabilisateur Aqualung" at bounding box center [331, 408] width 13 height 13
checkbox input "true"
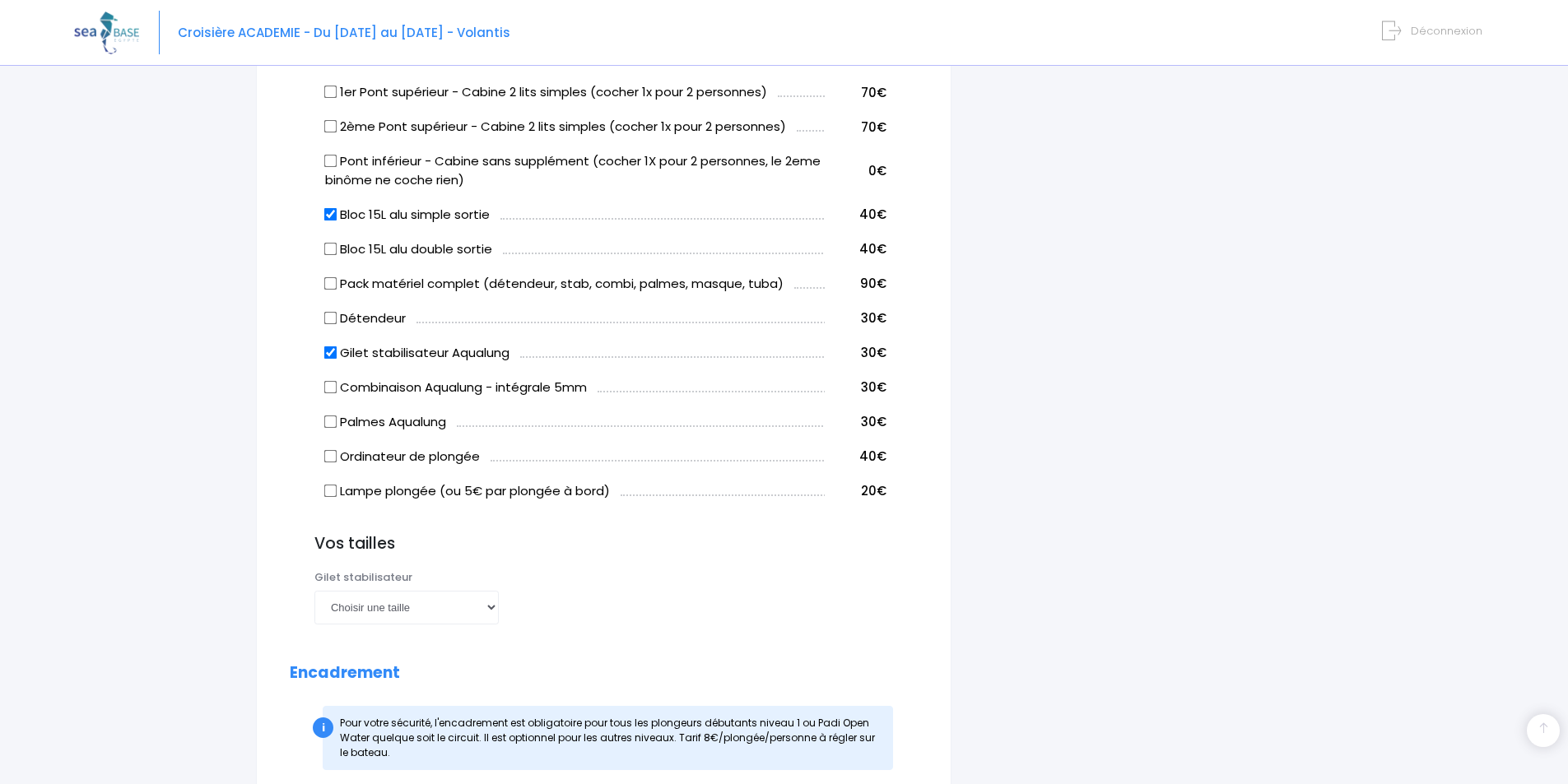
scroll to position [987, 0]
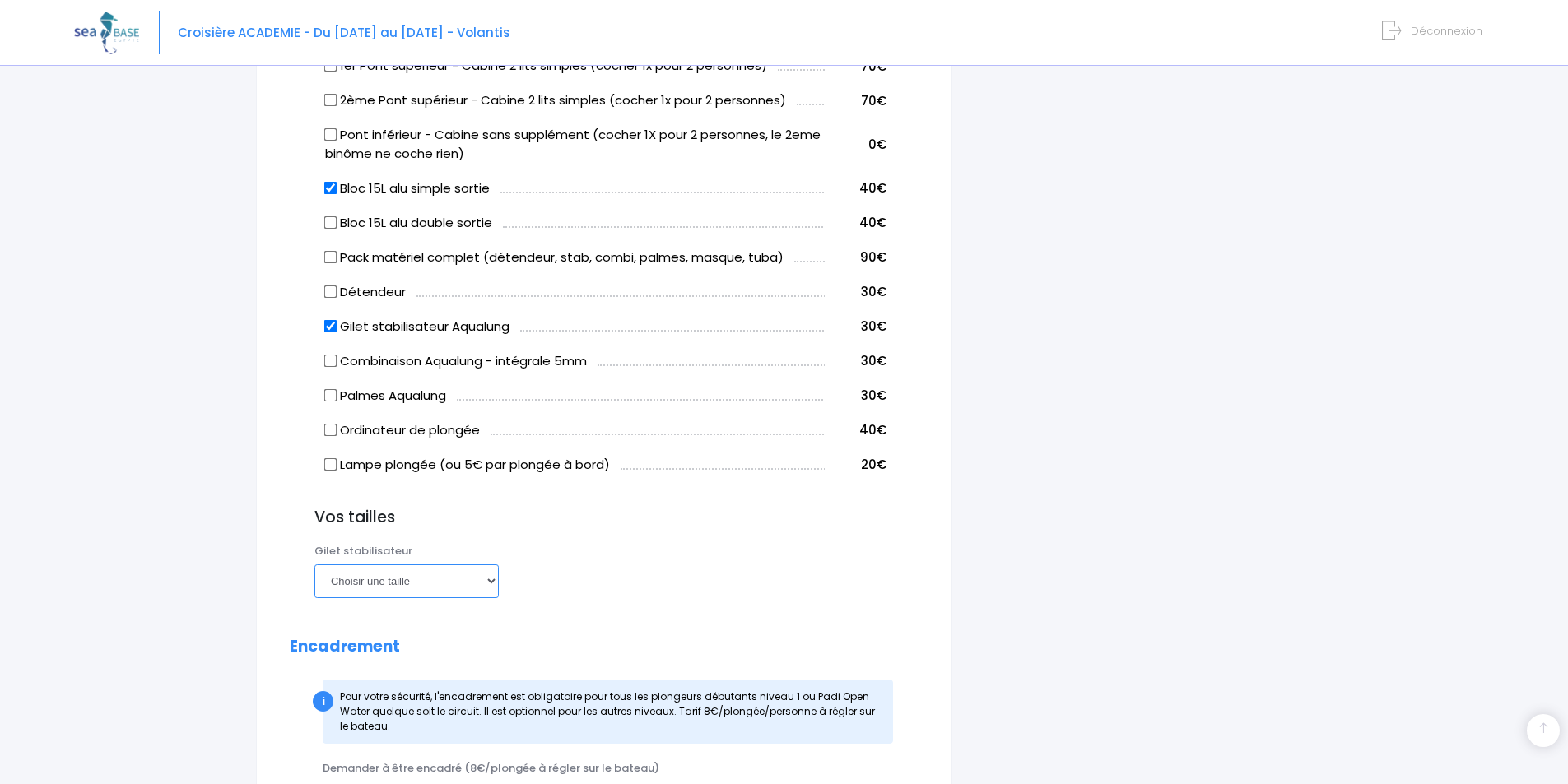
click at [491, 587] on select "Choisir une taille XXS XS S M ML L XL XXL" at bounding box center [406, 581] width 184 height 33
select select "L"
click at [314, 565] on select "Choisir une taille XXS XS S M ML L XL XXL" at bounding box center [406, 581] width 184 height 33
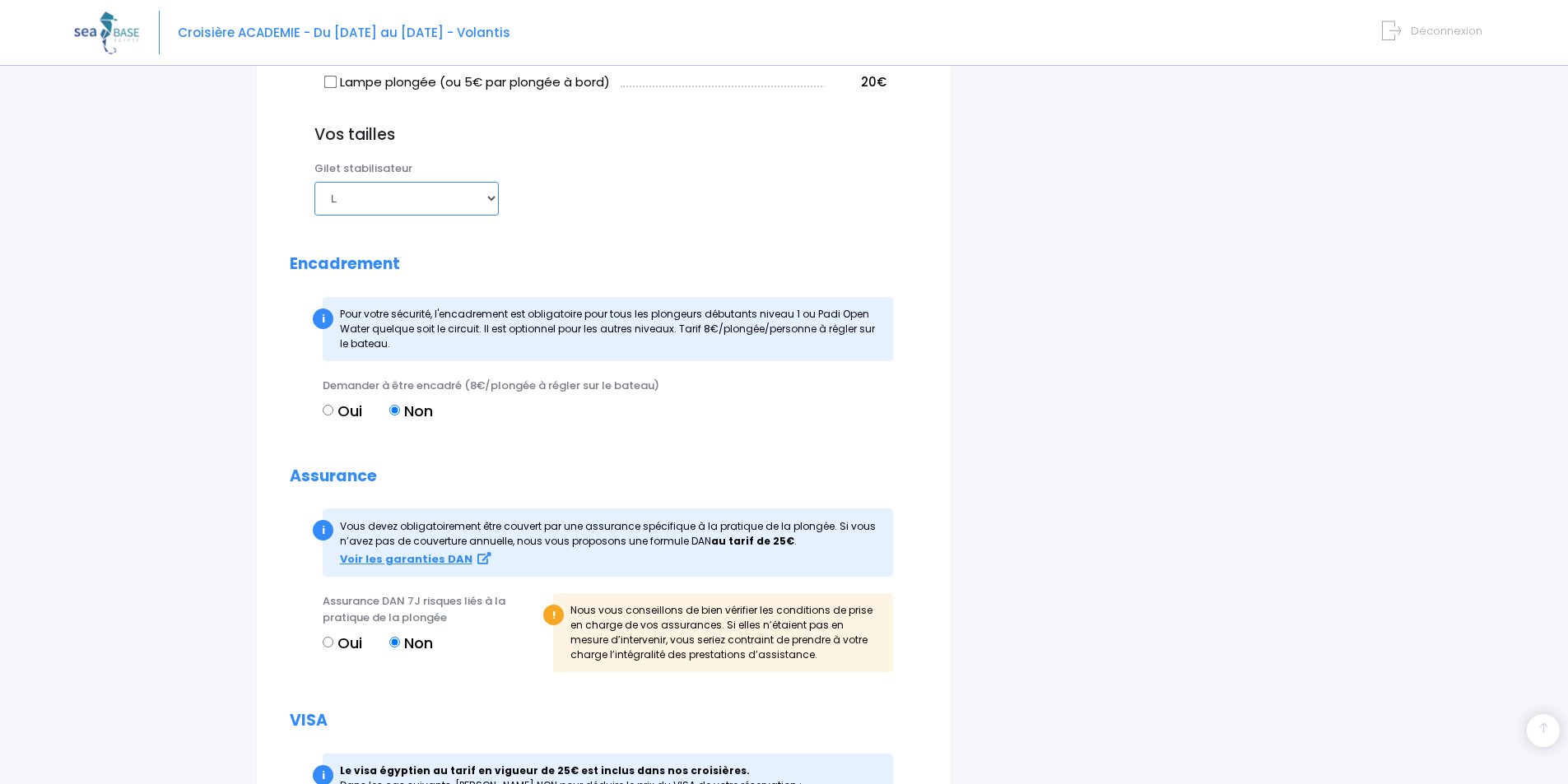
scroll to position [1399, 0]
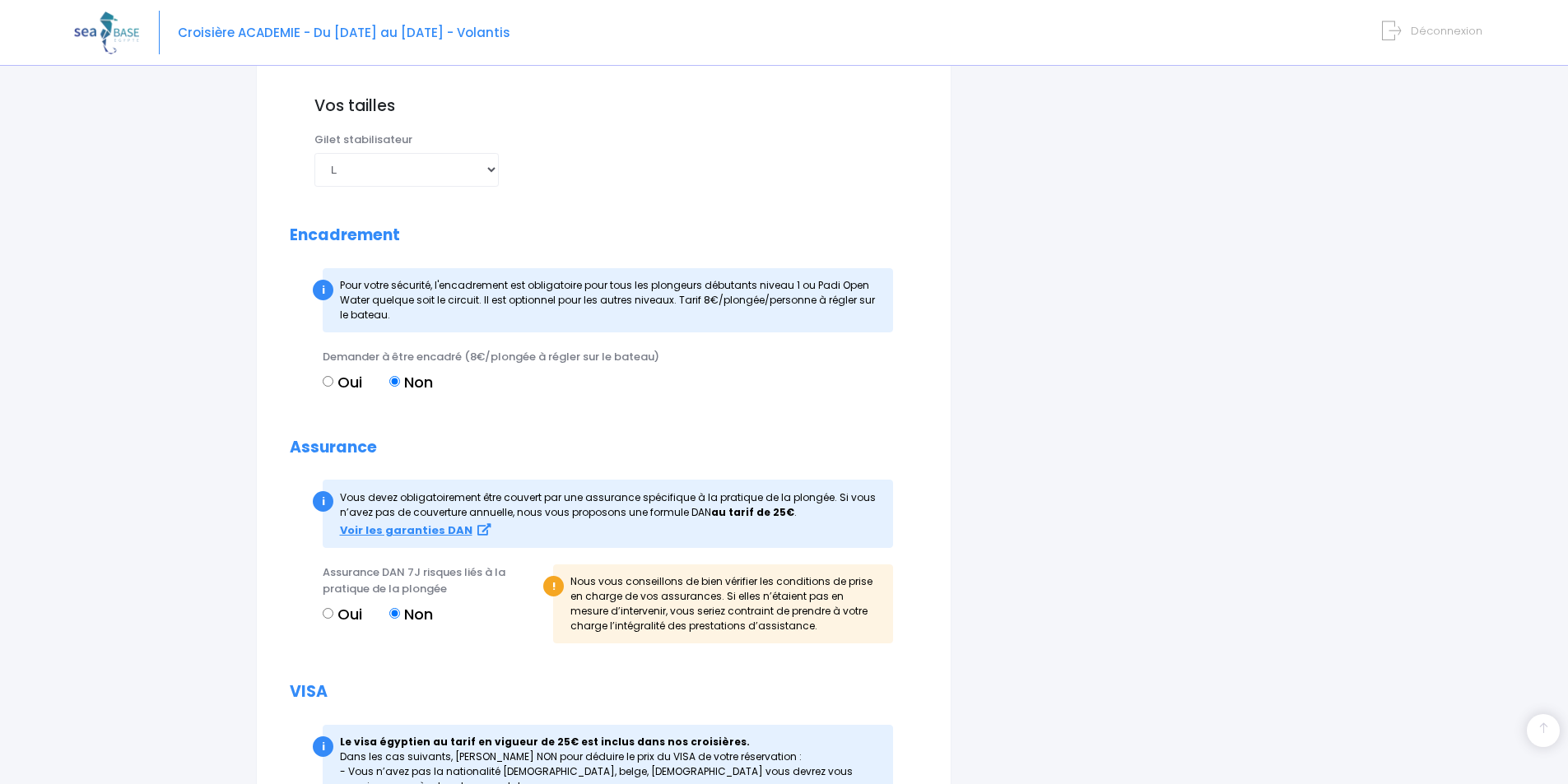
click at [328, 613] on input "Oui" at bounding box center [328, 614] width 11 height 11
radio input "true"
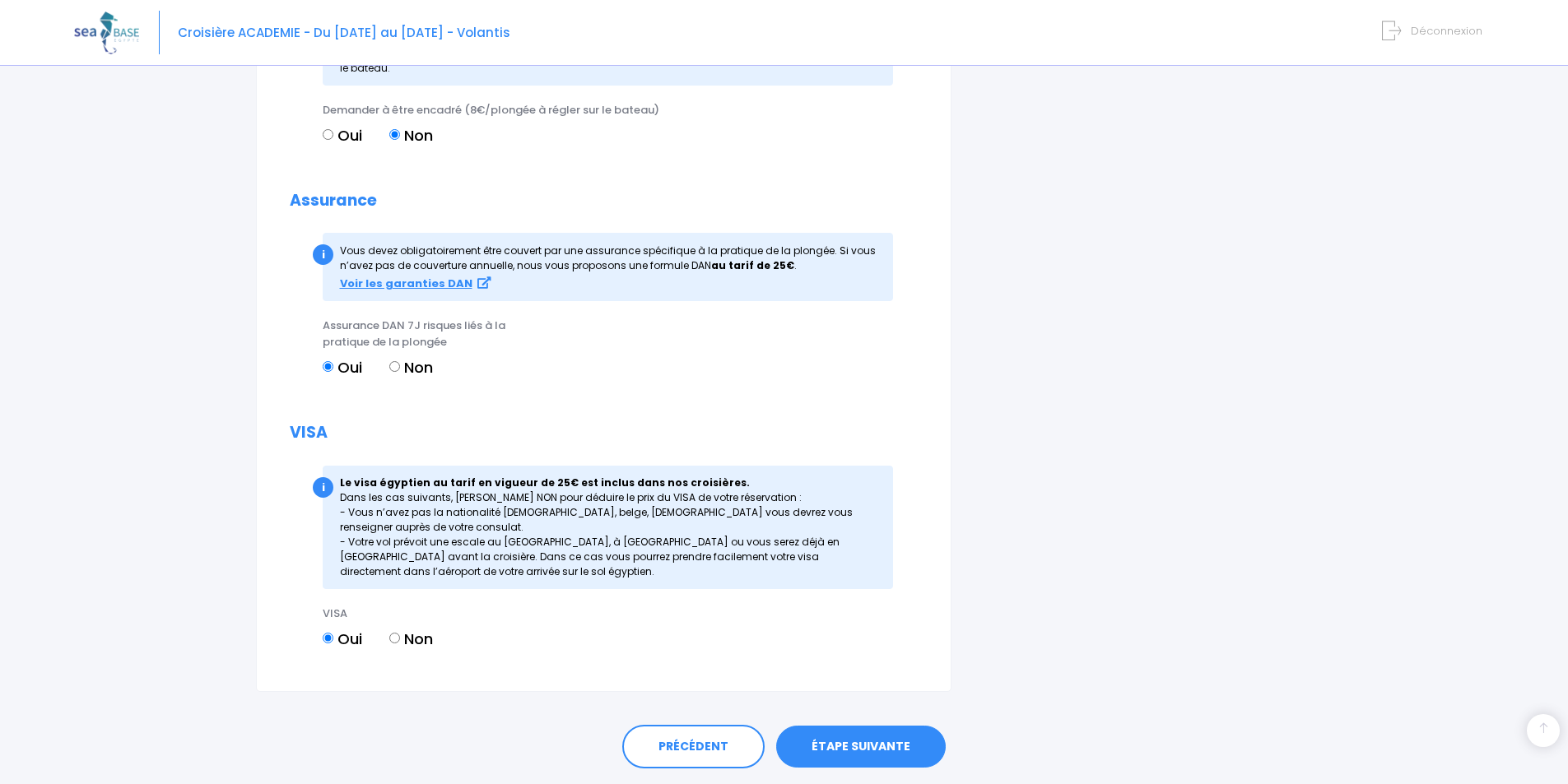
scroll to position [1696, 0]
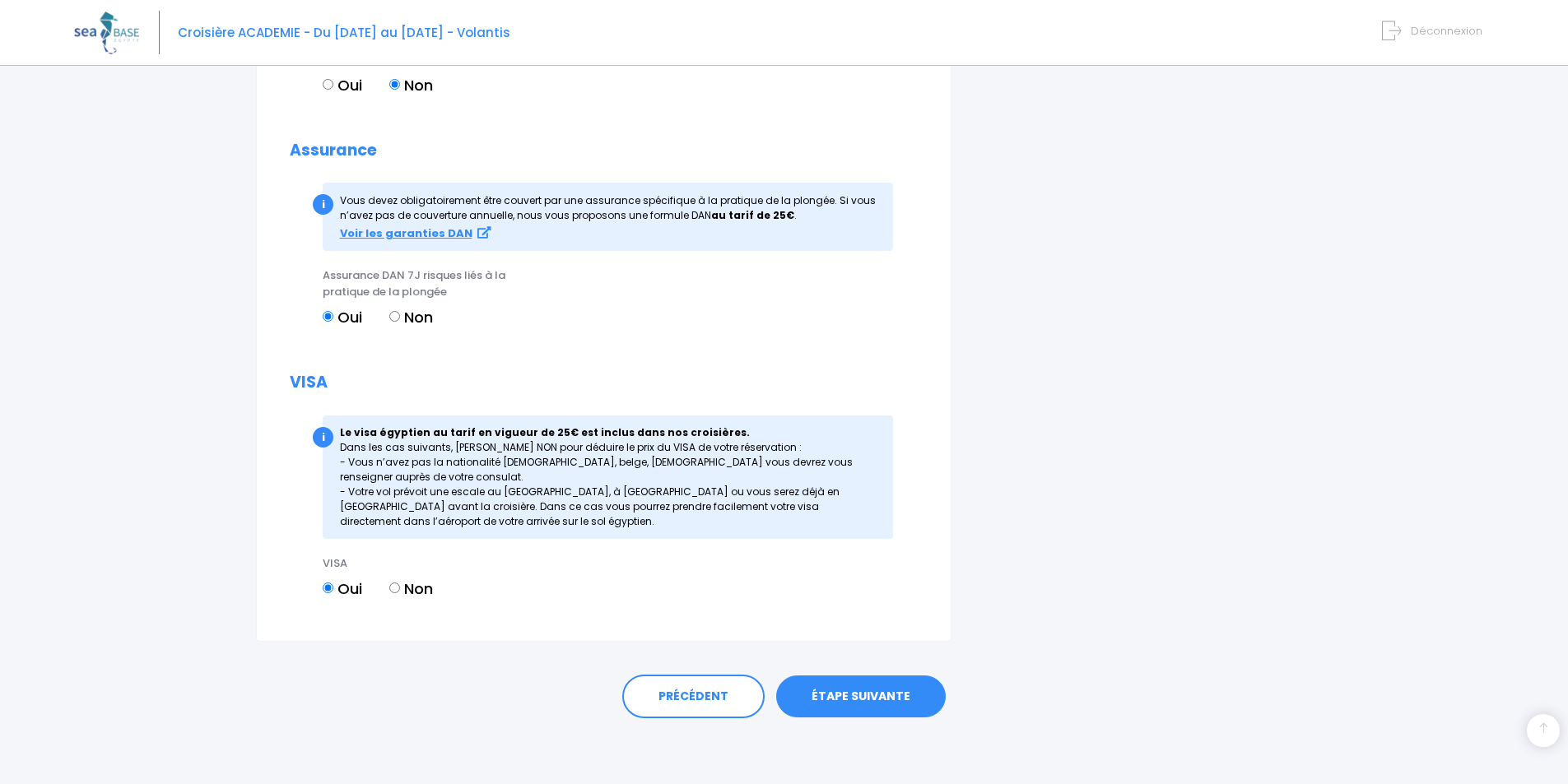
click at [912, 696] on link "ÉTAPE SUIVANTE" at bounding box center [860, 697] width 169 height 43
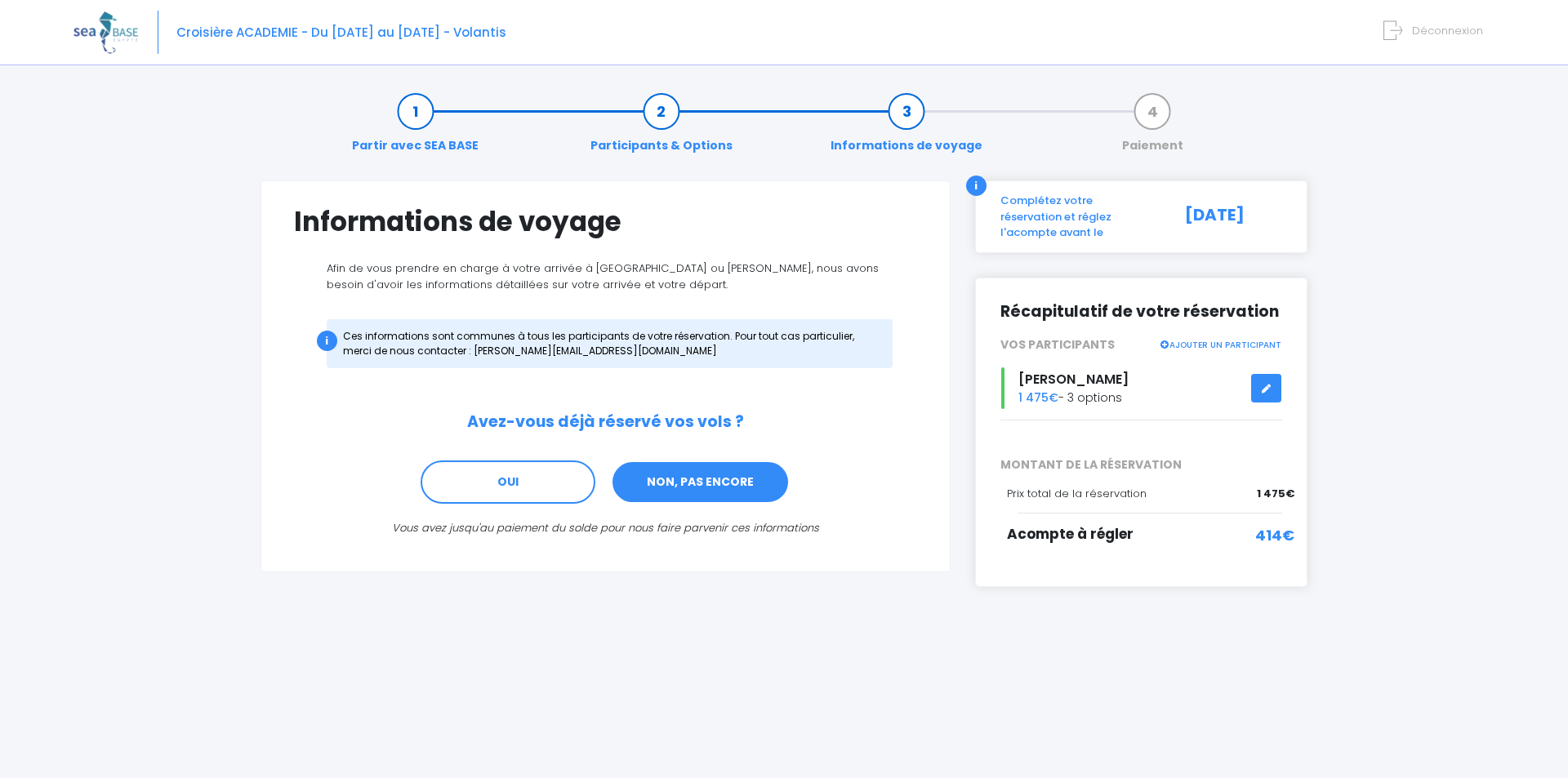
click at [717, 481] on link "NON, PAS ENCORE" at bounding box center [701, 483] width 179 height 44
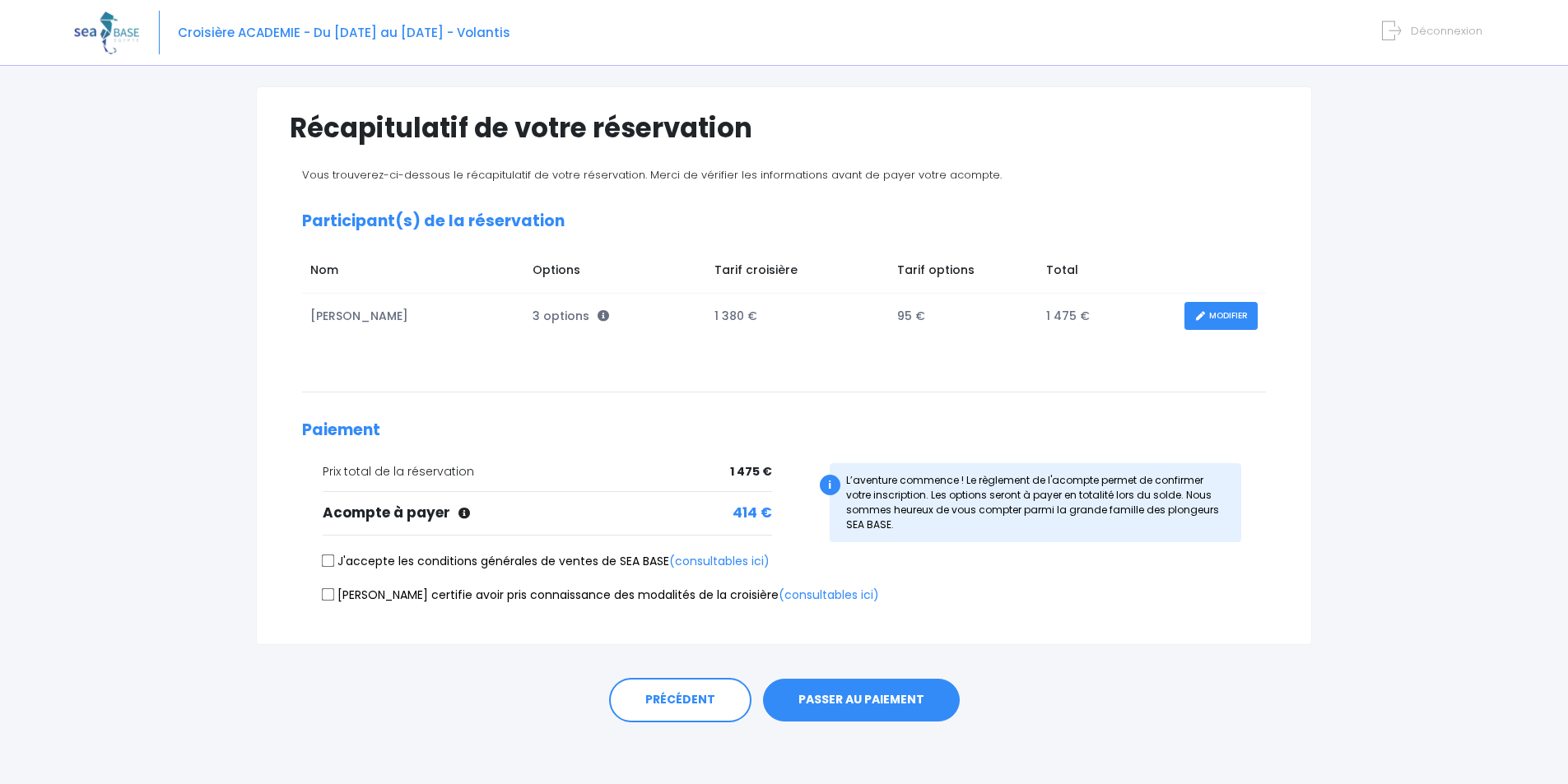
scroll to position [99, 0]
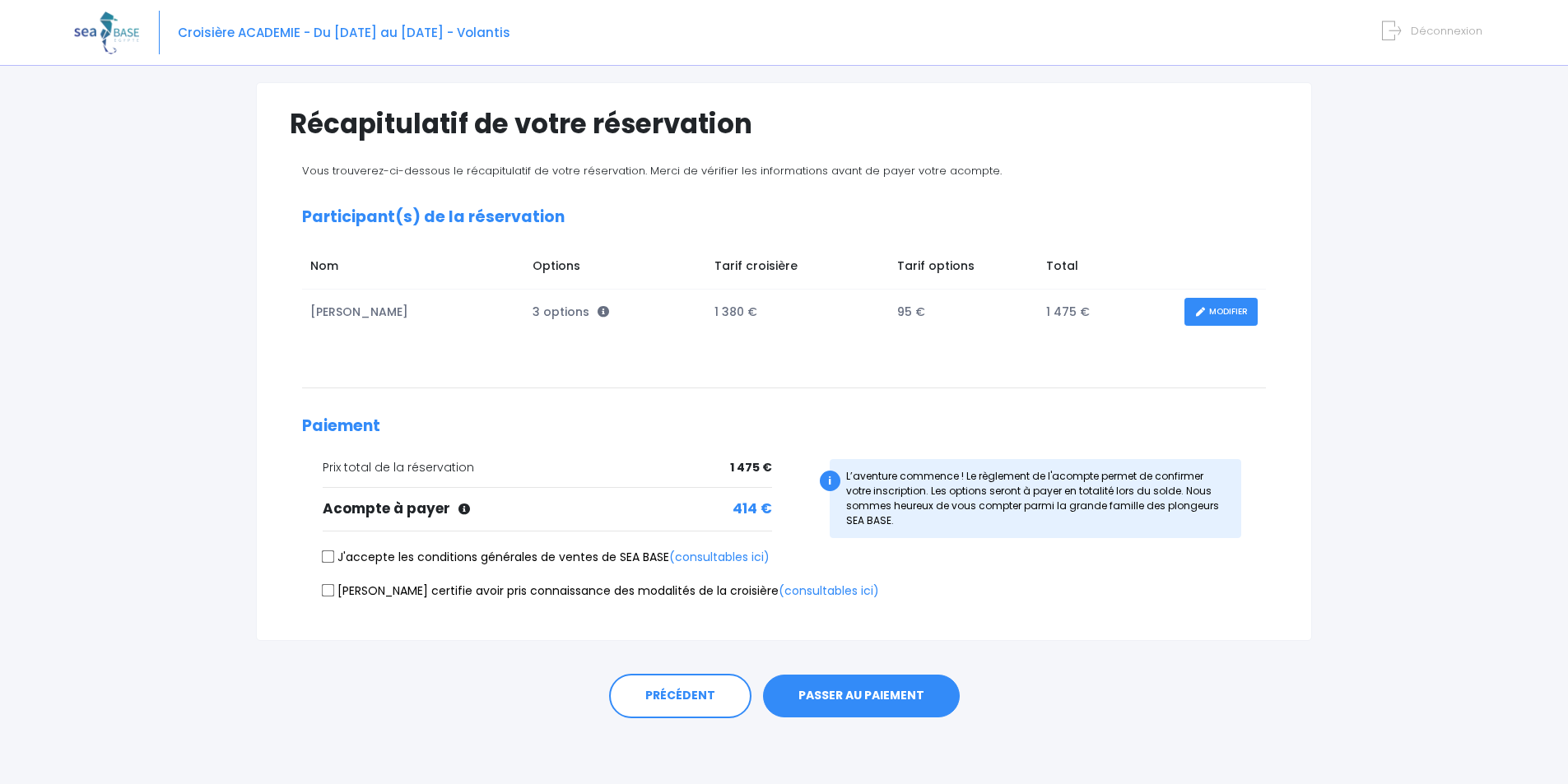
click at [333, 556] on input "J'accepte les conditions générales de ventes de SEA BASE (consultables ici)" at bounding box center [328, 557] width 13 height 13
checkbox input "true"
click at [329, 591] on input "[PERSON_NAME] certifie avoir pris connaissance des modalités de la croisière (c…" at bounding box center [328, 590] width 13 height 13
checkbox input "true"
click at [895, 700] on button "PASSER AU PAIEMENT" at bounding box center [861, 696] width 197 height 43
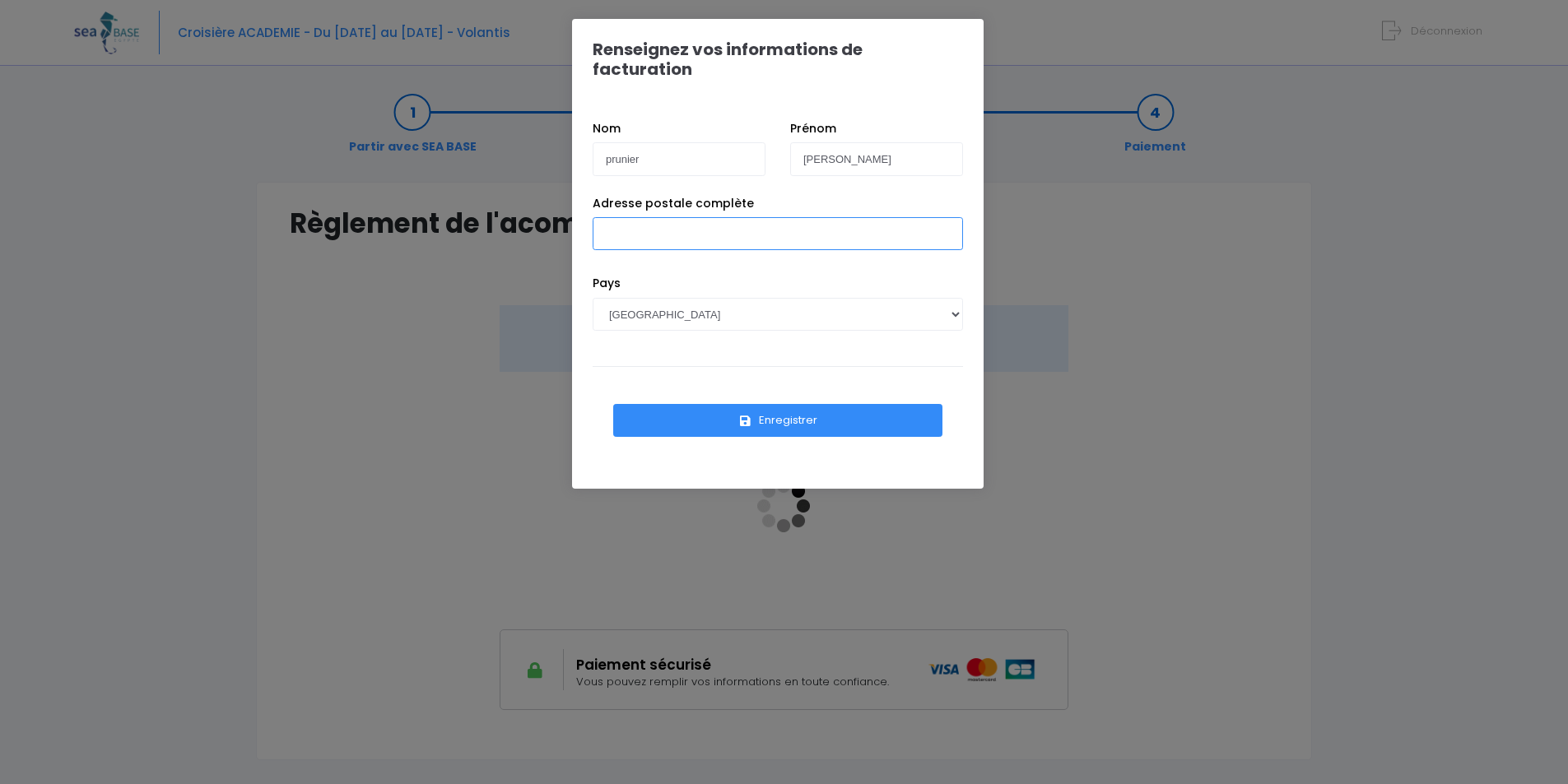
click at [706, 217] on input "Adresse postale complète" at bounding box center [777, 233] width 371 height 33
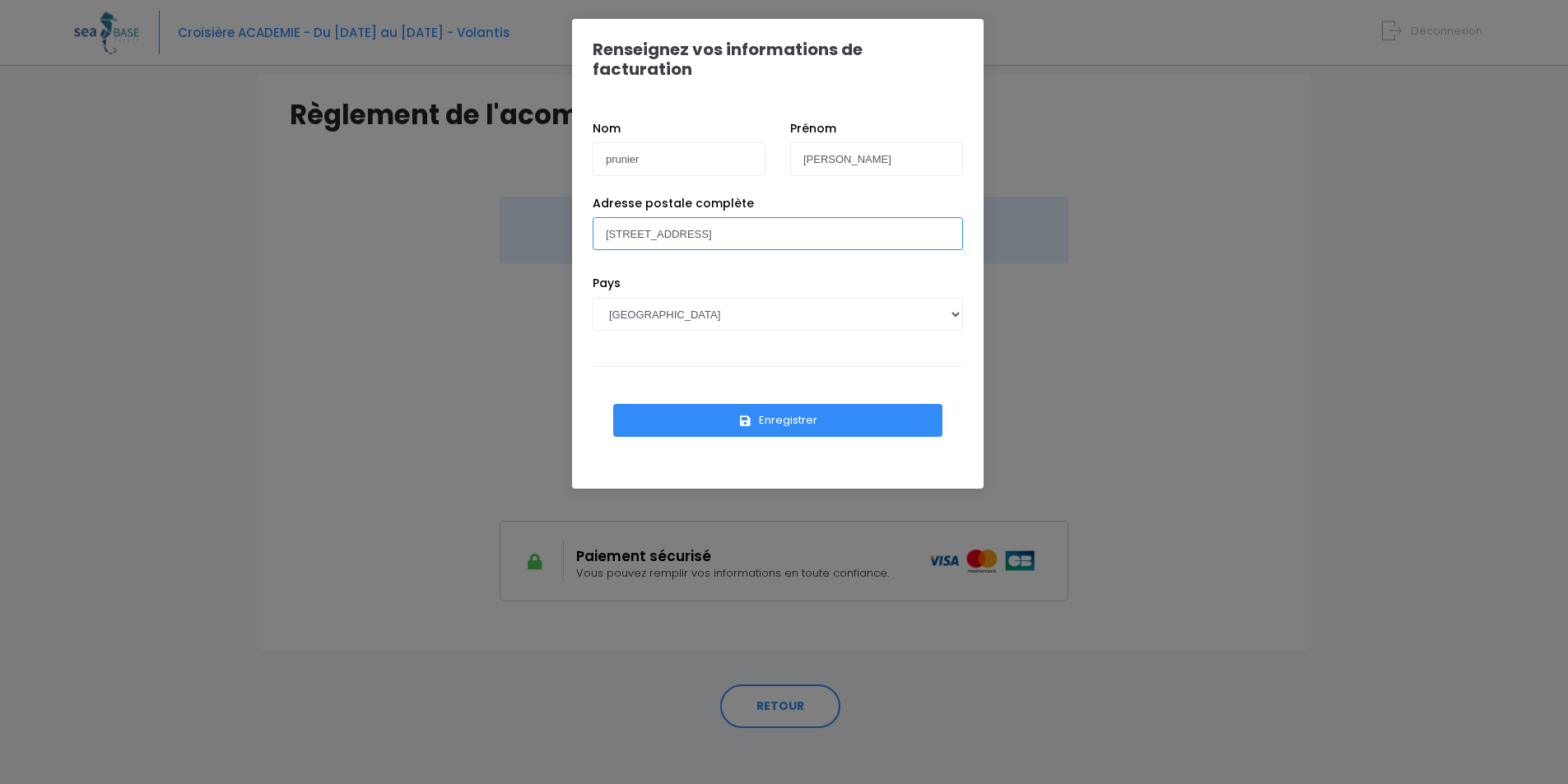
scroll to position [119, 0]
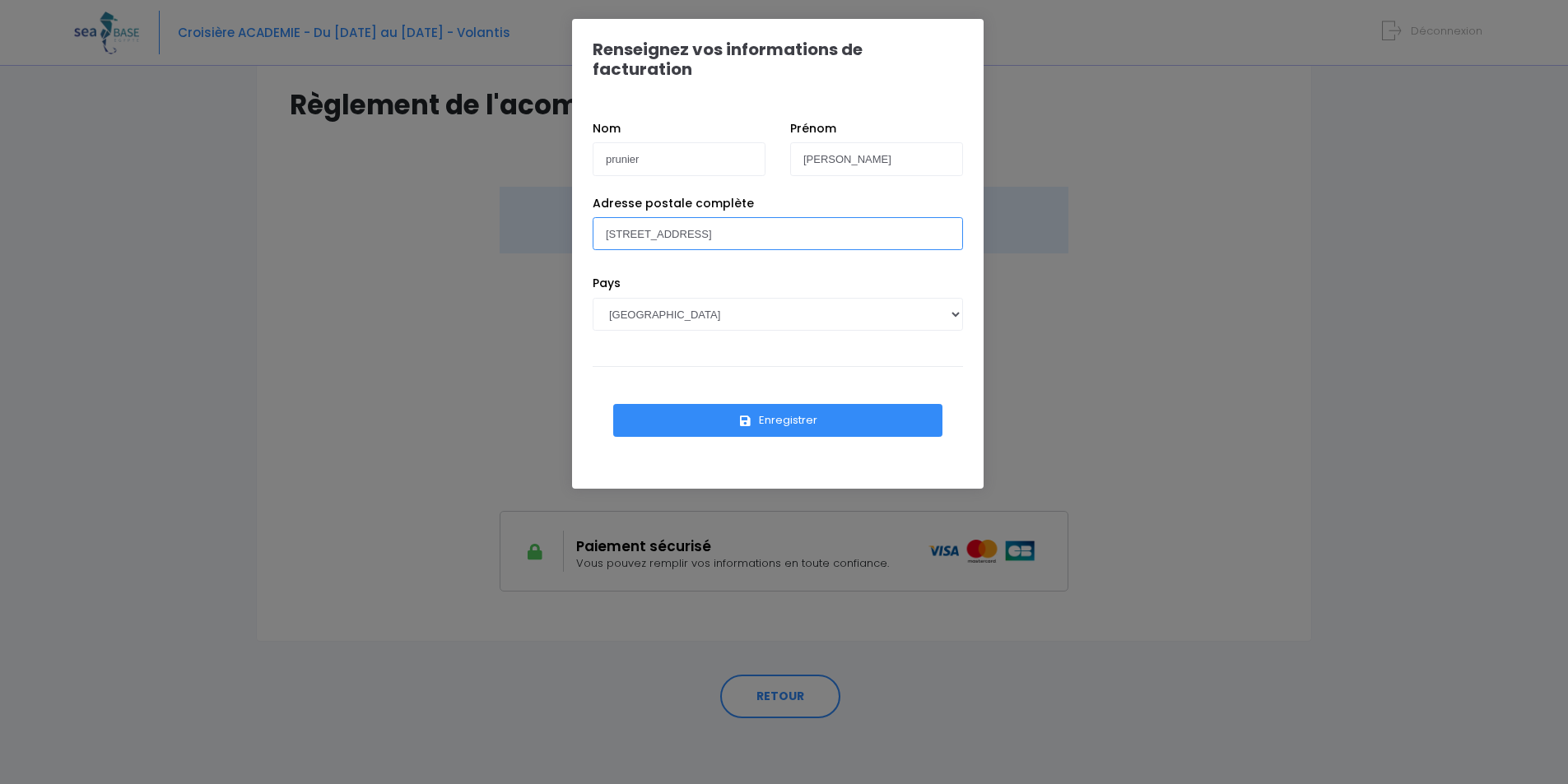
type input "[STREET_ADDRESS]"
click at [850, 404] on button "Enregistrer" at bounding box center [777, 420] width 329 height 33
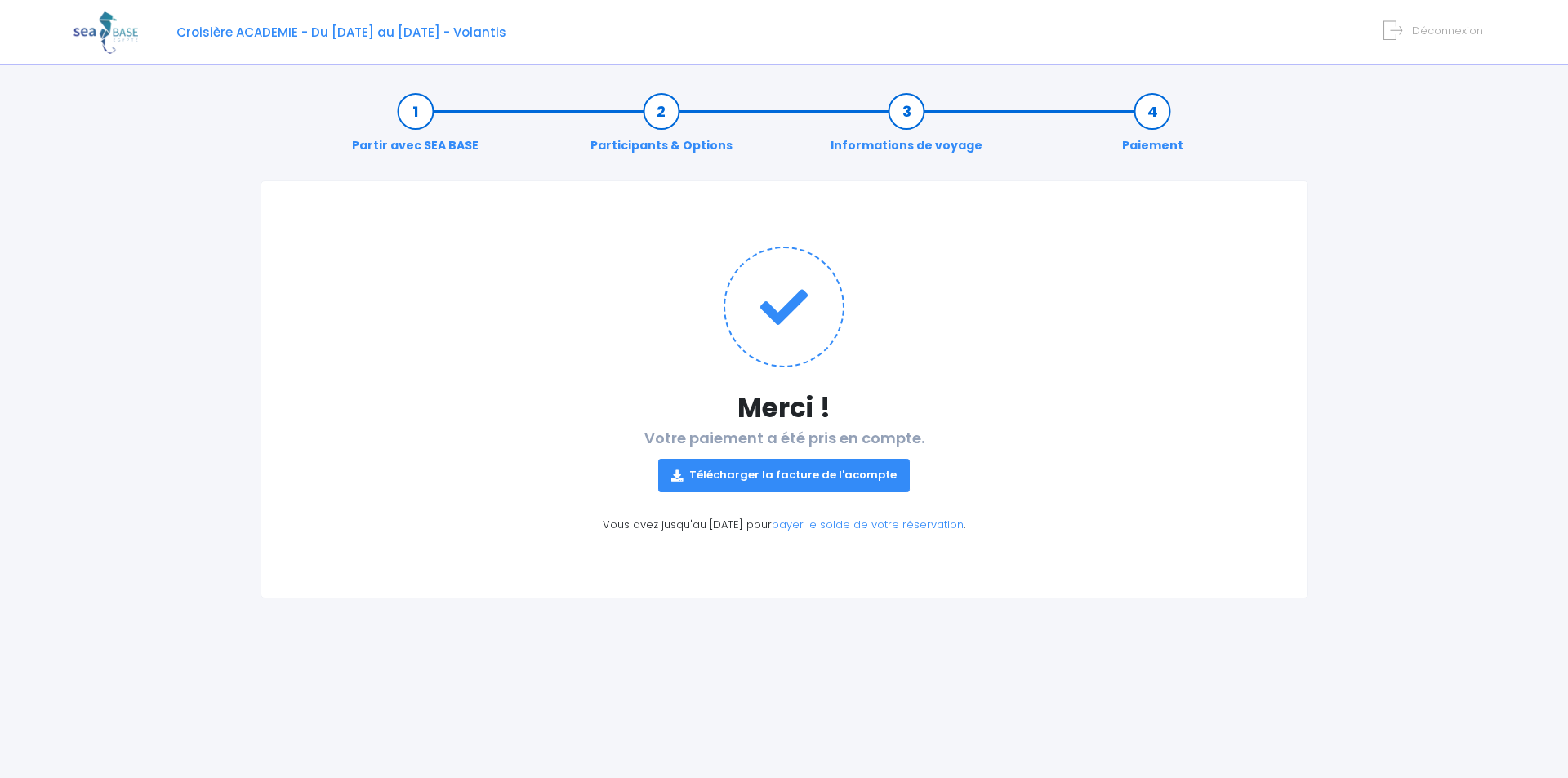
click at [791, 472] on link "Télécharger la facture de l'acompte" at bounding box center [784, 475] width 252 height 32
click at [1484, 206] on div "Partir avec SEA BASE Participants & Options Informations de voyage Paiement Mer…" at bounding box center [784, 427] width 1421 height 702
click at [902, 113] on link "Informations de voyage" at bounding box center [906, 129] width 168 height 52
